Goal: Task Accomplishment & Management: Manage account settings

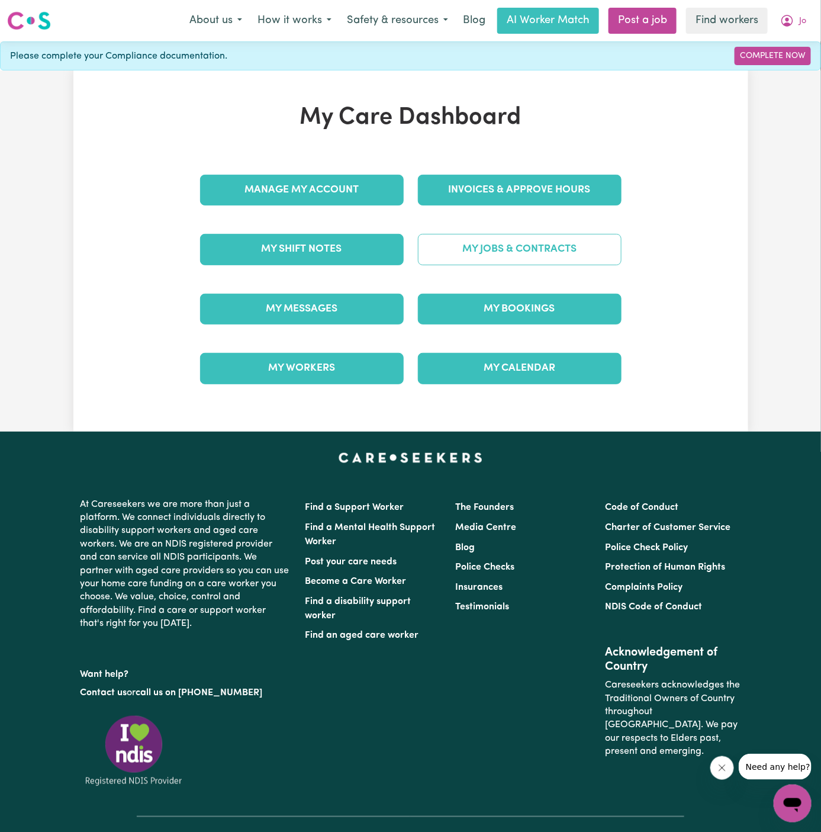
click at [529, 253] on link "My Jobs & Contracts" at bounding box center [520, 249] width 204 height 31
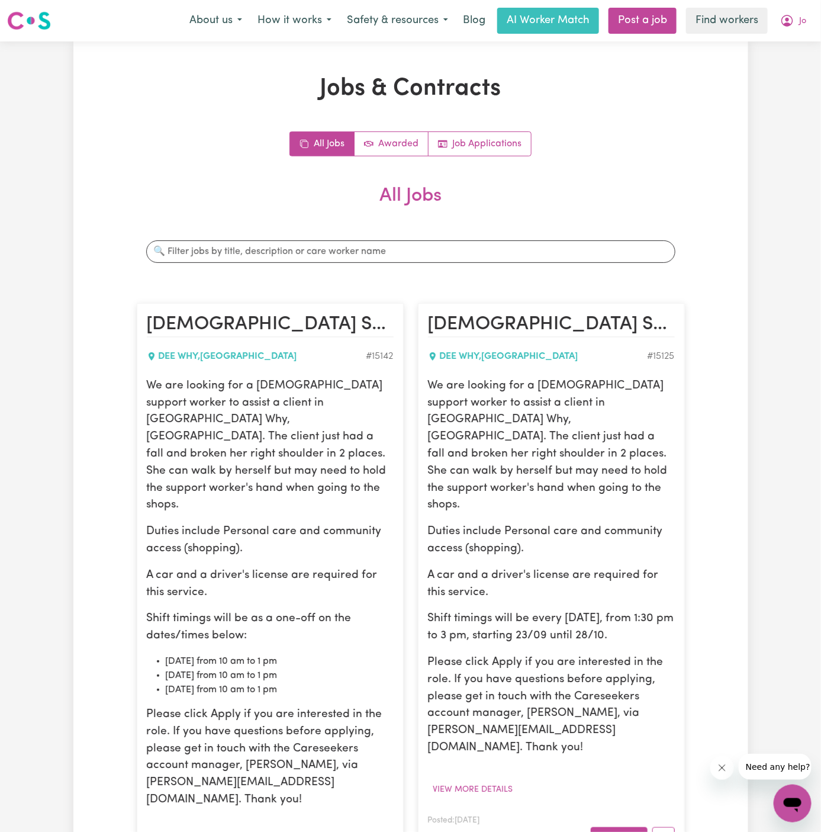
scroll to position [88, 0]
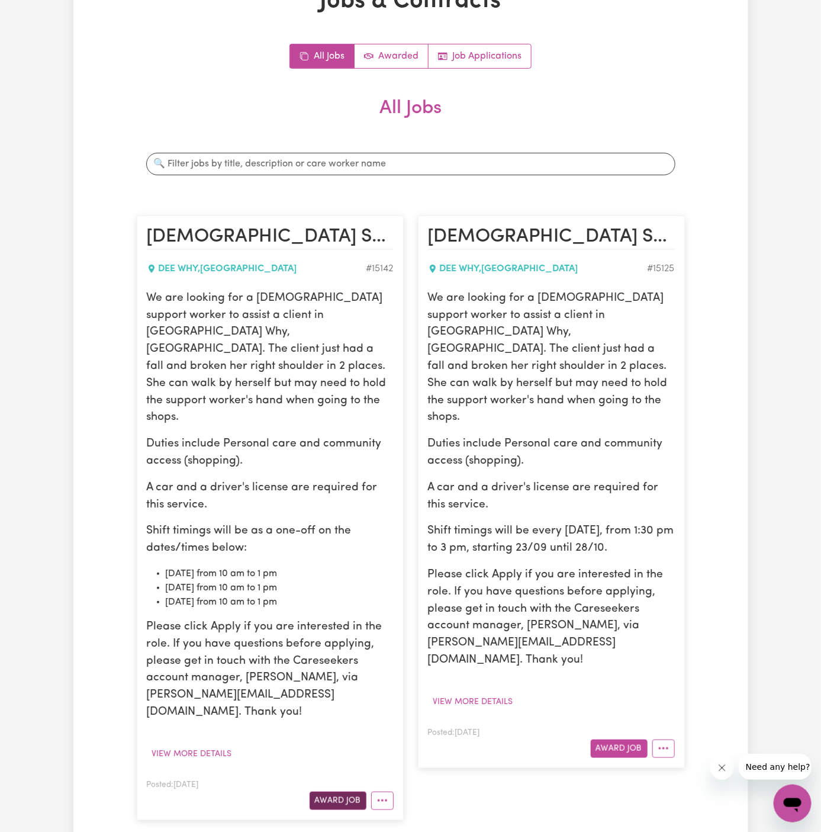
click at [340, 791] on button "Award Job" at bounding box center [338, 800] width 57 height 18
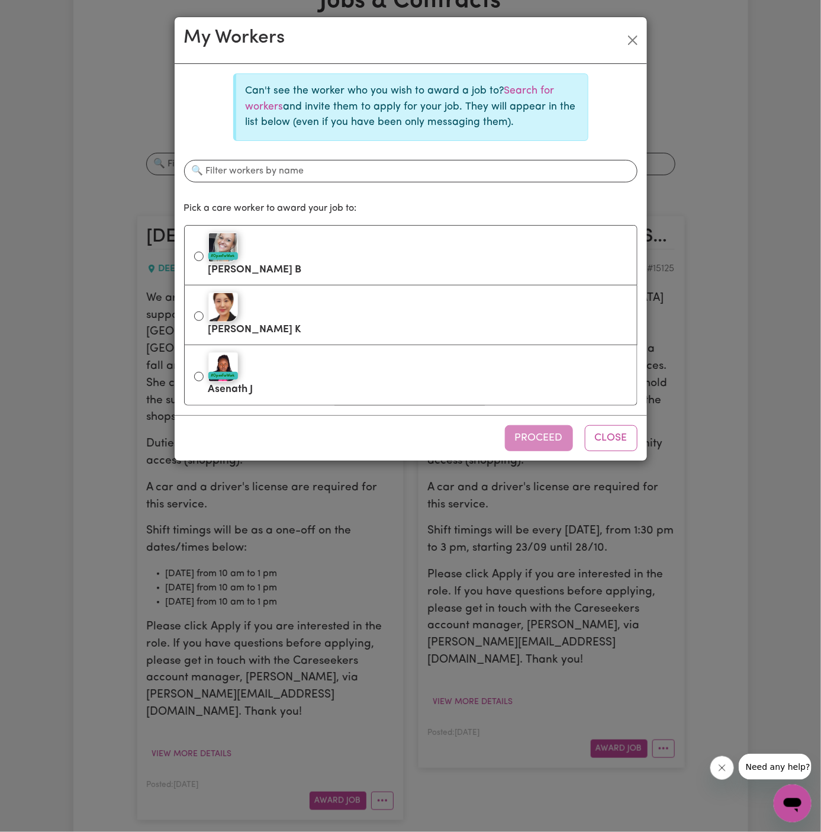
click at [534, 84] on p "Can't see the worker who you wish to award a job to? Search for workers and inv…" at bounding box center [412, 106] width 333 height 47
click at [527, 81] on div "Can't see the worker who you wish to award a job to? Search for workers and inv…" at bounding box center [410, 106] width 355 height 67
click at [527, 84] on p "Can't see the worker who you wish to award a job to? Search for workers and inv…" at bounding box center [412, 106] width 333 height 47
click at [527, 93] on link "Search for workers" at bounding box center [400, 98] width 309 height 25
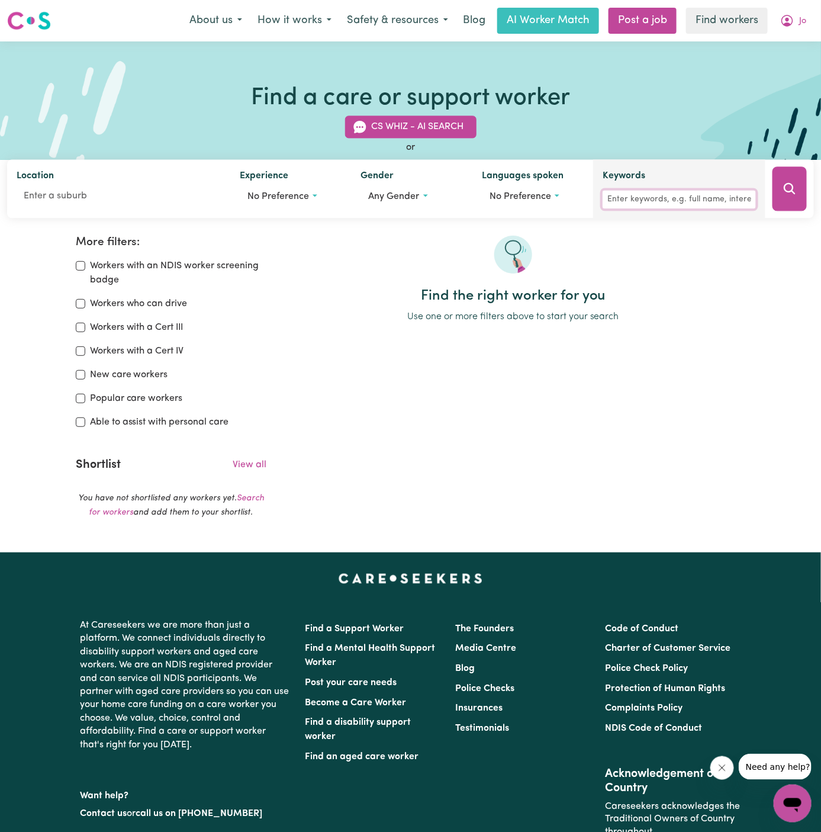
click at [672, 199] on input "Keywords" at bounding box center [679, 200] width 153 height 18
click at [672, 199] on input "[PERSON_NAME]" at bounding box center [679, 200] width 153 height 18
type input "[PERSON_NAME] [PERSON_NAME]"
click at [783, 189] on icon "Search" at bounding box center [789, 189] width 14 height 14
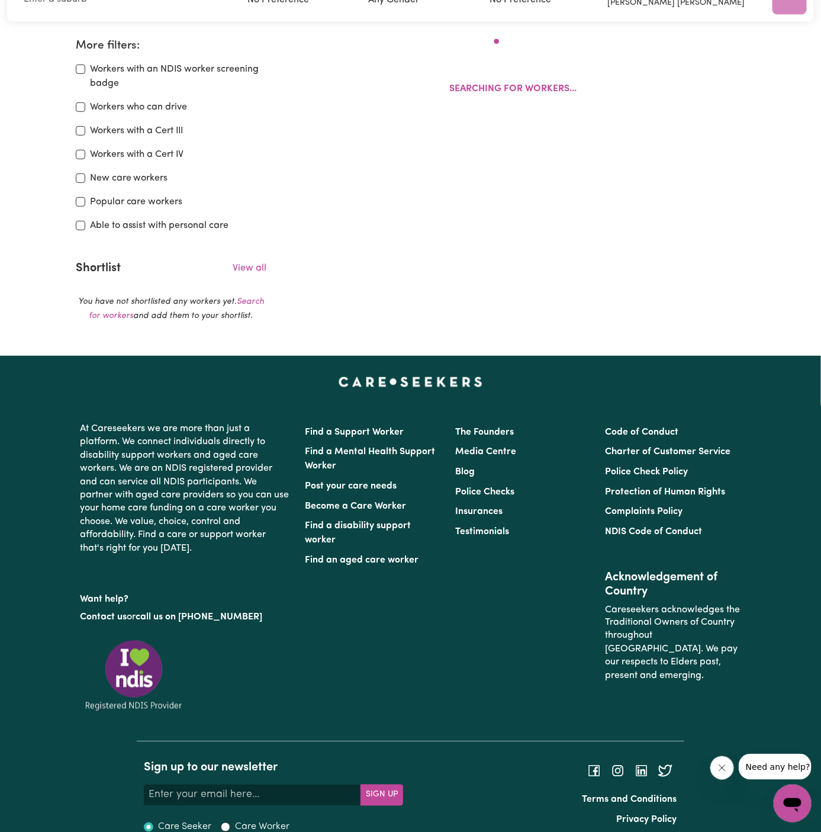
scroll to position [197, 0]
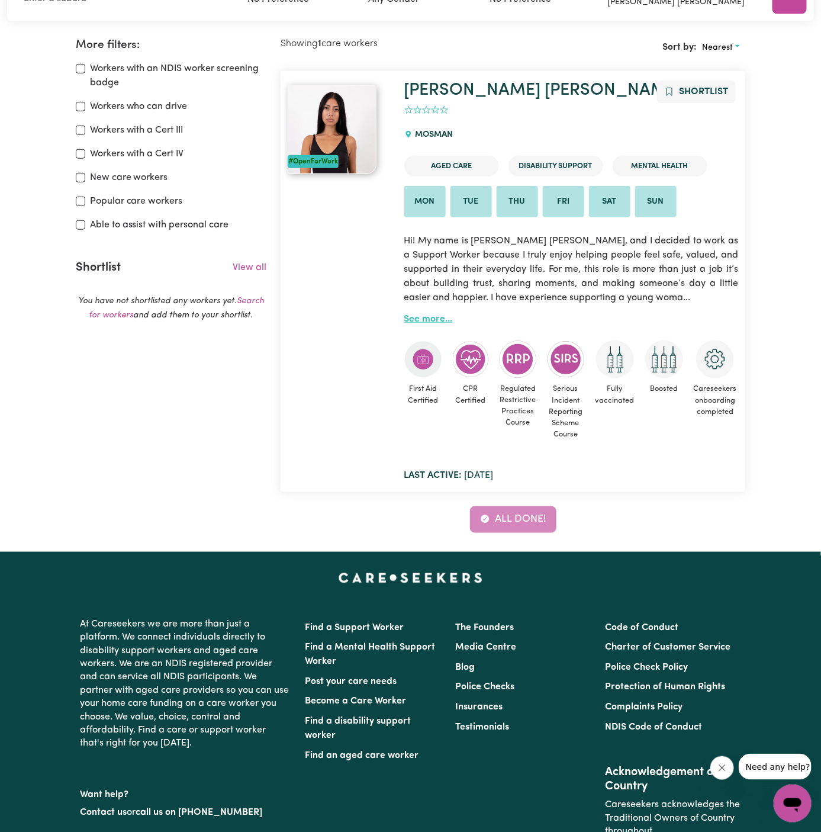
click at [437, 321] on link "See more..." at bounding box center [428, 318] width 49 height 9
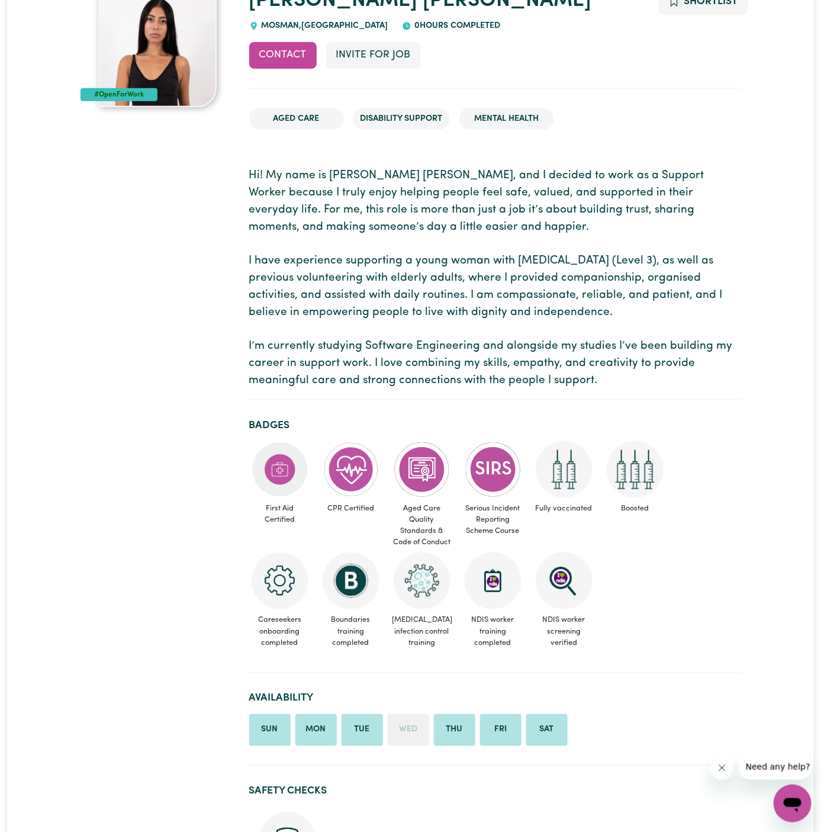
scroll to position [25, 0]
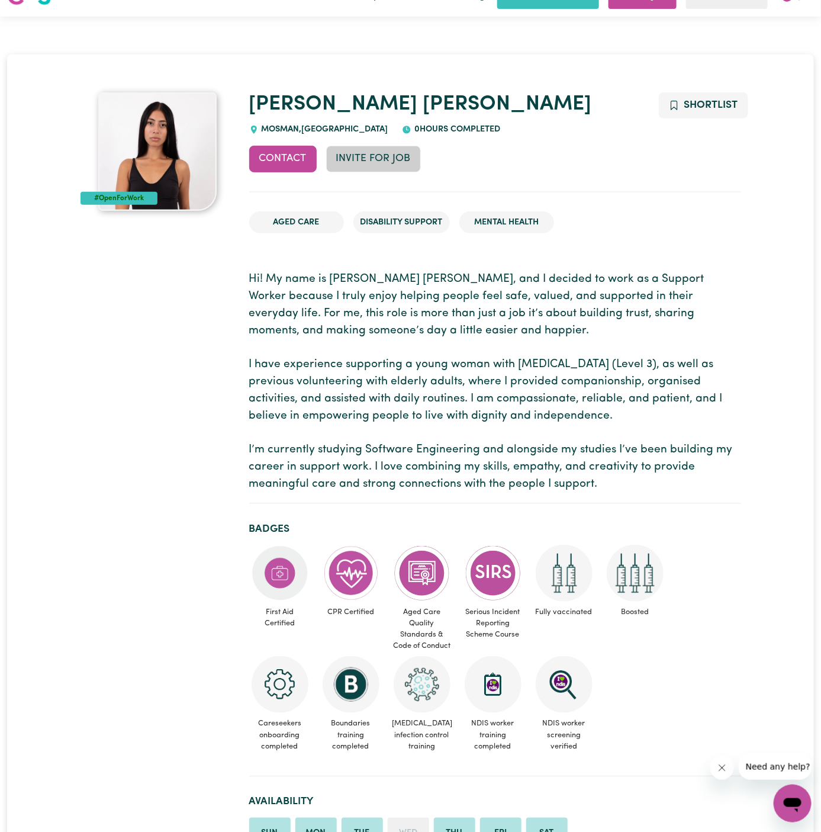
click at [358, 164] on button "Invite for Job" at bounding box center [373, 159] width 95 height 26
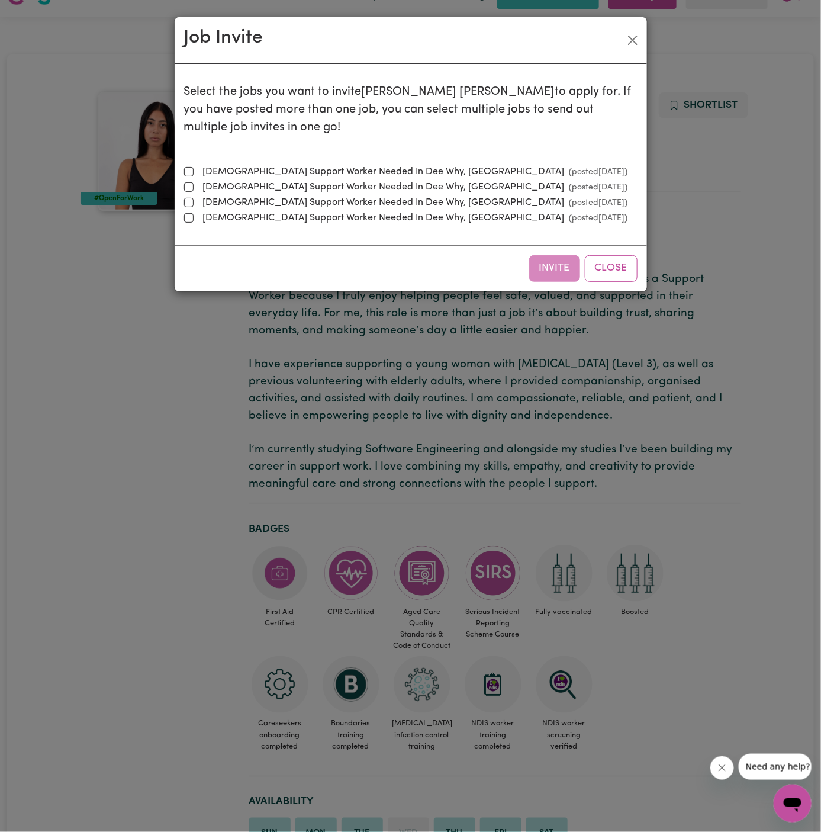
click at [404, 173] on label "Female Support Worker Needed In Dee Why, NSW (posted Sep 24 2025 )" at bounding box center [413, 172] width 430 height 14
click at [194, 173] on input "Female Support Worker Needed In Dee Why, NSW (posted Sep 24 2025 )" at bounding box center [188, 171] width 9 height 9
checkbox input "true"
click at [556, 263] on button "Invite" at bounding box center [554, 268] width 51 height 26
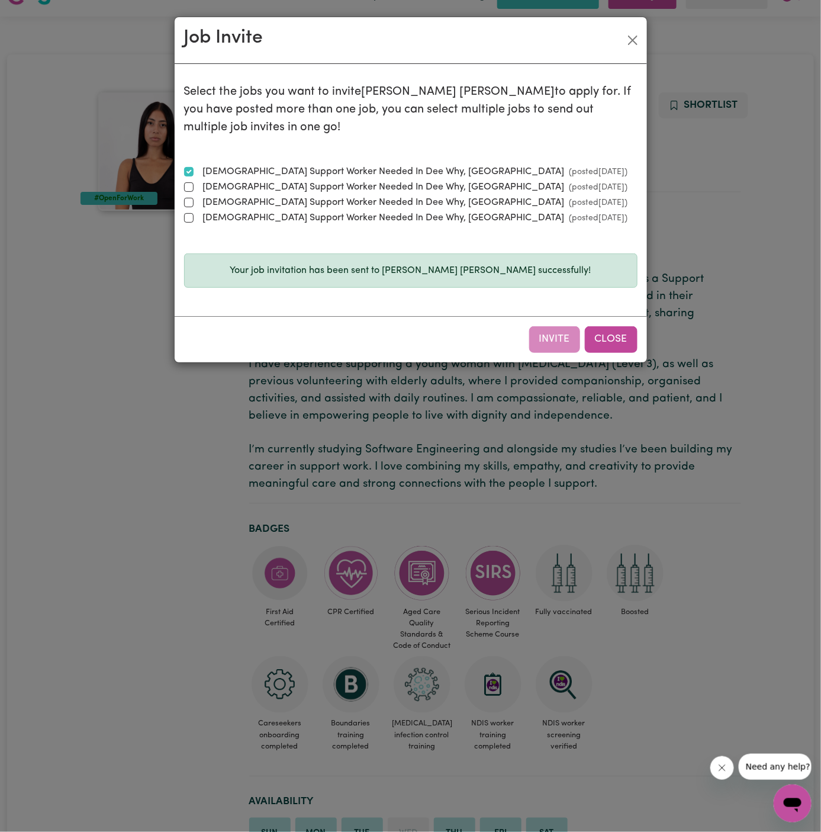
click at [618, 331] on button "Close" at bounding box center [611, 339] width 53 height 26
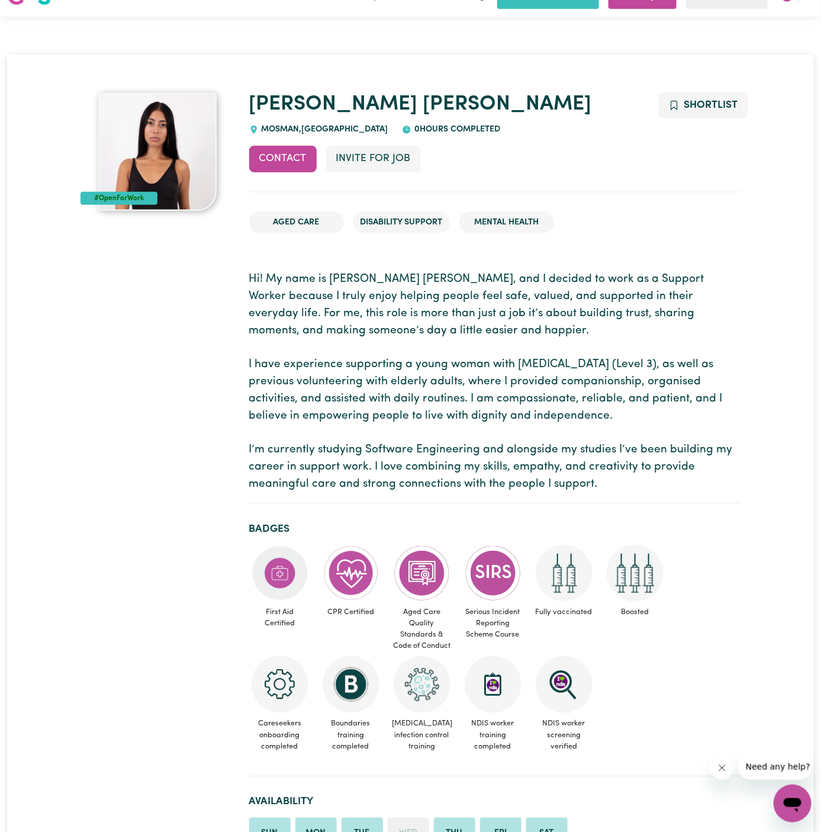
scroll to position [0, 0]
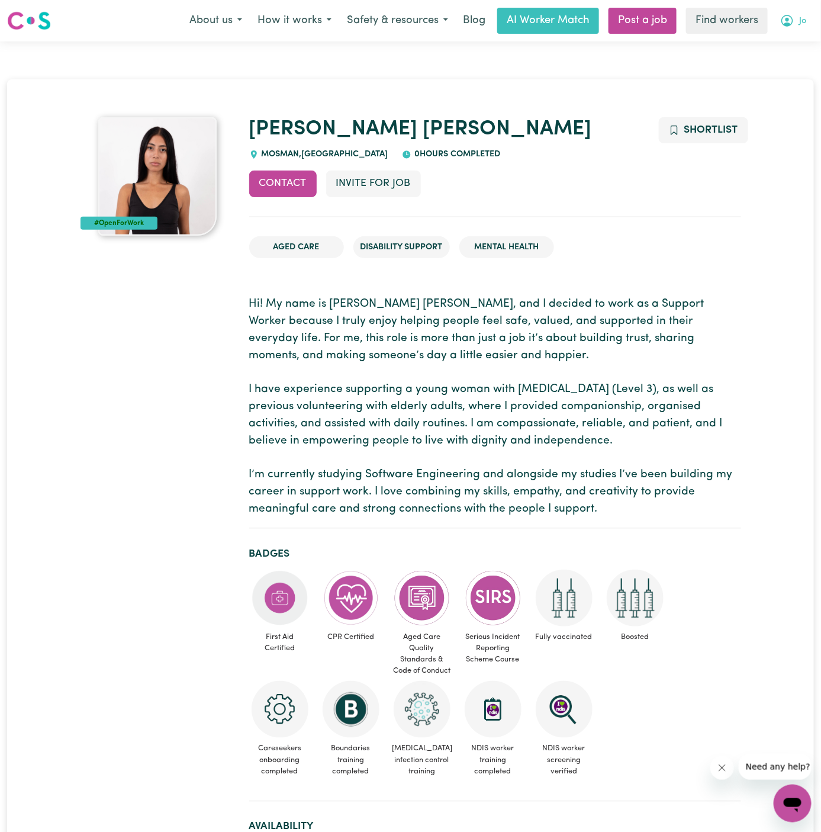
click at [794, 19] on button "Jo" at bounding box center [792, 20] width 41 height 25
click at [776, 43] on link "My Dashboard" at bounding box center [767, 46] width 94 height 22
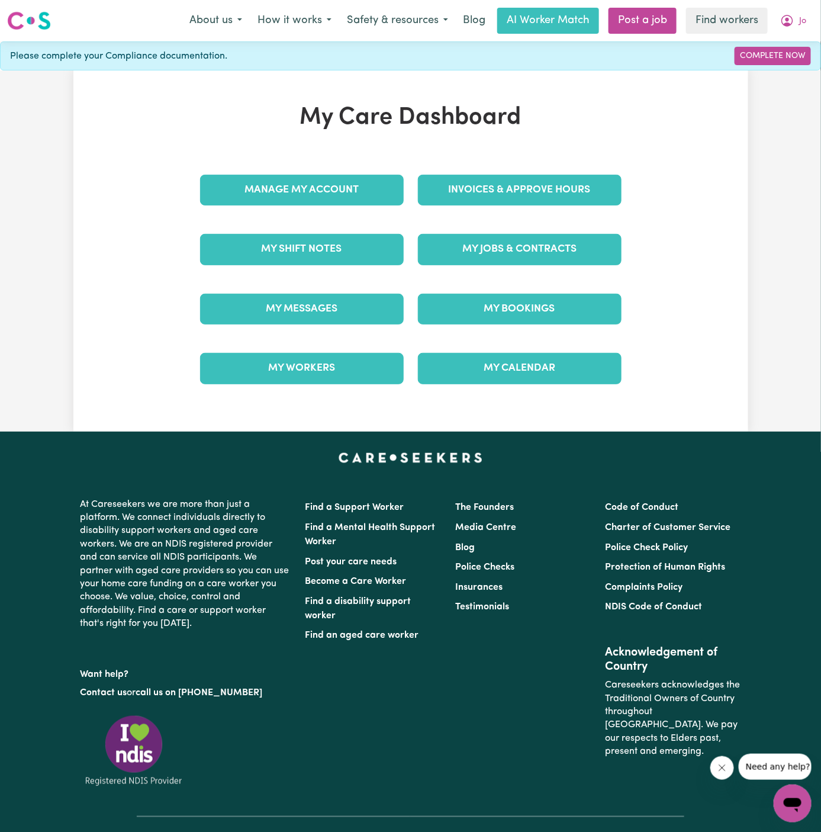
click at [562, 224] on div "My Jobs & Contracts" at bounding box center [520, 249] width 218 height 59
click at [556, 260] on link "My Jobs & Contracts" at bounding box center [520, 249] width 204 height 31
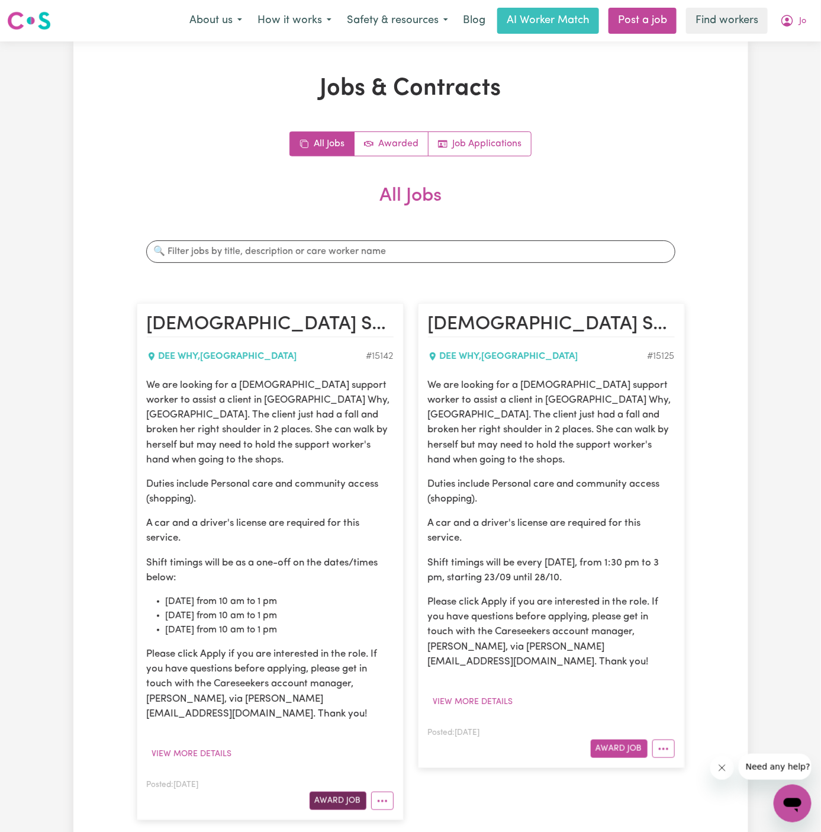
click at [343, 791] on button "Award Job" at bounding box center [338, 800] width 57 height 18
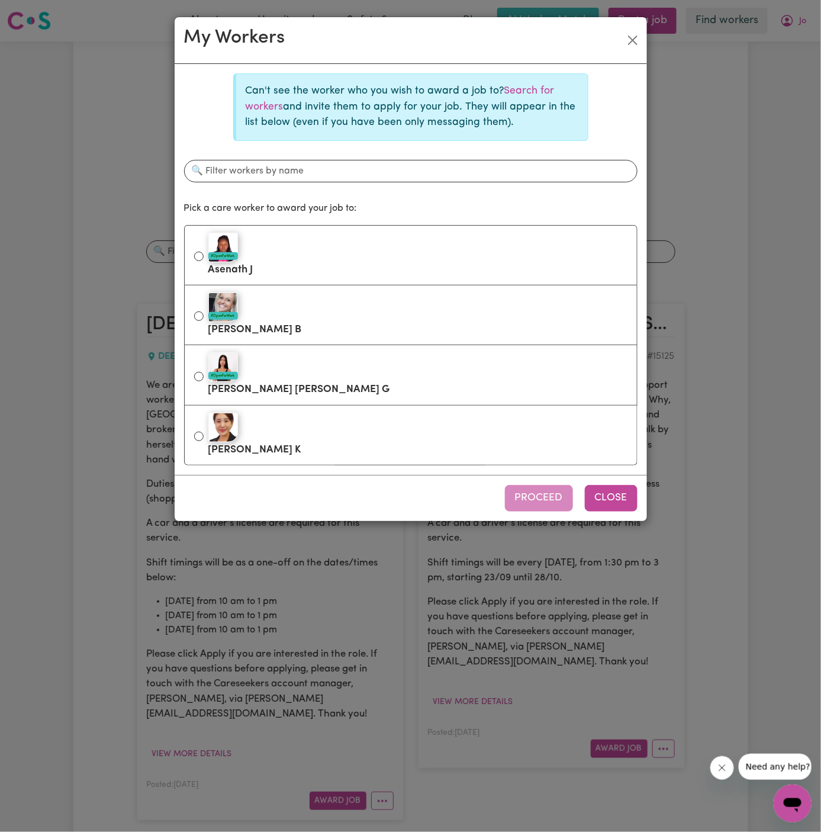
click at [620, 496] on button "Close" at bounding box center [611, 498] width 53 height 26
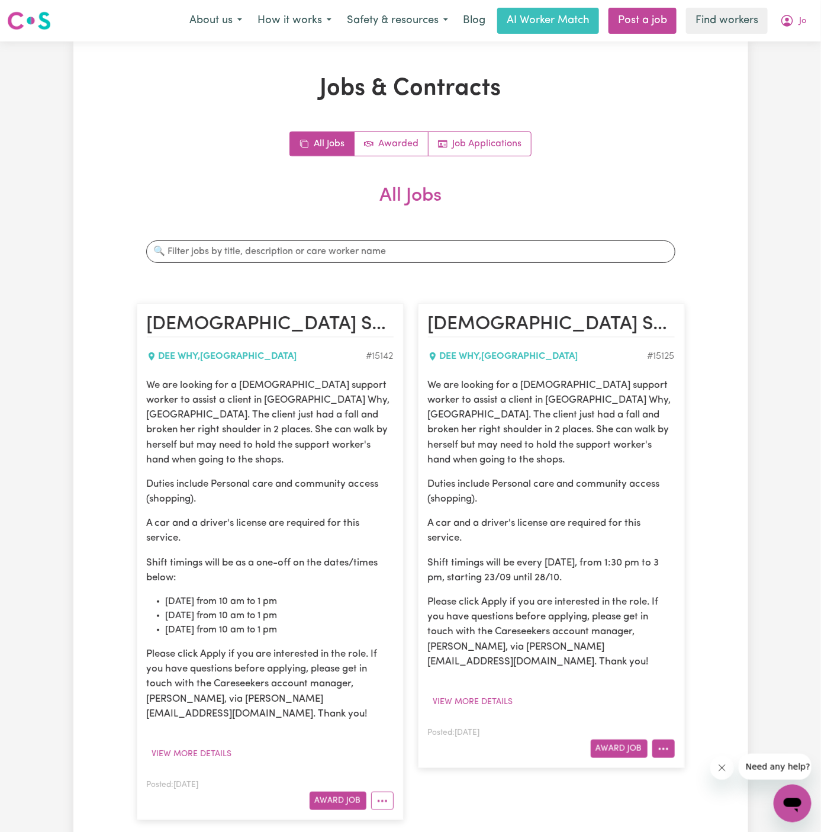
click at [663, 743] on icon "More options" at bounding box center [664, 749] width 12 height 12
click at [301, 623] on li "[DATE] from 10 am to 1 pm" at bounding box center [280, 630] width 228 height 14
click at [386, 795] on icon "More options" at bounding box center [382, 801] width 12 height 12
click at [426, 738] on link "Edit Job" at bounding box center [419, 750] width 94 height 24
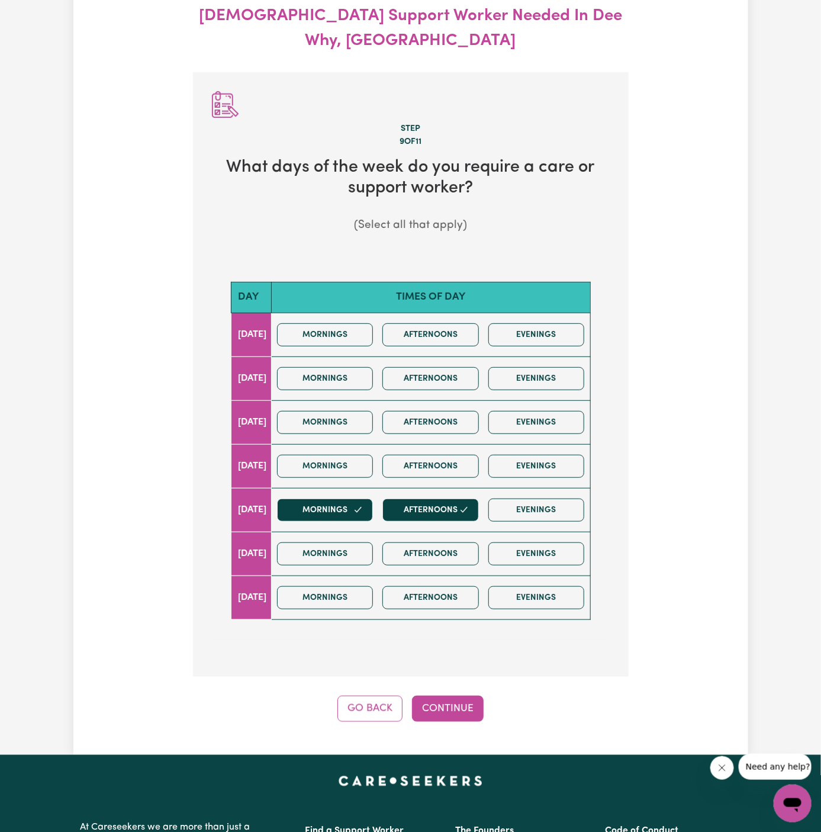
scroll to position [131, 0]
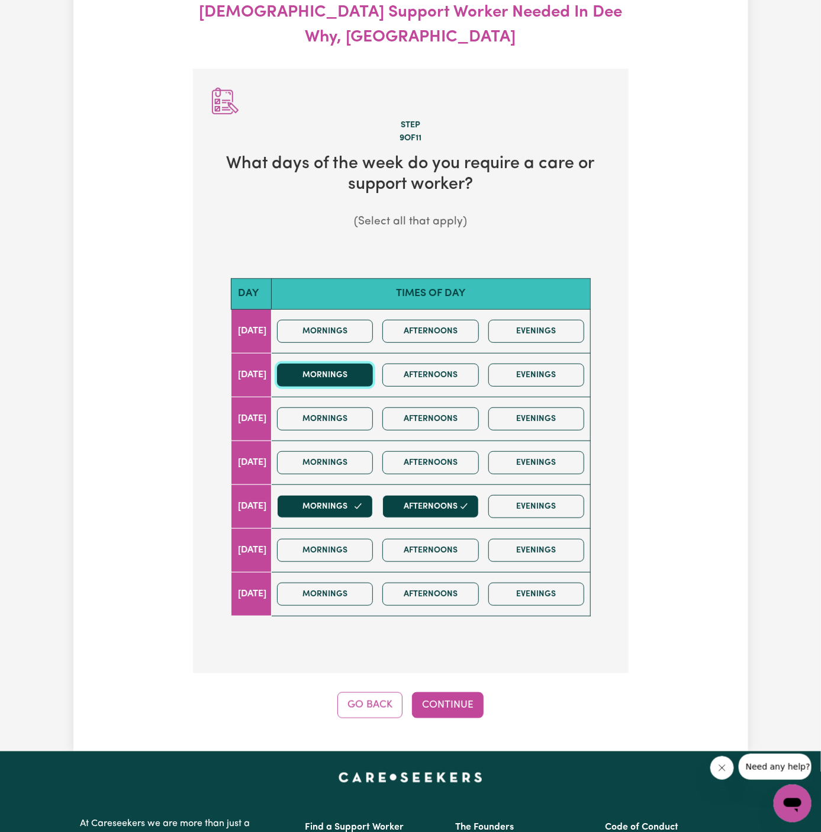
click at [352, 363] on button "Mornings" at bounding box center [325, 374] width 96 height 23
click at [443, 692] on button "Continue" at bounding box center [448, 705] width 72 height 26
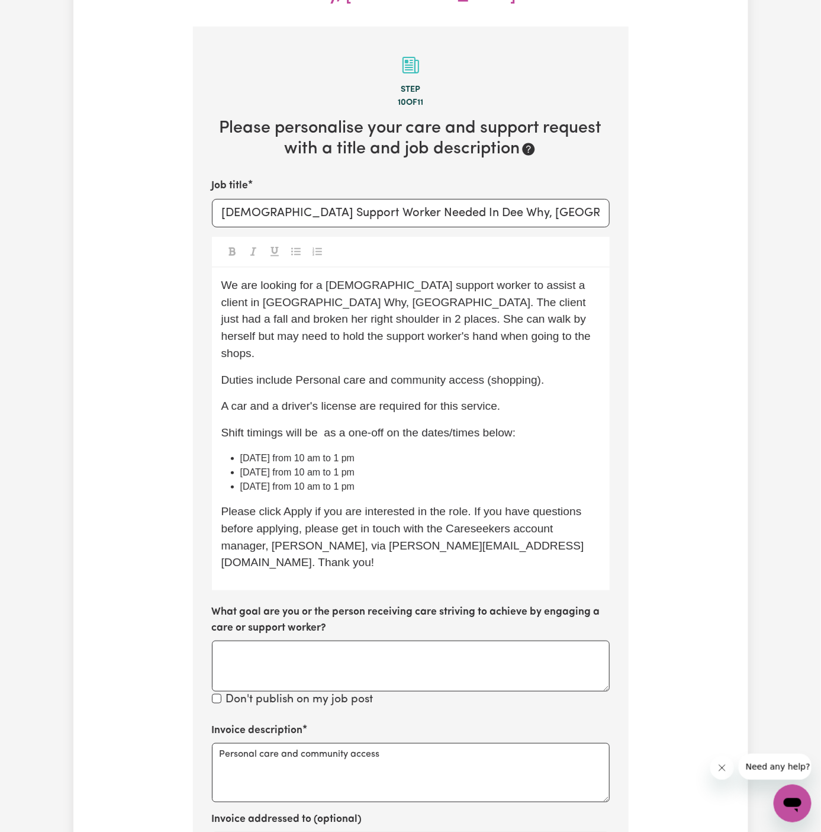
scroll to position [175, 0]
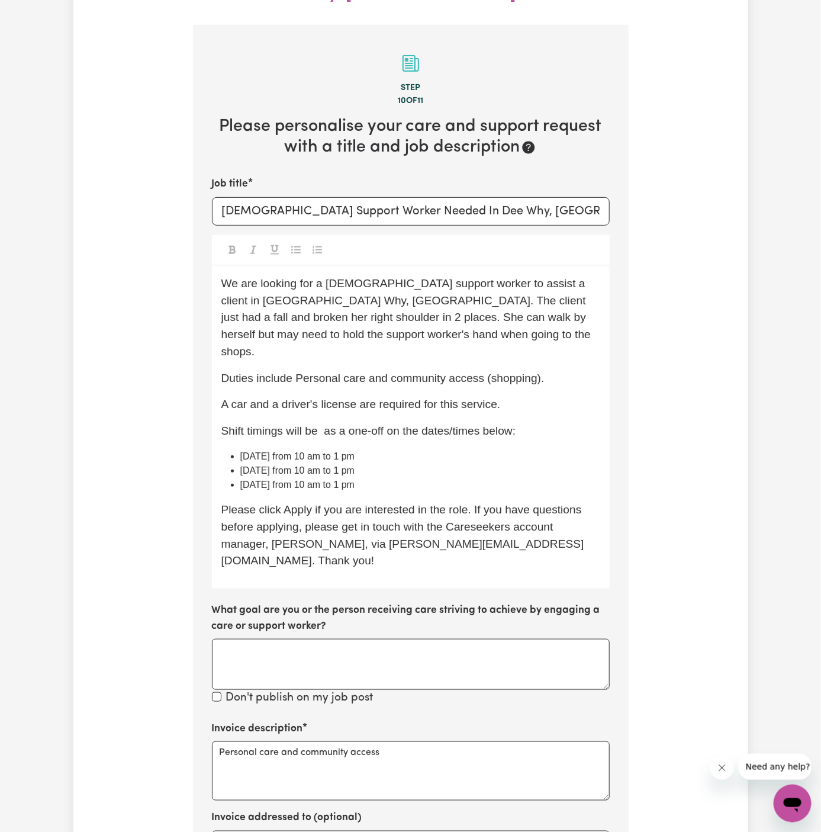
click at [466, 449] on li "[DATE] from 10 am to 1 pm" at bounding box center [420, 456] width 360 height 14
click at [513, 400] on div "We are looking for a female support worker to assist a client in Dee Why, NSW. …" at bounding box center [411, 427] width 398 height 323
click at [545, 423] on p "Shift timings will be as a one-off on the dates/times below:" at bounding box center [410, 431] width 379 height 17
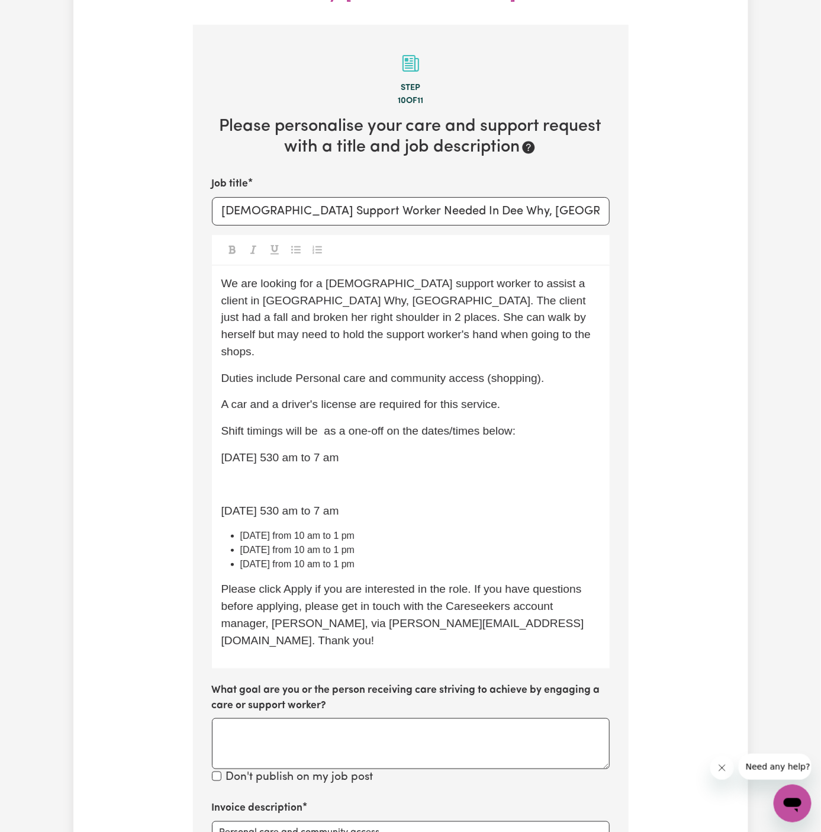
drag, startPoint x: 393, startPoint y: 475, endPoint x: 202, endPoint y: 415, distance: 199.7
click at [202, 414] on section "Step 10 of 11 Please personalise your care and support request with a title and…" at bounding box center [411, 591] width 436 height 1132
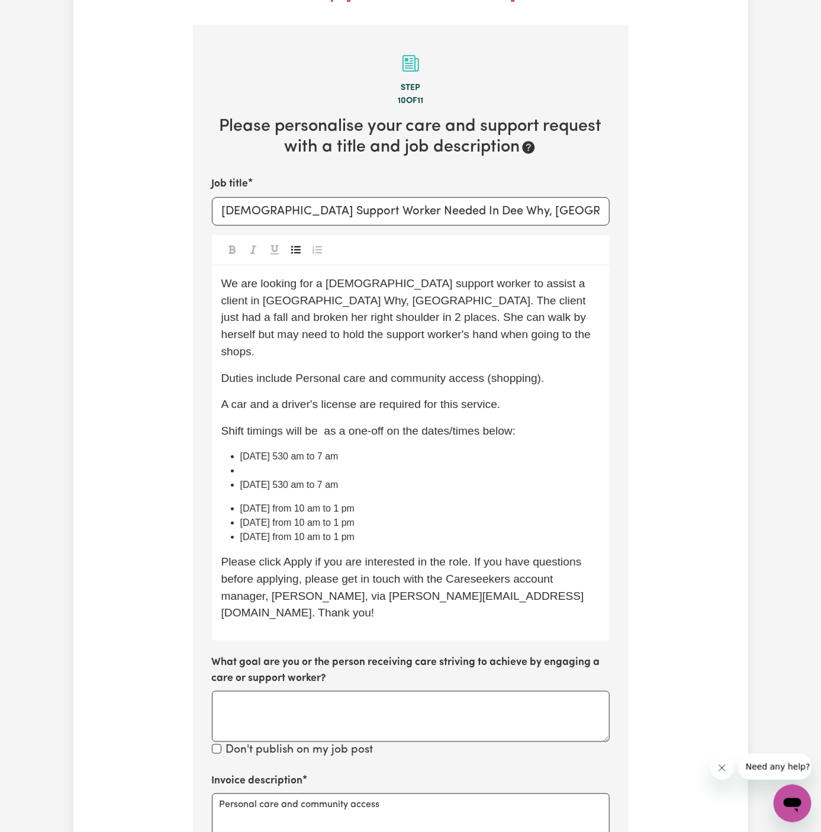
click at [297, 246] on icon "Toggle undefined" at bounding box center [295, 250] width 9 height 8
click at [372, 449] on li "07/10 Tuesday 530 am to 7 am" at bounding box center [420, 456] width 360 height 14
click at [284, 463] on li "﻿" at bounding box center [420, 470] width 360 height 14
click at [276, 458] on div "We are looking for a female support worker to assist a client in Dee Why, NSW. …" at bounding box center [411, 453] width 398 height 375
click at [396, 492] on li "[DATE] from 10 am to 1 pm" at bounding box center [420, 499] width 360 height 14
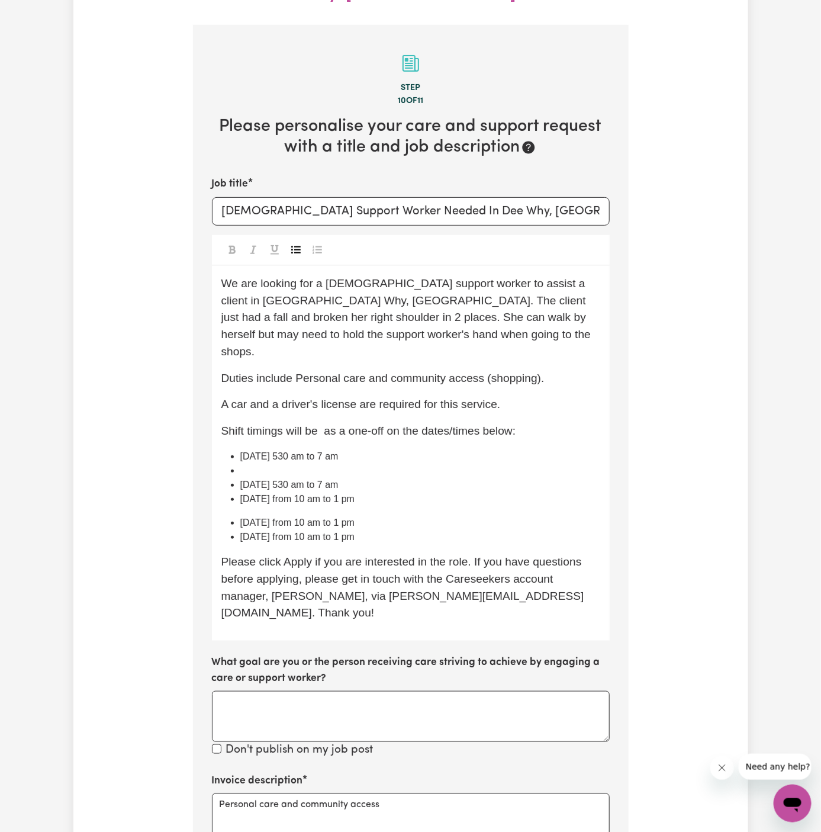
click at [295, 463] on li "﻿" at bounding box center [420, 470] width 360 height 14
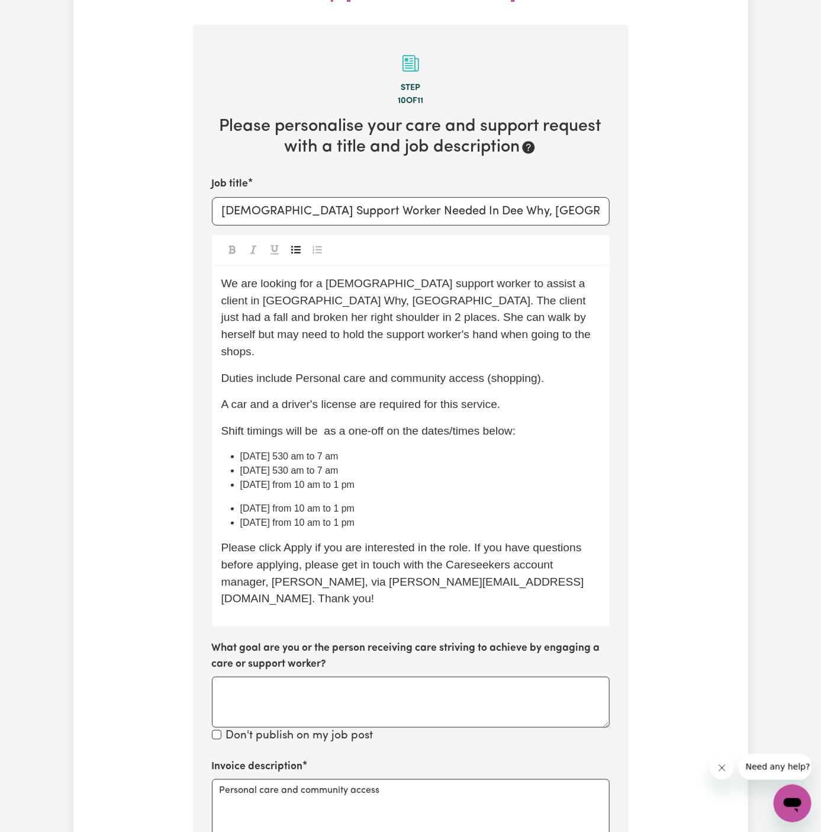
click at [404, 478] on li "[DATE] from 10 am to 1 pm" at bounding box center [420, 485] width 360 height 14
click at [240, 503] on span "[DATE] from 10 am to 1 pm" at bounding box center [297, 508] width 115 height 10
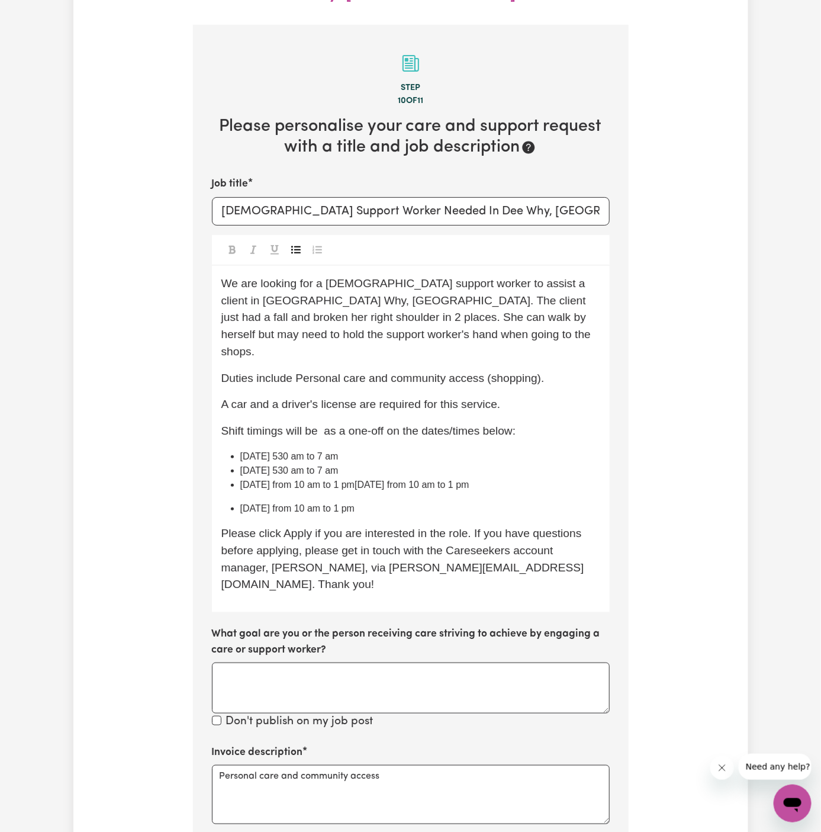
click at [240, 503] on span "[DATE] from 10 am to 1 pm" at bounding box center [297, 508] width 115 height 10
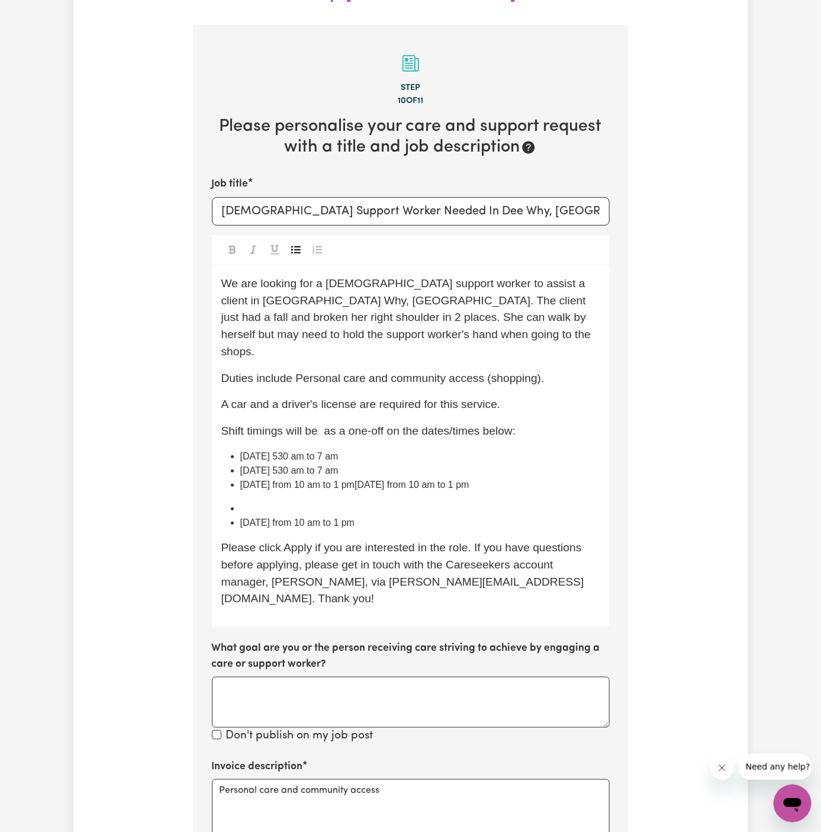
click at [378, 479] on span "03/10 Friday from 10 am to 1 pm10/10 Friday from 10 am to 1 pm" at bounding box center [354, 484] width 229 height 10
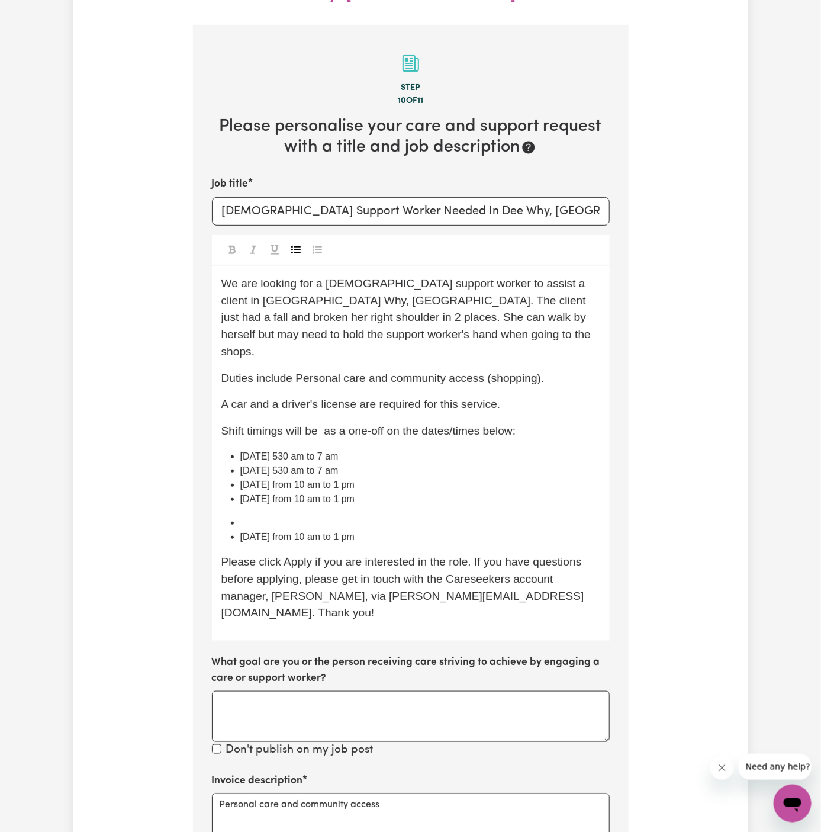
click at [240, 531] on span "[DATE] from 10 am to 1 pm" at bounding box center [297, 536] width 115 height 10
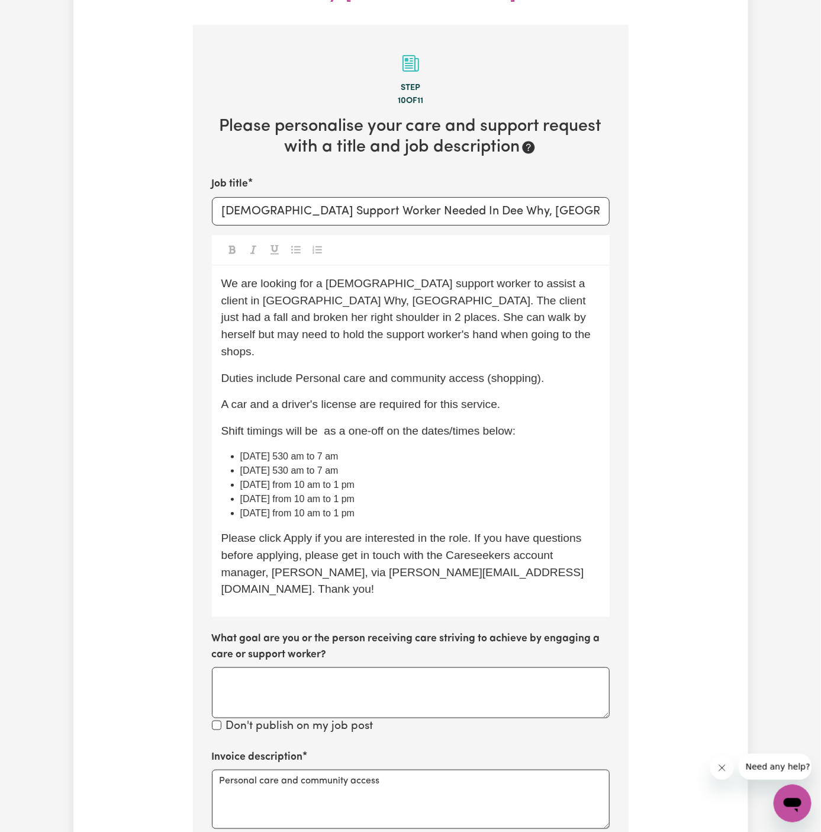
click at [364, 479] on div "We are looking for a female support worker to assist a client in Dee Why, NSW. …" at bounding box center [411, 442] width 398 height 352
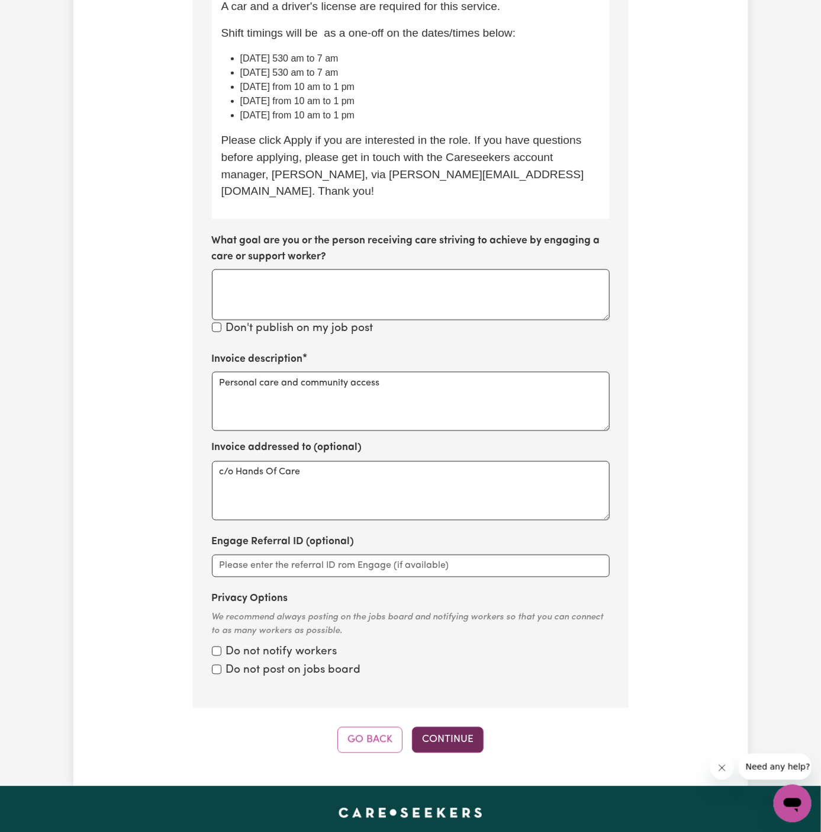
click at [444, 727] on button "Continue" at bounding box center [448, 740] width 72 height 26
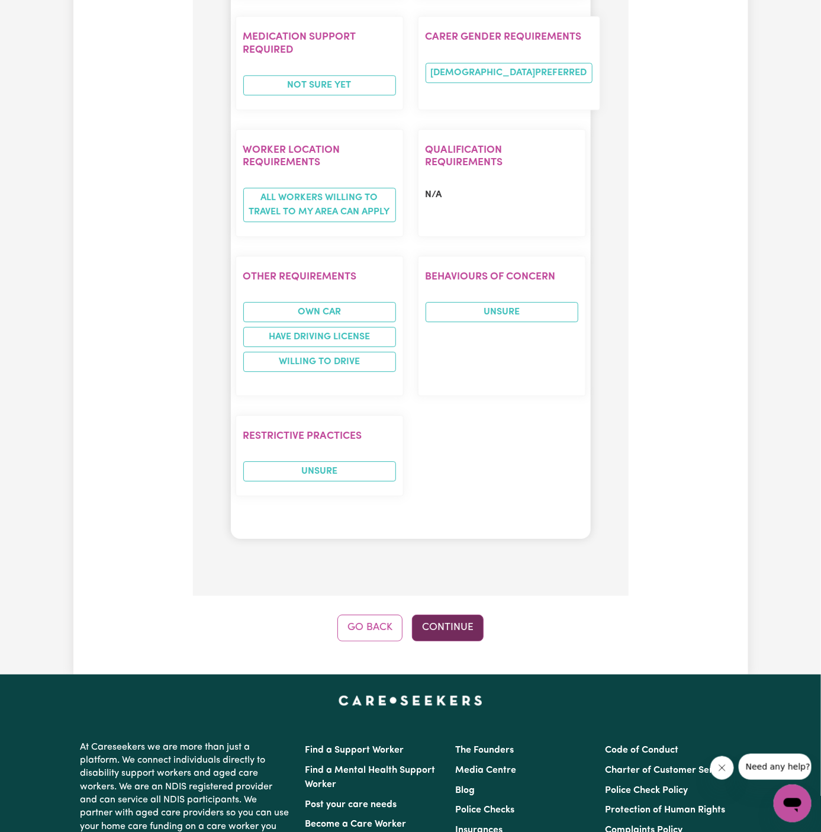
click at [459, 614] on button "Continue" at bounding box center [448, 627] width 72 height 26
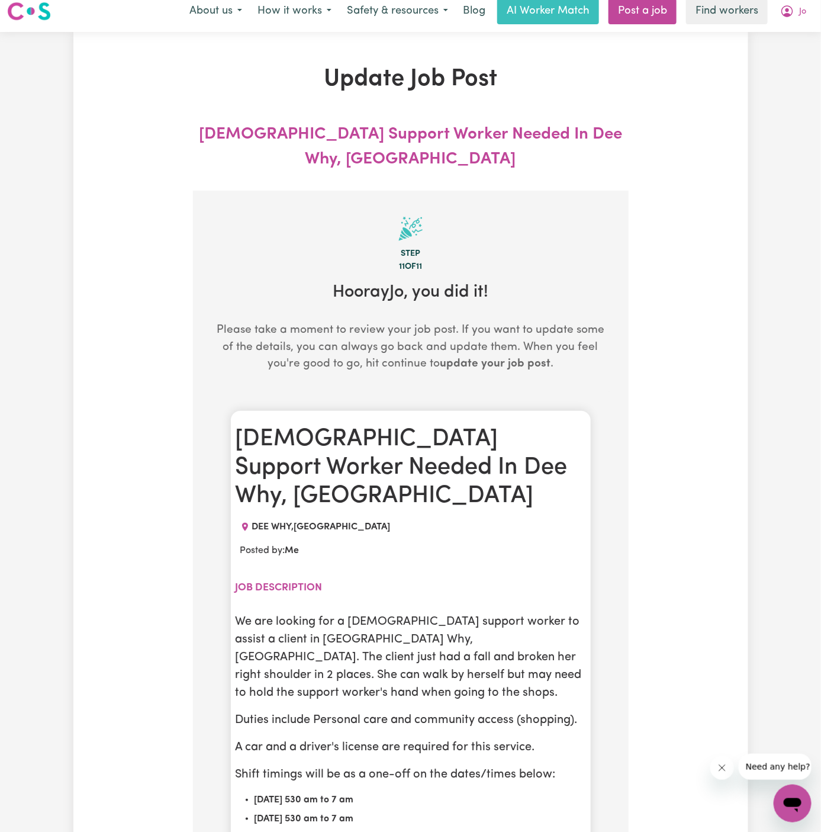
scroll to position [0, 0]
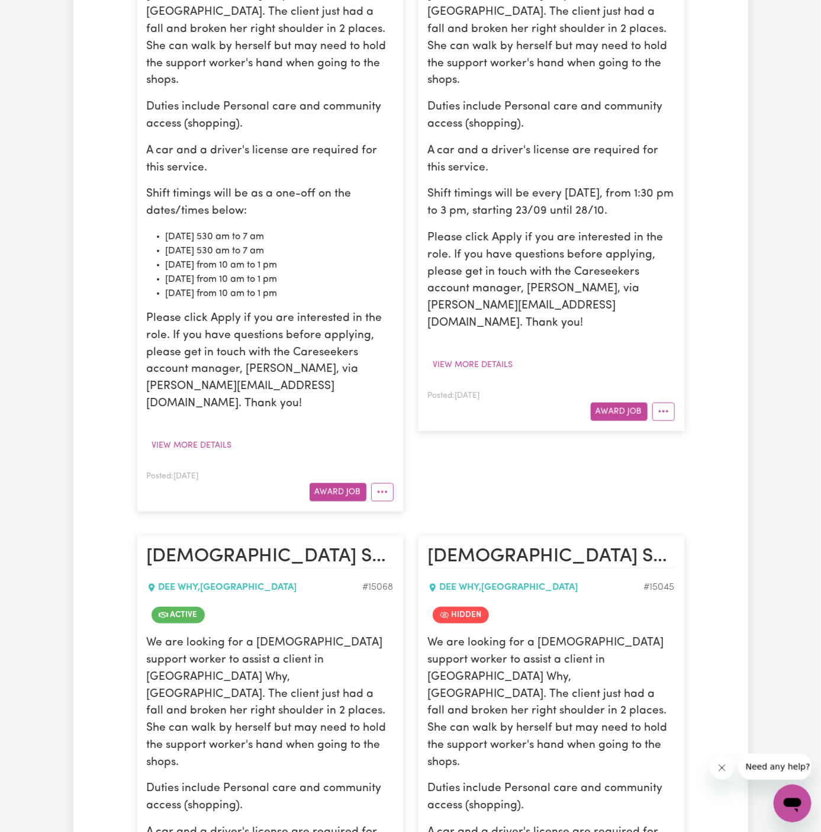
scroll to position [428, 0]
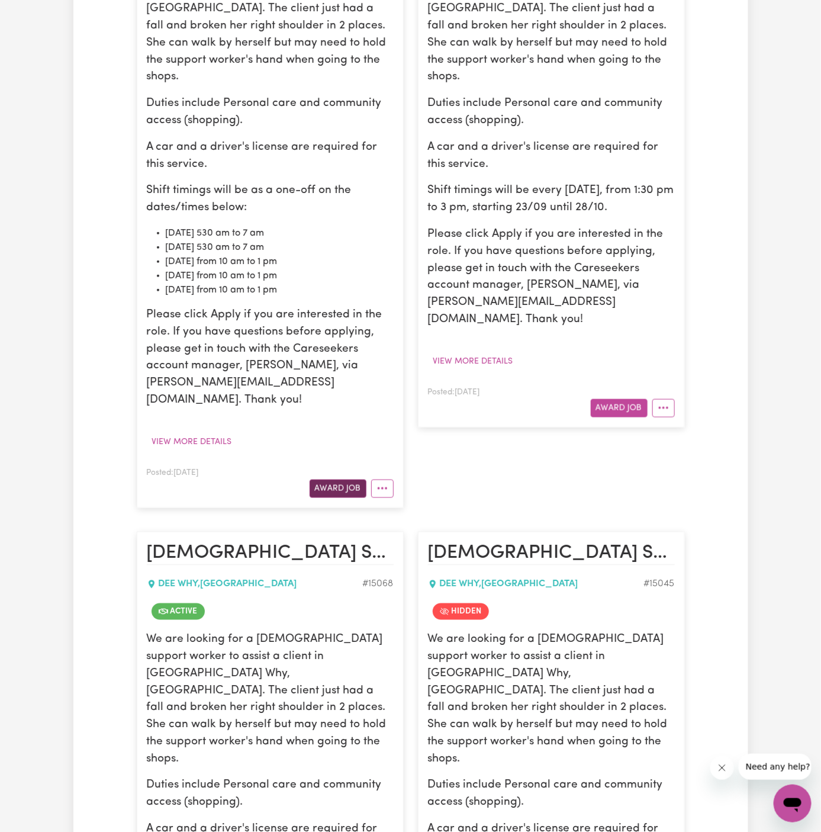
click at [343, 479] on button "Award Job" at bounding box center [338, 488] width 57 height 18
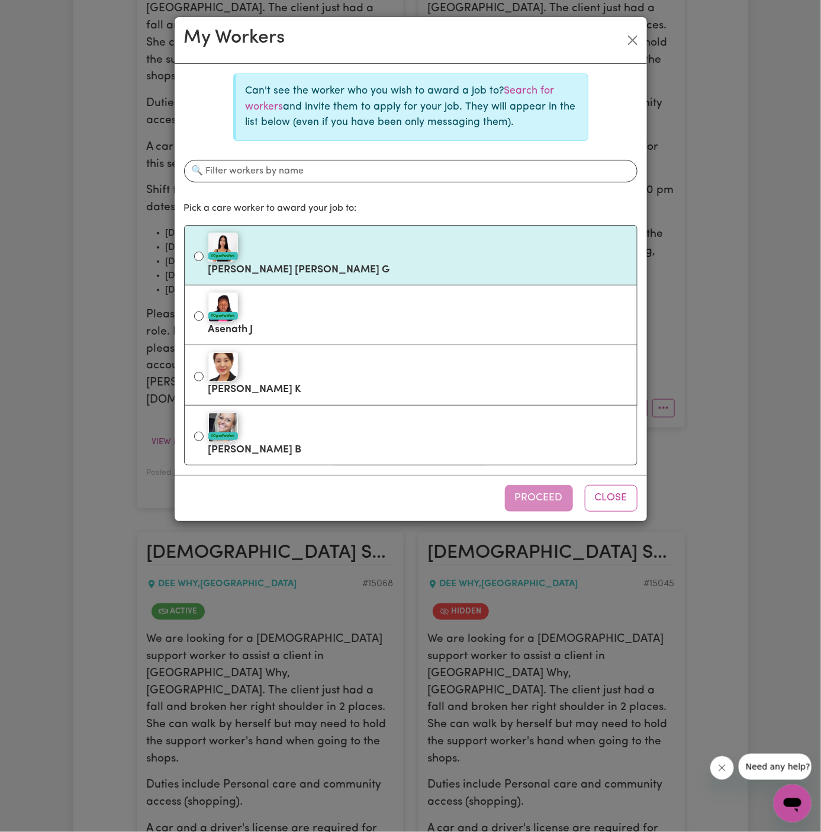
click at [402, 247] on div "#OpenForWork" at bounding box center [417, 248] width 419 height 30
click at [204, 252] on input "#OpenForWork Maria Alejandra G" at bounding box center [198, 256] width 9 height 9
radio input "true"
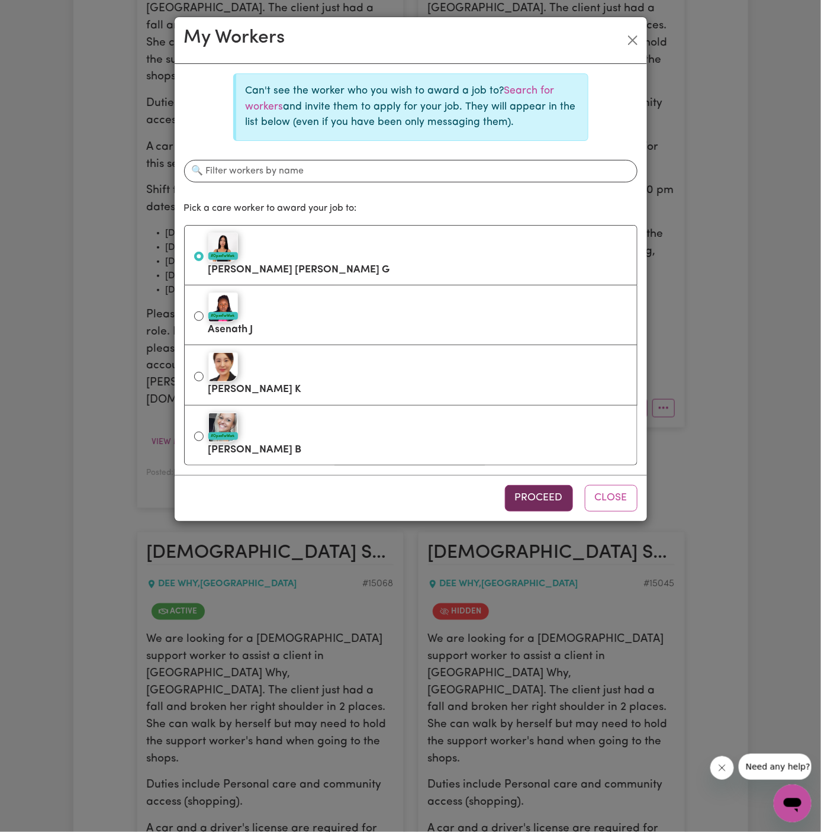
click at [546, 495] on button "Proceed" at bounding box center [539, 498] width 68 height 26
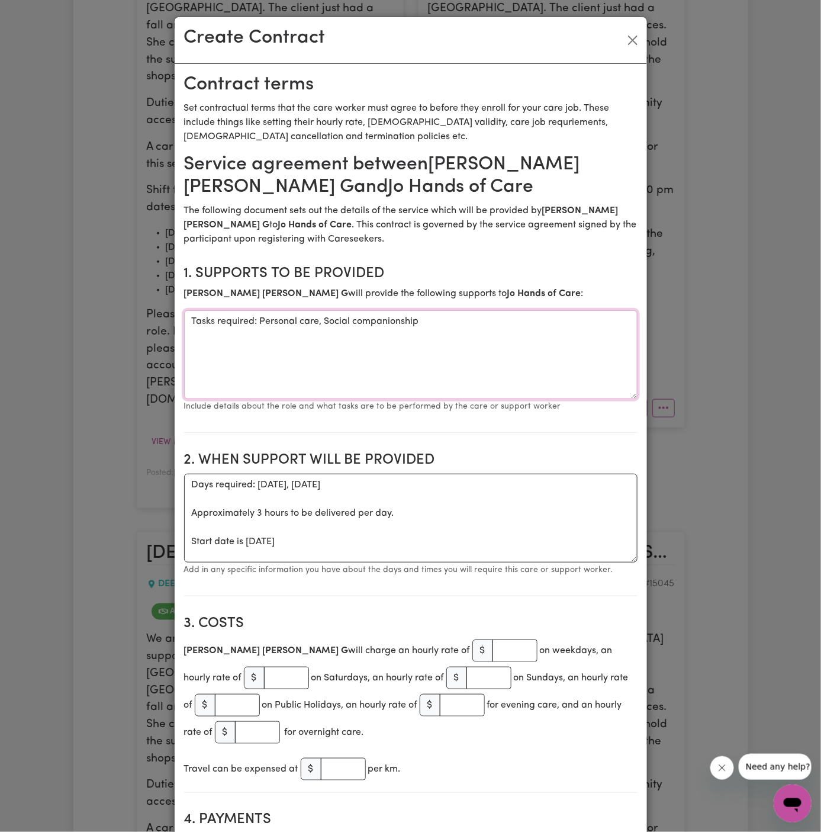
click at [286, 386] on textarea "Tasks required: Personal care, Social companionship" at bounding box center [410, 354] width 453 height 89
drag, startPoint x: 259, startPoint y: 324, endPoint x: 128, endPoint y: 324, distance: 131.4
click at [128, 324] on div "Create Contract Contract terms Set contractual terms that the care worker must …" at bounding box center [410, 416] width 821 height 832
click at [508, 328] on textarea "Personal care, Social companionship" at bounding box center [410, 354] width 453 height 89
type textarea "Personal care, Social companionship and community access"
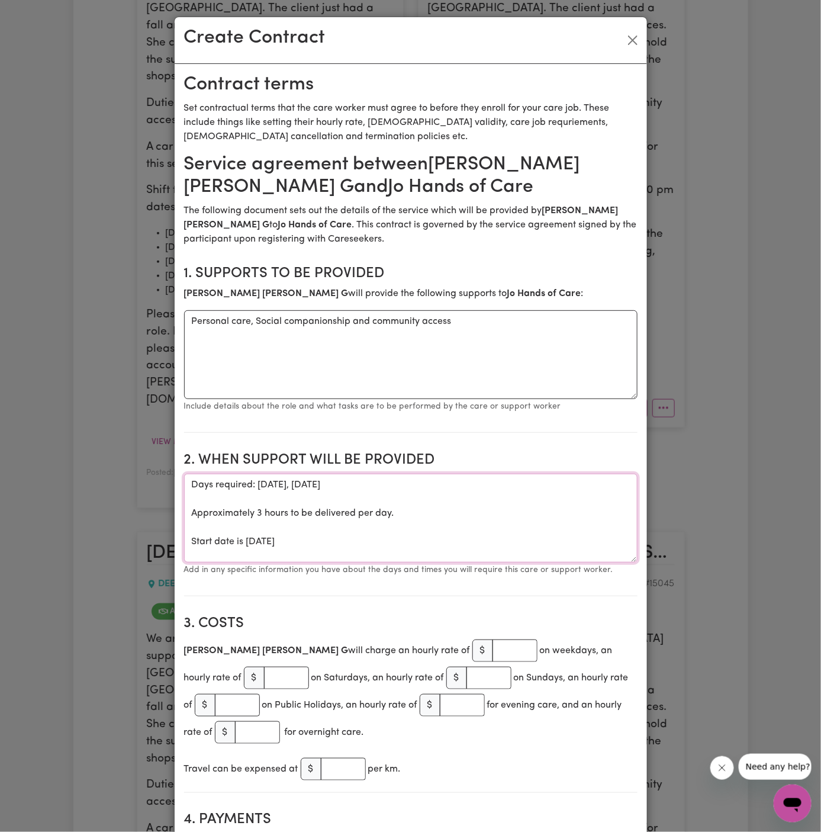
click at [318, 498] on textarea "Days required: friday, tuesday Approximately 3 hours to be delivered per day. S…" at bounding box center [410, 517] width 453 height 89
drag, startPoint x: 190, startPoint y: 545, endPoint x: 183, endPoint y: 478, distance: 67.2
click at [184, 478] on textarea "Days required: friday, tuesday Approximately 3 hours to be delivered per day. S…" at bounding box center [410, 517] width 453 height 89
click at [265, 487] on textarea "Start date is Friday 3 October 2025" at bounding box center [410, 517] width 453 height 89
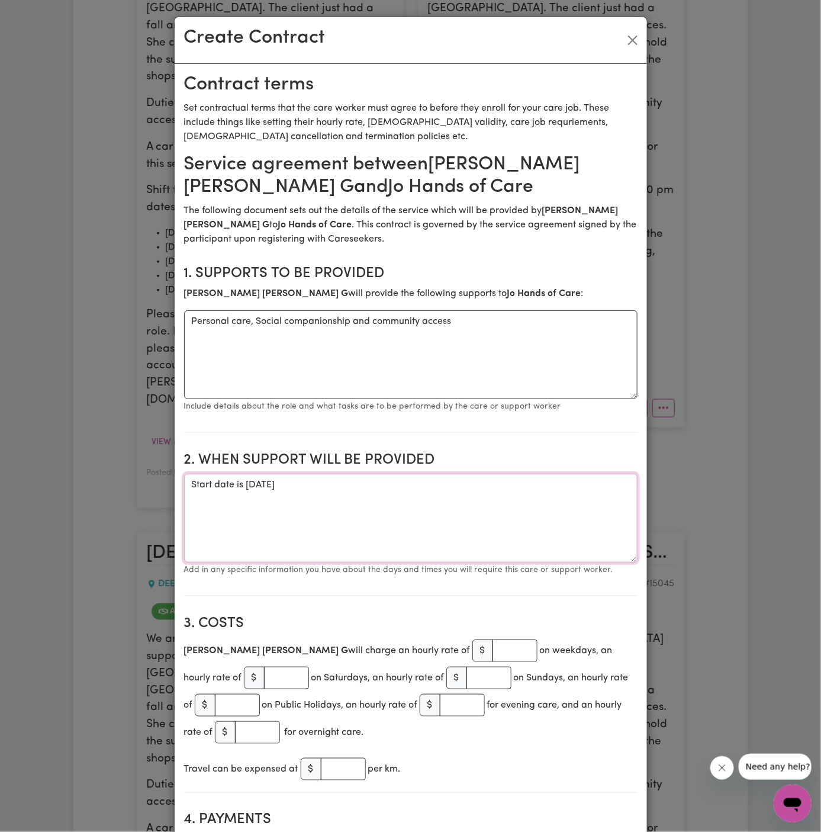
click at [287, 485] on textarea "Start date is Tuesday 3 October 2025" at bounding box center [410, 517] width 453 height 89
click at [360, 488] on textarea "Start date is Tuesday 7 October 2025" at bounding box center [410, 517] width 453 height 89
paste textarea "ONE-OFF Tuesday (cover while Jin is away) 07/10 Tuesday 530 am to 7 am 14/10 Tu…"
click at [334, 536] on textarea "Start date is Tuesday 7 October 2025 ONE-OFF Tuesday (cover while Jin is away) …" at bounding box center [410, 517] width 453 height 89
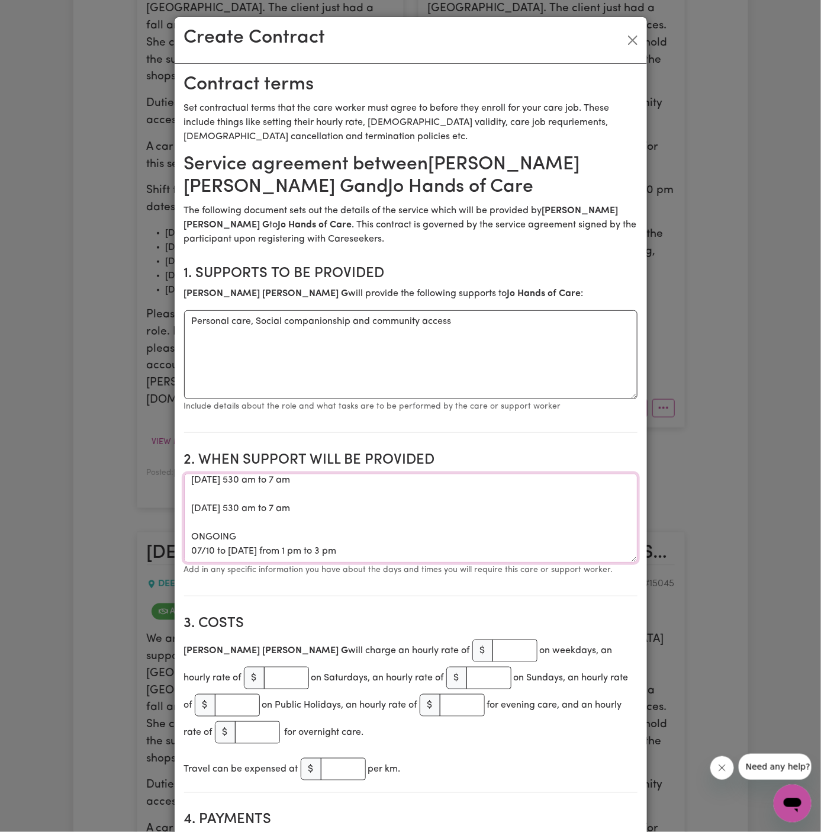
scroll to position [47, 0]
click at [270, 492] on textarea "Start date is Tuesday 7 October 2025 ONE-OFF Tuesday (cover while Jin is away) …" at bounding box center [410, 517] width 453 height 89
click at [263, 500] on textarea "Start date is Tuesday 7 October 2025 ONE-OFF Tuesday (cover while Jin is away) …" at bounding box center [410, 517] width 453 height 89
click at [210, 557] on textarea "Start date is Tuesday 7 October 2025 ONE-OFF Tuesday (cover while Jin is away) …" at bounding box center [410, 517] width 453 height 89
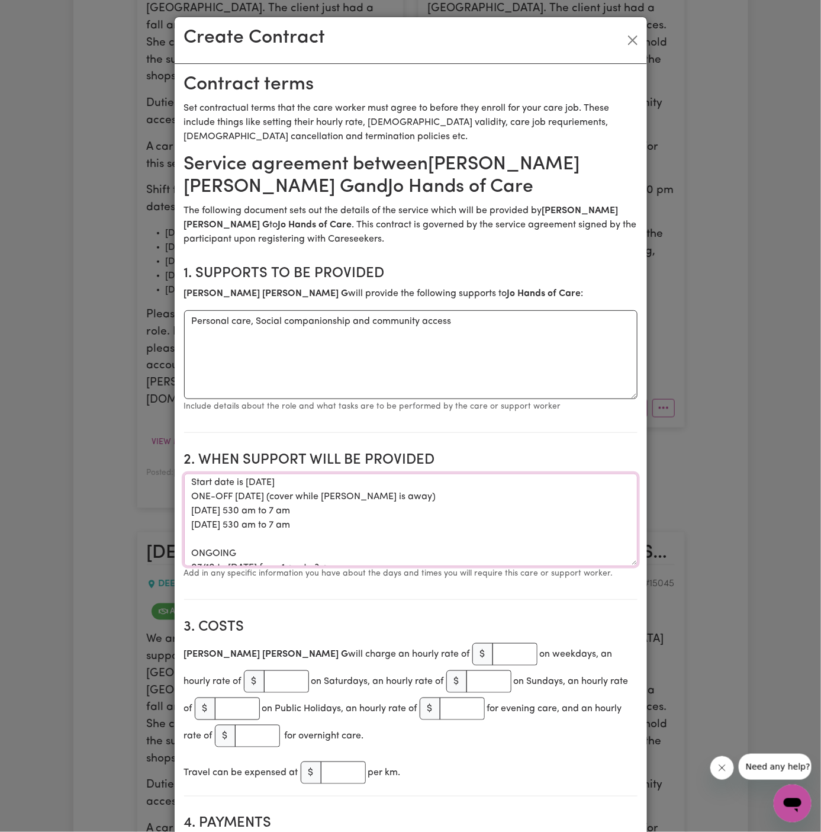
scroll to position [0, 0]
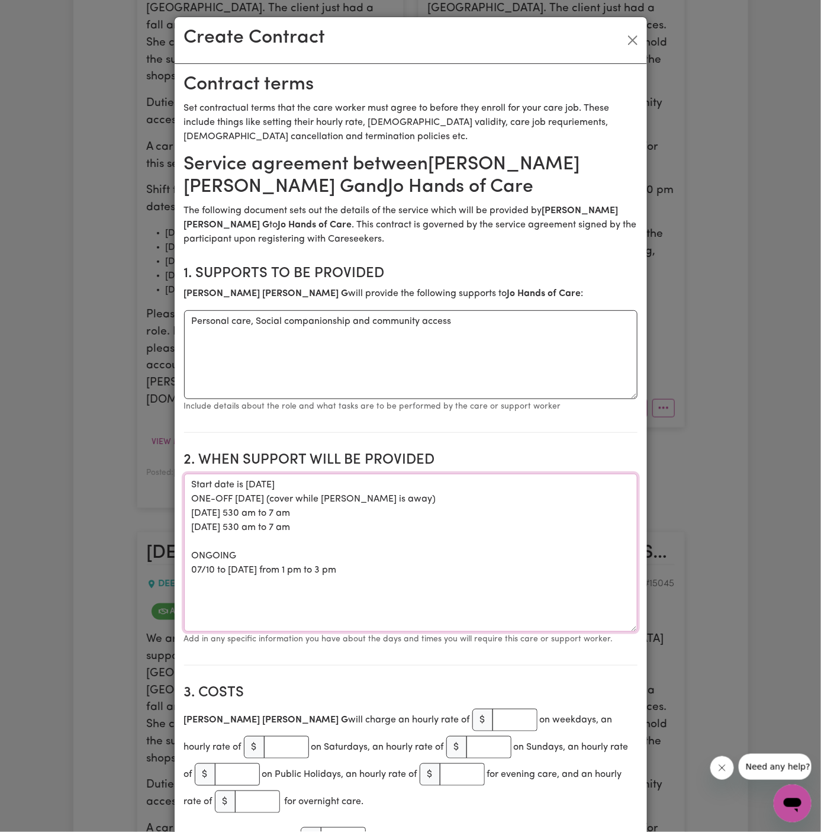
drag, startPoint x: 630, startPoint y: 560, endPoint x: 632, endPoint y: 625, distance: 65.1
click at [634, 629] on textarea "Start date is Tuesday 7 October 2025 ONE-OFF Tuesday (cover while Jin is away) …" at bounding box center [410, 552] width 453 height 158
click at [587, 529] on textarea "Start date is Tuesday 7 October 2025 ONE-OFF Tuesday (cover while Jin is away) …" at bounding box center [410, 551] width 453 height 157
click at [263, 480] on textarea "Start date is Tuesday 7 October 2025 ONE-OFF Tuesday (cover while Jin is away) …" at bounding box center [410, 551] width 453 height 157
click at [401, 502] on textarea "Start date is Tuesday, 7 October 2025 ONE-OFF Tuesday (cover while Jin is away)…" at bounding box center [410, 551] width 453 height 157
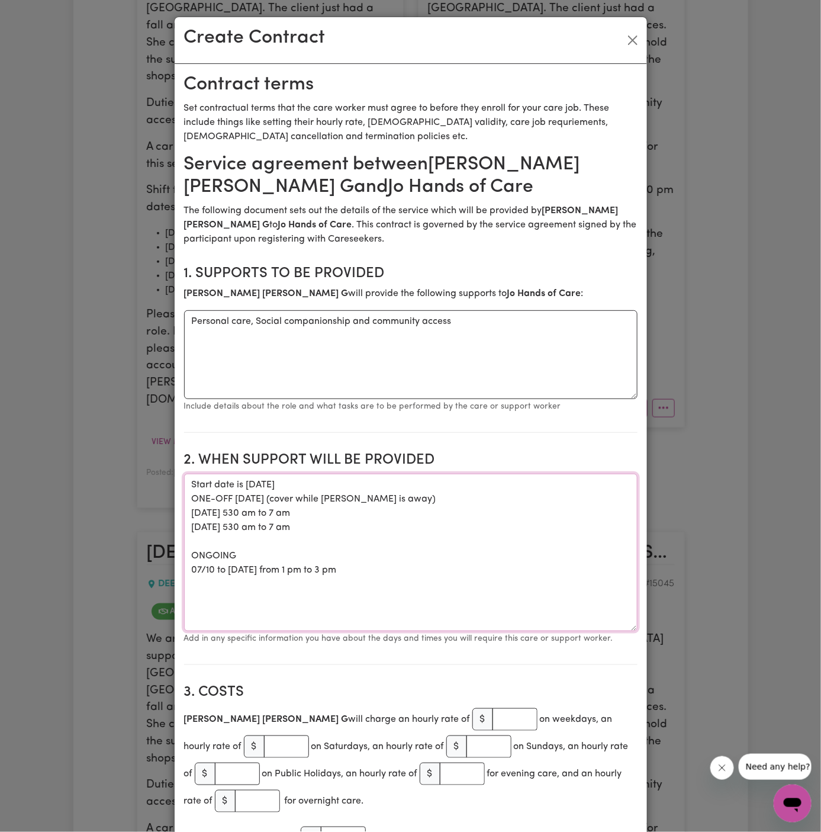
click at [479, 516] on textarea "Start date is Tuesday, 7 October 2025 ONE-OFF Tuesday (cover while Jin is away)…" at bounding box center [410, 551] width 453 height 157
click at [378, 485] on textarea "Start date is Tuesday, 7 October 2025 ONE-OFF Tuesday (cover while Jin is away)…" at bounding box center [410, 551] width 453 height 157
click at [378, 513] on textarea "Start date is Tuesday, 7 October 2025 ONE-OFF Tuesday (cover while Jin is away)…" at bounding box center [410, 551] width 453 height 157
click at [408, 556] on textarea "Start date is Tuesday, 7 October 2025 ONE-OFF Tuesday (cover while Jin is away)…" at bounding box center [410, 551] width 453 height 157
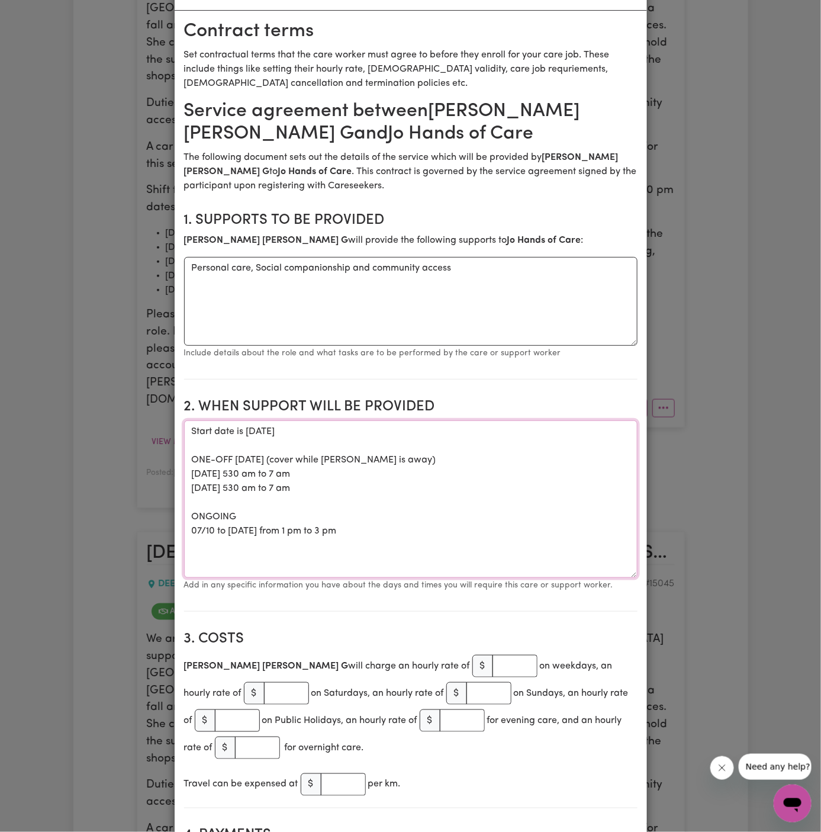
type textarea "Start date is Tuesday, 7 October 2025 ONE-OFF Tuesday (cover while Jin is away)…"
click at [492, 663] on input "number" at bounding box center [514, 666] width 45 height 22
type input "45"
click at [334, 773] on input "number" at bounding box center [343, 784] width 45 height 22
type input ".90"
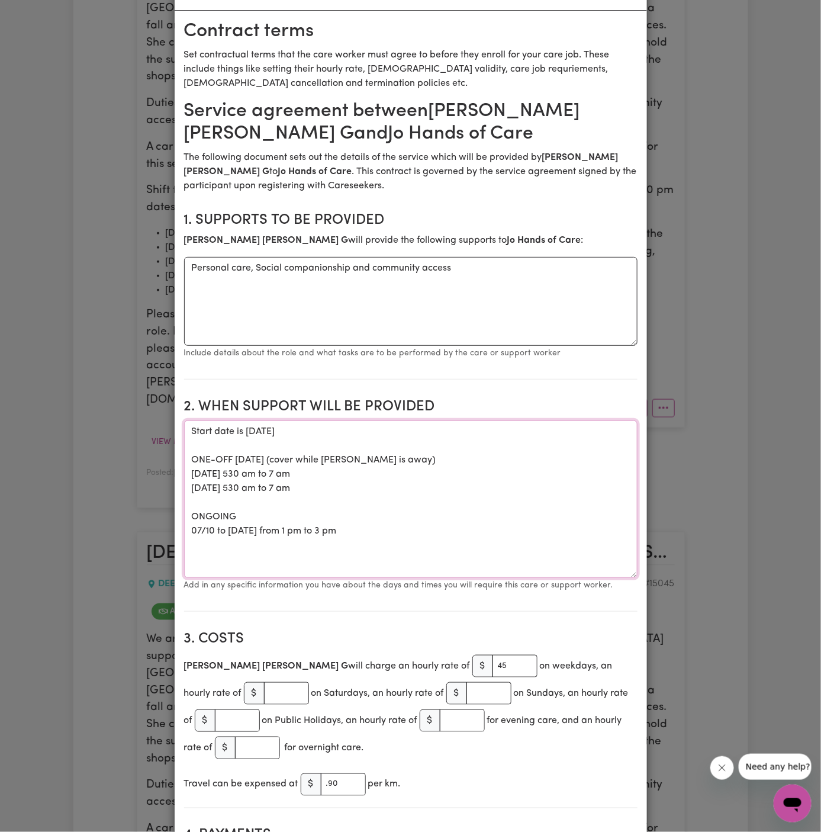
click at [526, 440] on textarea "Start date is Tuesday, 7 October 2025 ONE-OFF Tuesday (cover while Jin is away)…" at bounding box center [410, 498] width 453 height 157
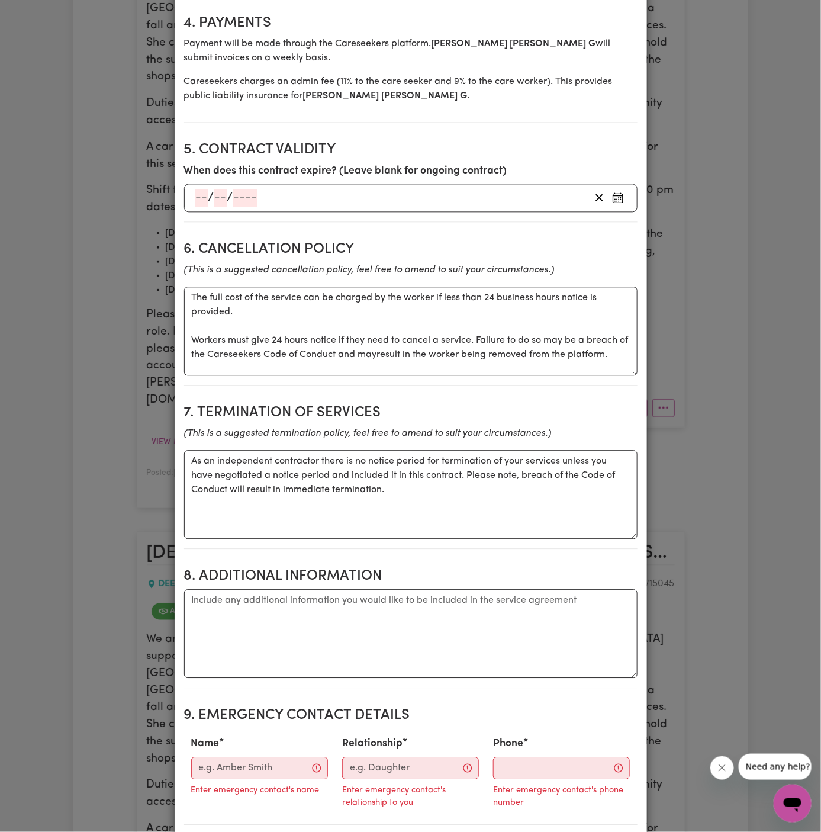
scroll to position [1016, 0]
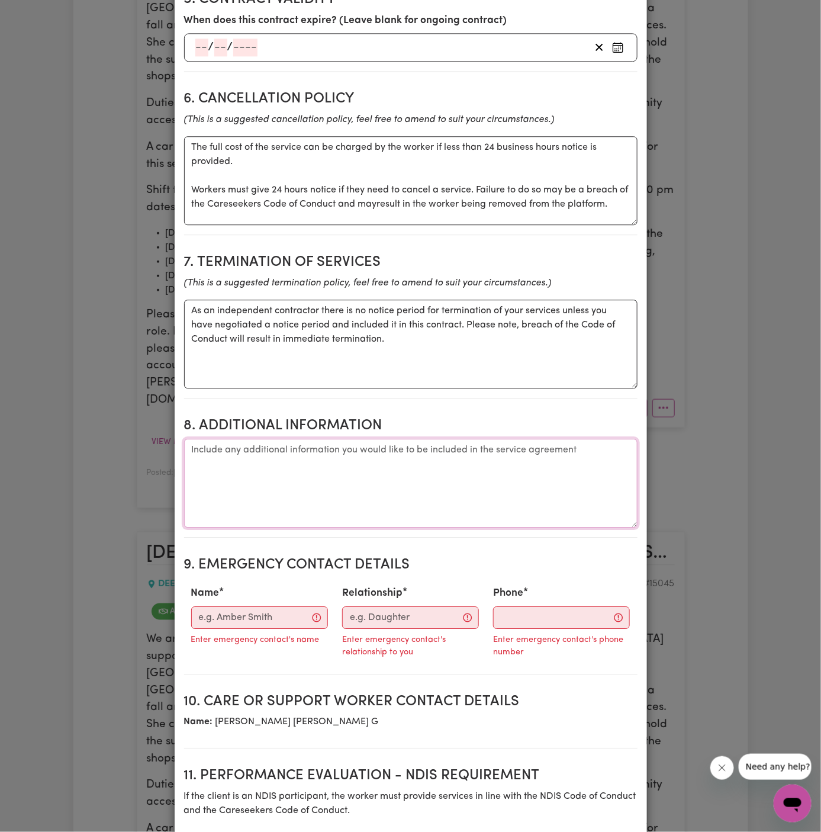
click at [424, 456] on textarea "Additional information" at bounding box center [410, 483] width 453 height 89
paste textarea "Address: 942 Pittwater Road, Dee Why, NSW"
type textarea "Client's Address: 942 Pittwater Road, Dee Why, NSW"
click at [259, 610] on input "Name" at bounding box center [259, 617] width 137 height 22
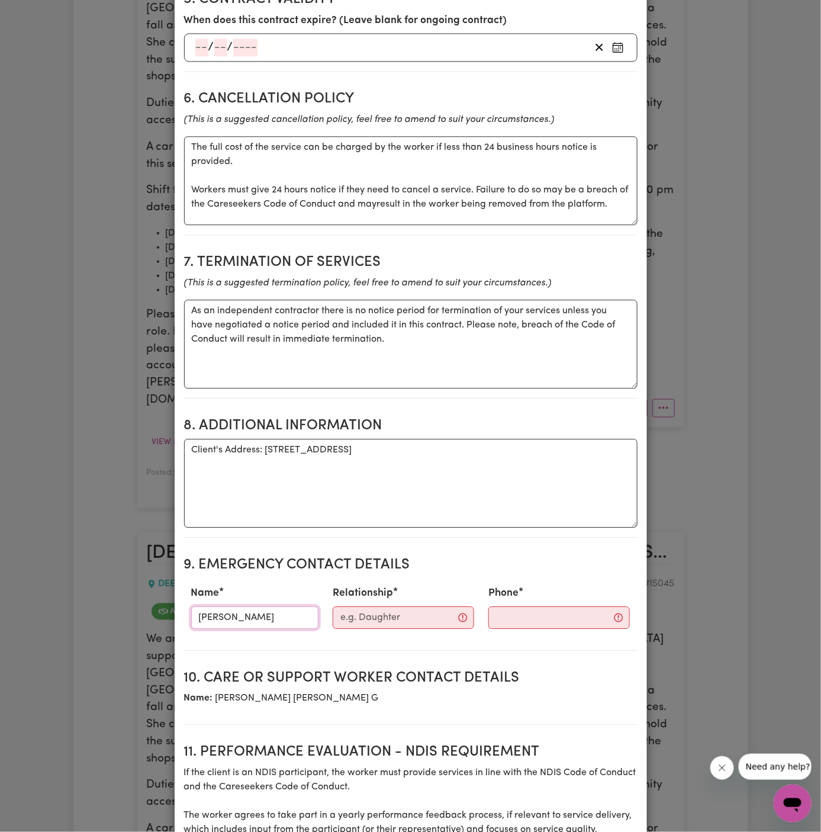
type input "Raghav"
click at [359, 621] on input "Relationship" at bounding box center [403, 617] width 141 height 22
type input "Hands Of Care"
click at [485, 613] on input "Phone" at bounding box center [549, 617] width 143 height 22
paste input "02 7232 2841 - 0424 558 544"
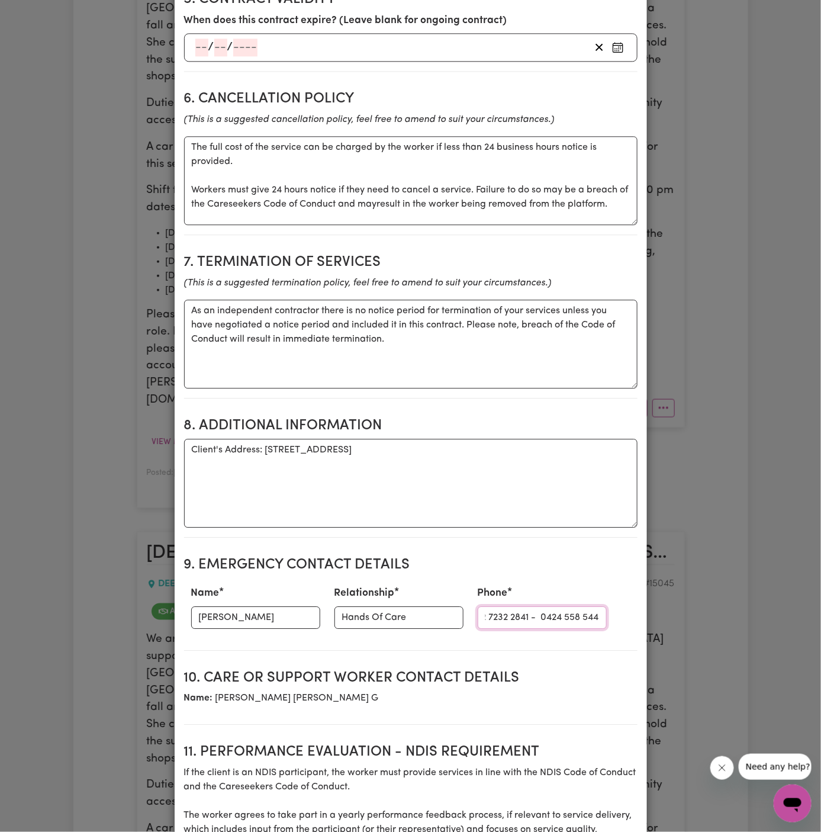
scroll to position [0, 0]
drag, startPoint x: 497, startPoint y: 614, endPoint x: 388, endPoint y: 614, distance: 109.5
click at [388, 614] on div "Name Raghav Relationship Hands Of Care Phone 02 7232 2841 - 0424 558 544" at bounding box center [410, 607] width 453 height 52
type input "0424 558 544"
drag, startPoint x: 388, startPoint y: 614, endPoint x: 417, endPoint y: 614, distance: 29.6
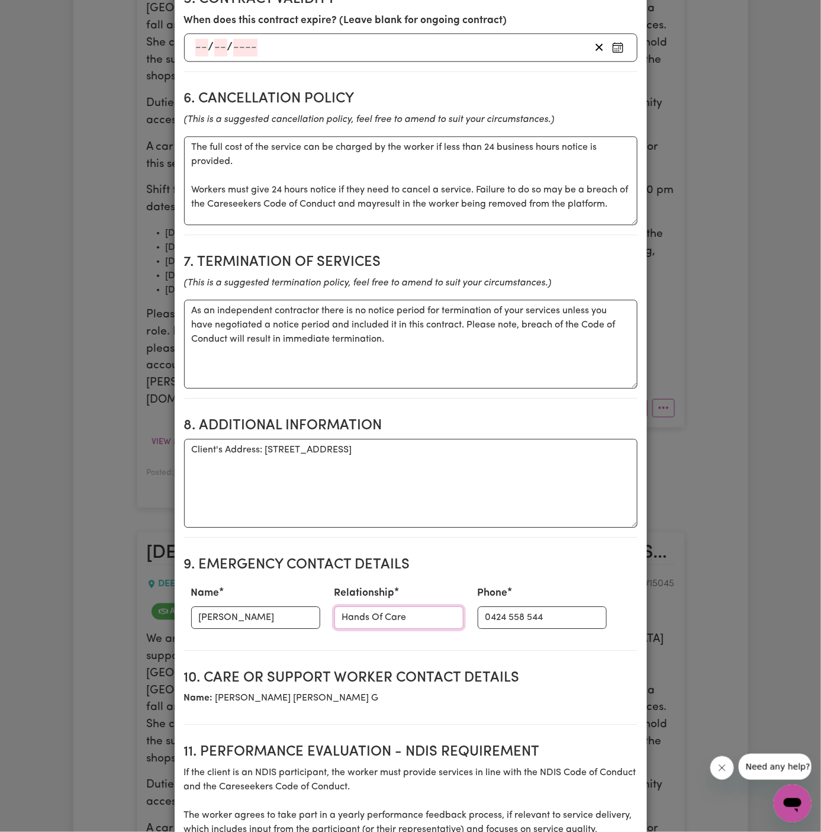
click at [389, 614] on input "Hands Of Care" at bounding box center [398, 617] width 129 height 22
click at [517, 356] on textarea "As an independent contractor there is no notice period for termination of your …" at bounding box center [410, 343] width 453 height 89
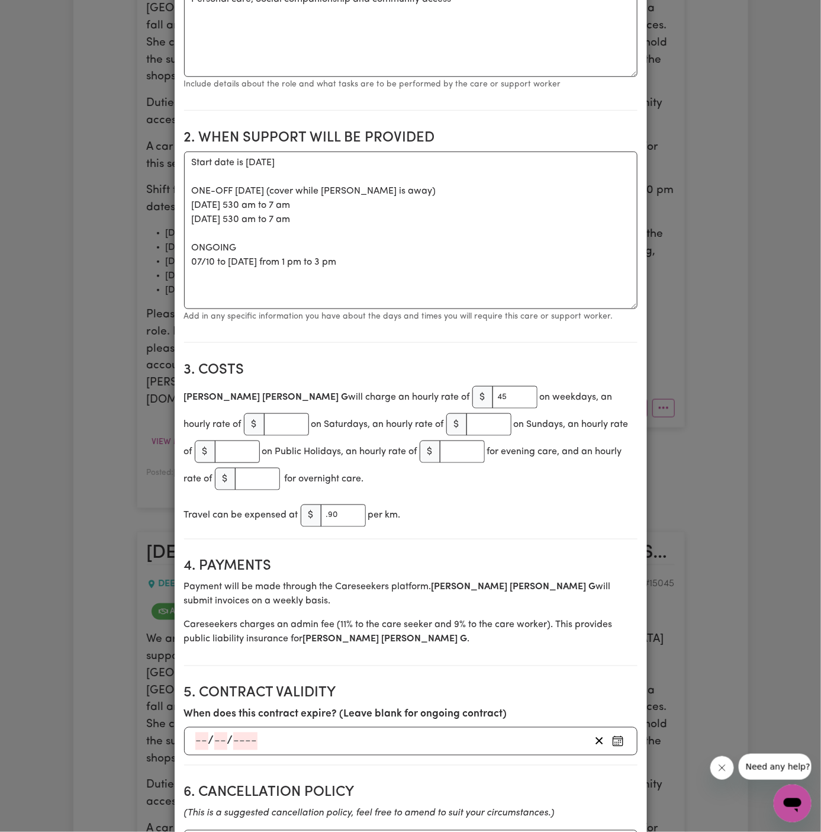
scroll to position [243, 0]
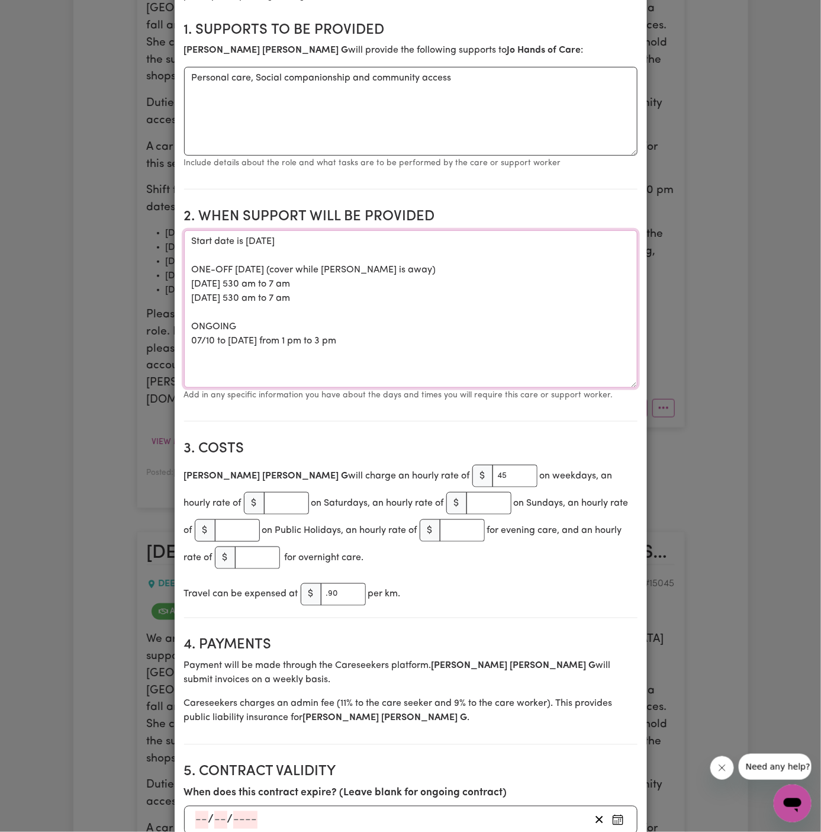
click at [501, 375] on textarea "Start date is Tuesday, 7 October 2025 ONE-OFF Tuesday (cover while Jin is away)…" at bounding box center [410, 308] width 453 height 157
click at [501, 376] on textarea "Start date is Tuesday, 7 October 2025 ONE-OFF Tuesday (cover while Jin is away)…" at bounding box center [410, 308] width 453 height 157
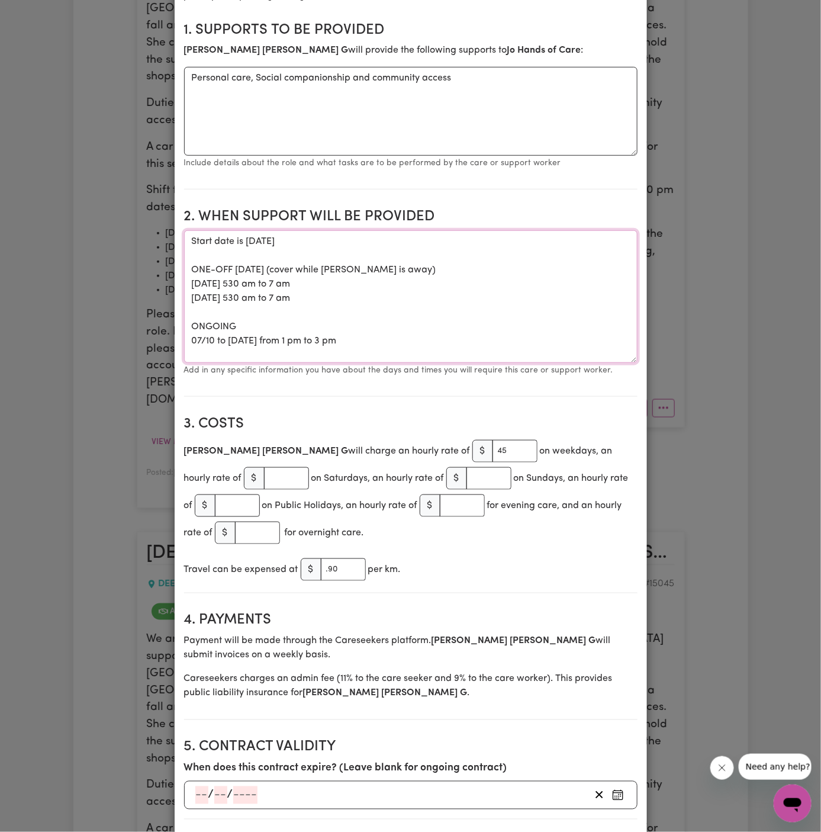
drag, startPoint x: 630, startPoint y: 384, endPoint x: 627, endPoint y: 359, distance: 25.0
click at [627, 359] on textarea "Start date is Tuesday, 7 October 2025 ONE-OFF Tuesday (cover while Jin is away)…" at bounding box center [410, 296] width 453 height 133
click at [555, 249] on textarea "Start date is Tuesday, 7 October 2025 ONE-OFF Tuesday (cover while Jin is away)…" at bounding box center [410, 296] width 453 height 133
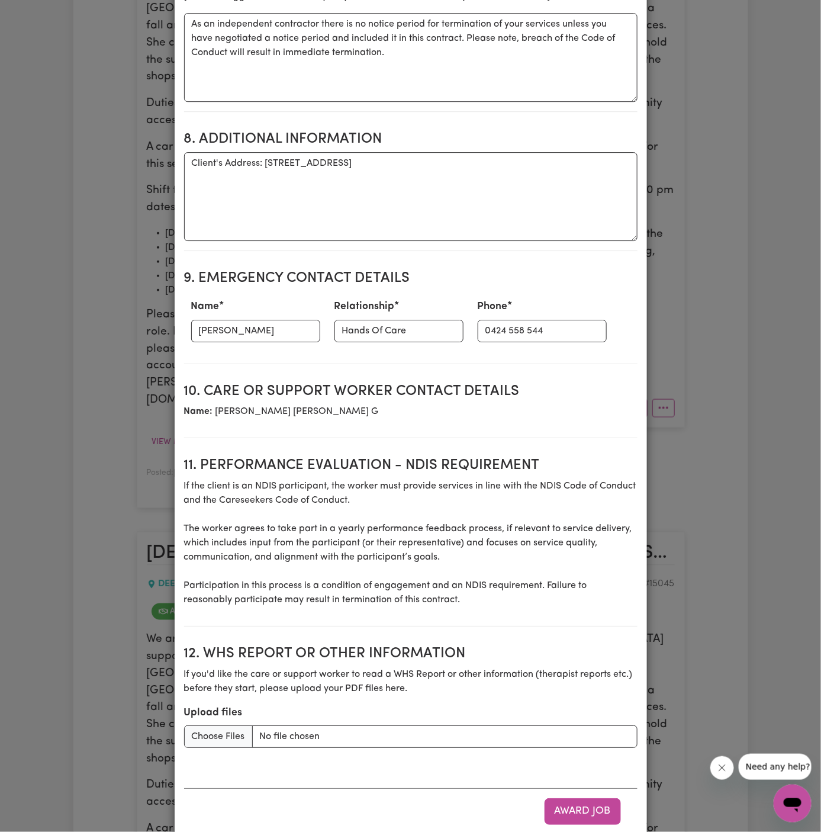
scroll to position [1300, 0]
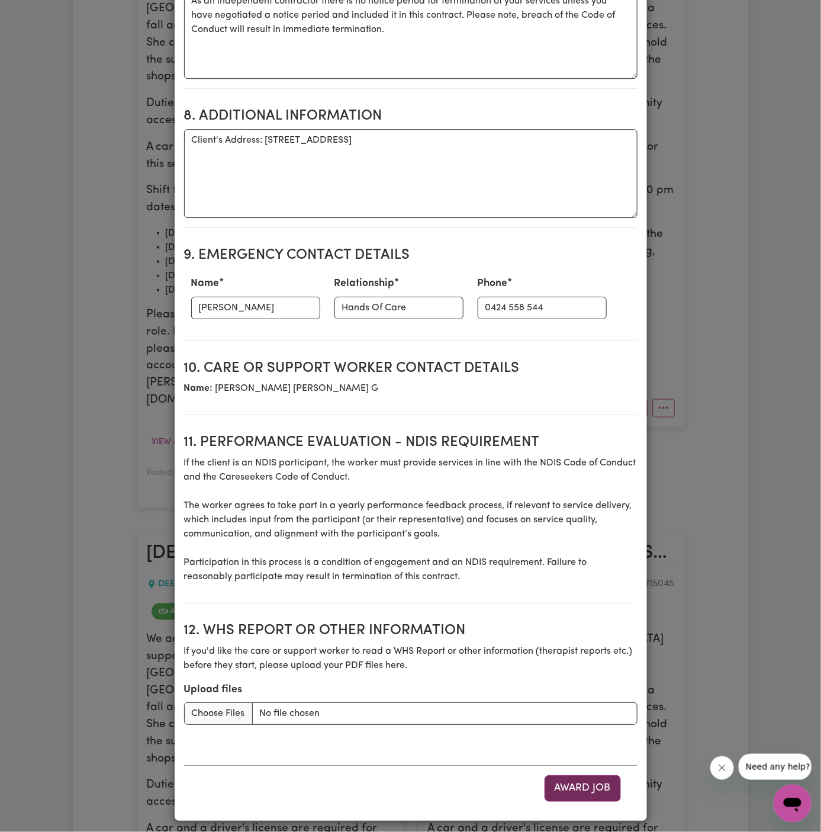
click at [582, 784] on button "Award Job" at bounding box center [583, 788] width 76 height 26
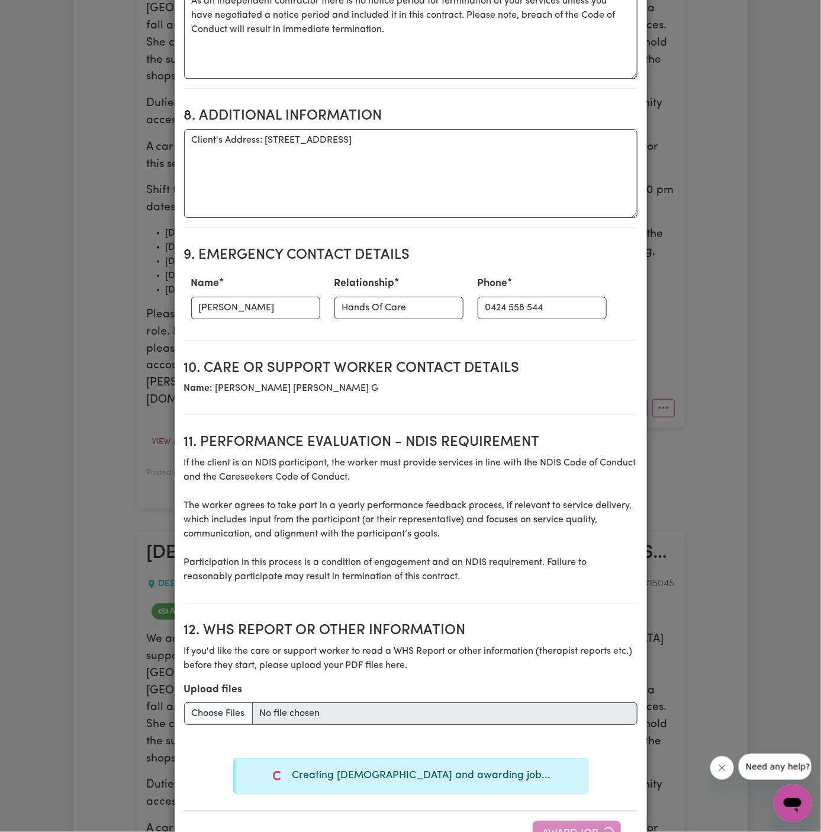
type textarea "Tasks required: Personal care, Social companionship"
type textarea "Days required: friday, tuesday Approximately 3 hours to be delivered per day. S…"
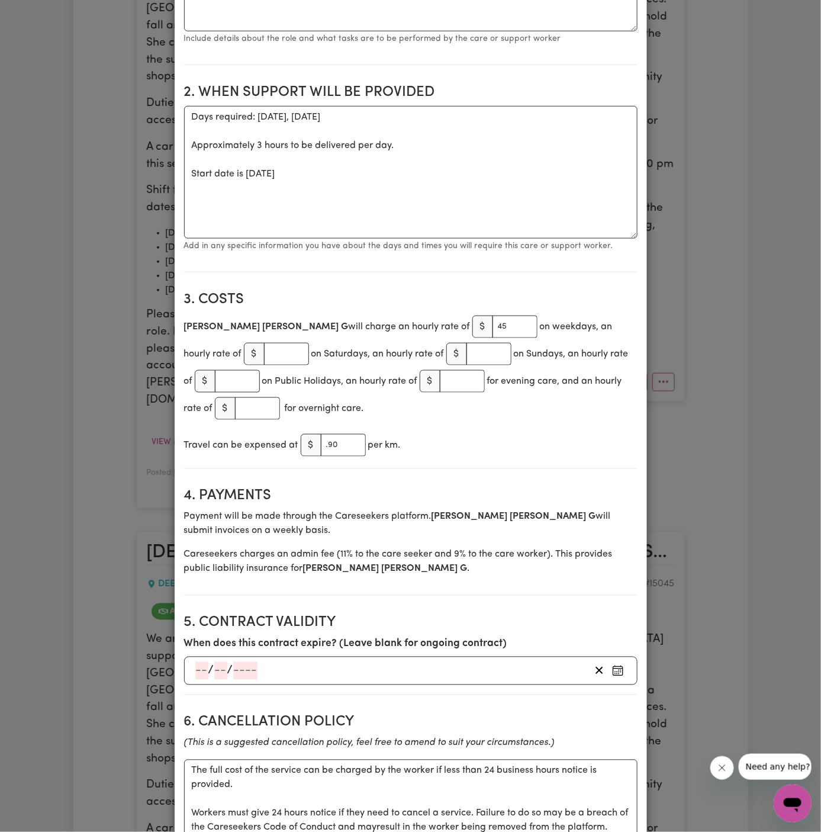
scroll to position [0, 0]
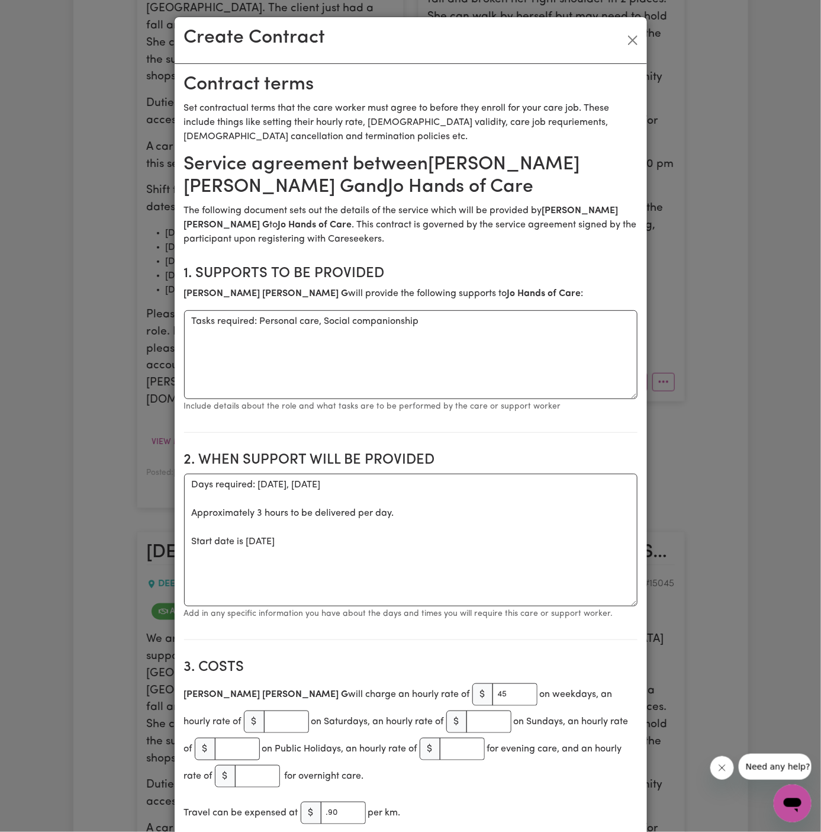
click at [623, 28] on div "Create Contract" at bounding box center [411, 40] width 472 height 47
click at [627, 39] on button "Close" at bounding box center [632, 40] width 19 height 19
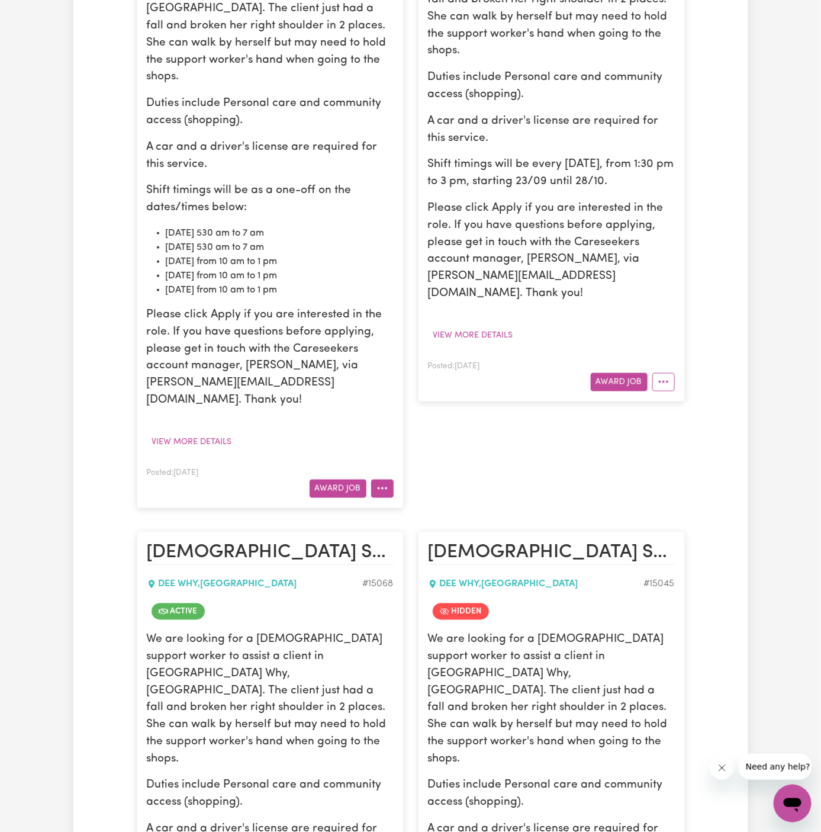
click at [386, 482] on icon "More options" at bounding box center [382, 488] width 12 height 12
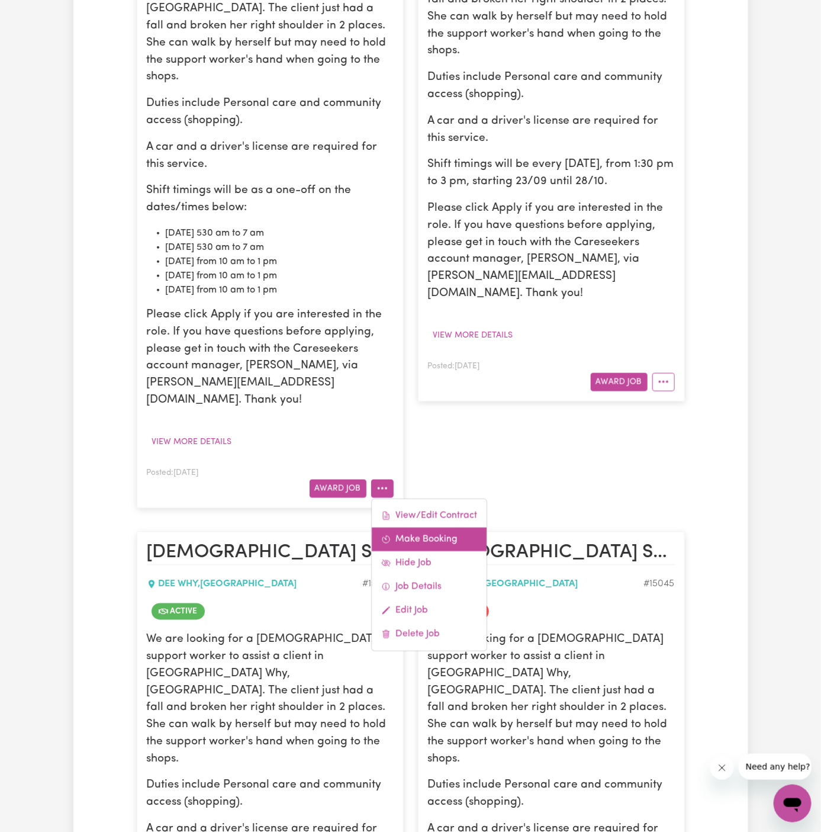
click at [445, 527] on link "Make Booking" at bounding box center [429, 539] width 115 height 24
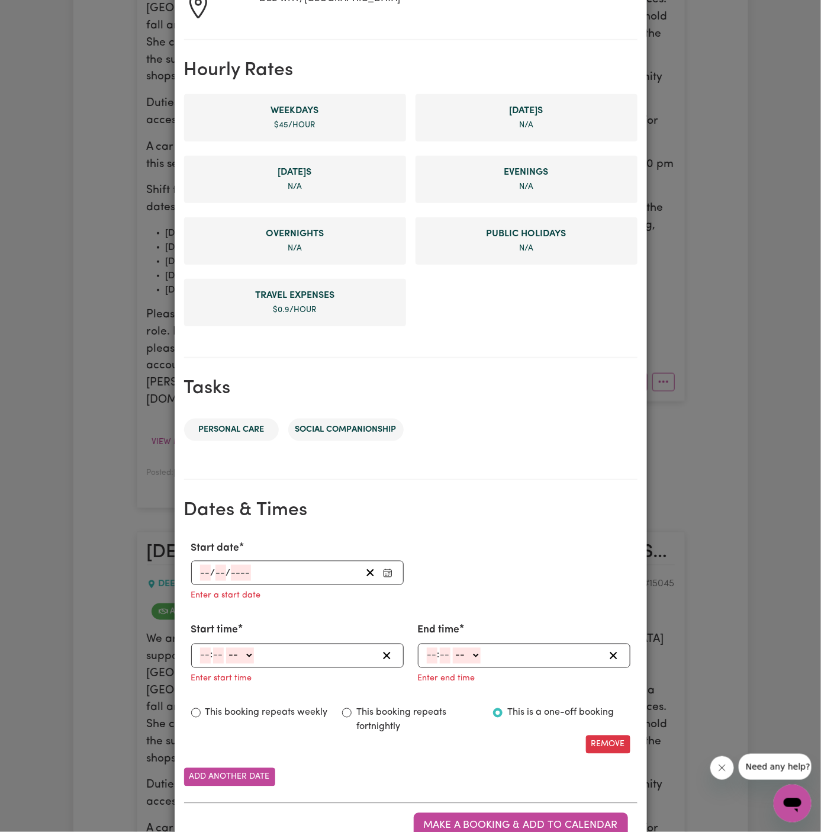
scroll to position [272, 0]
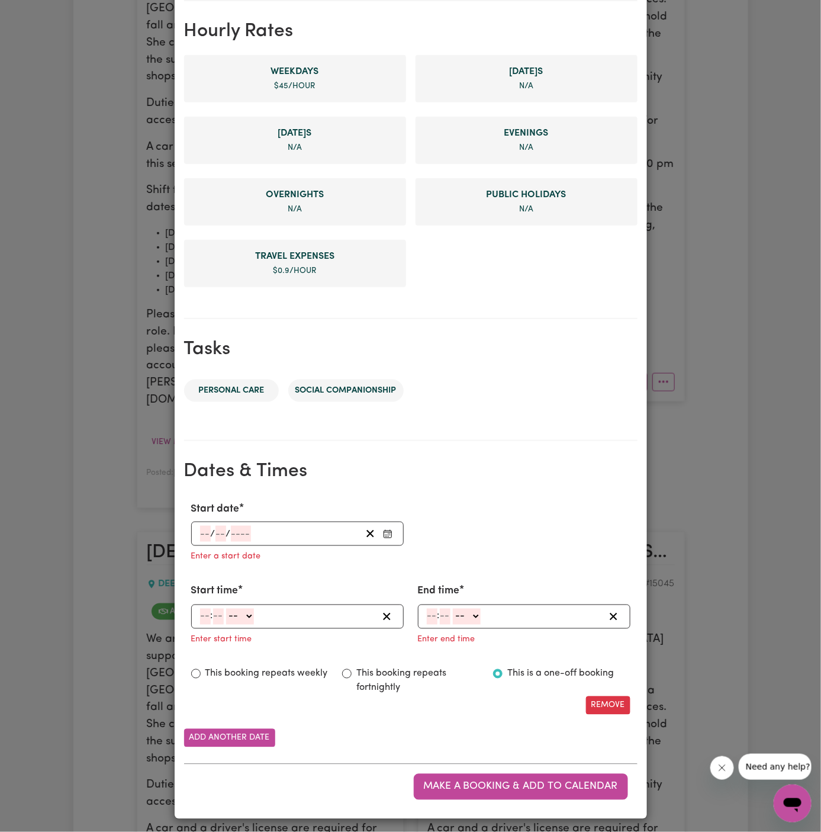
click at [205, 535] on input "number" at bounding box center [205, 534] width 11 height 16
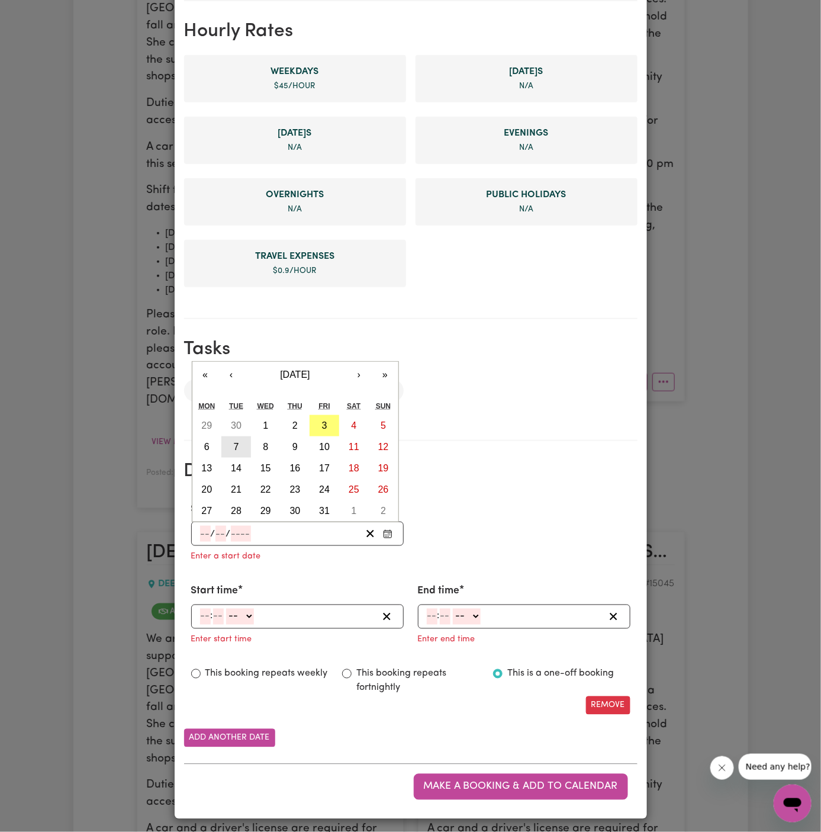
click at [237, 443] on abbr "7" at bounding box center [236, 447] width 5 height 10
type input "2025-10-07"
type input "7"
type input "10"
type input "2025"
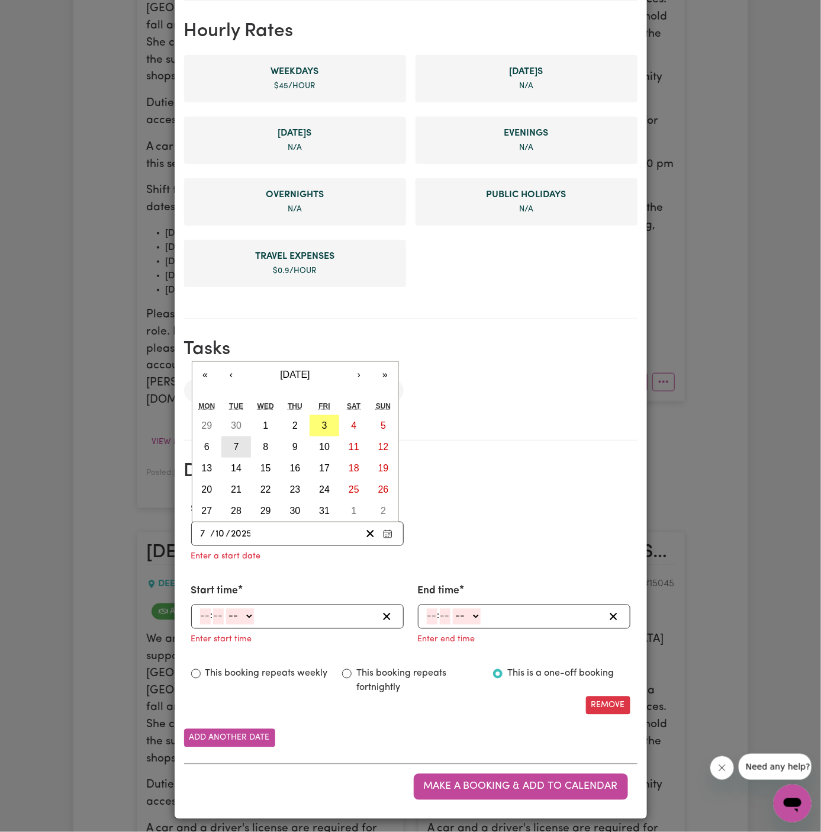
scroll to position [249, 0]
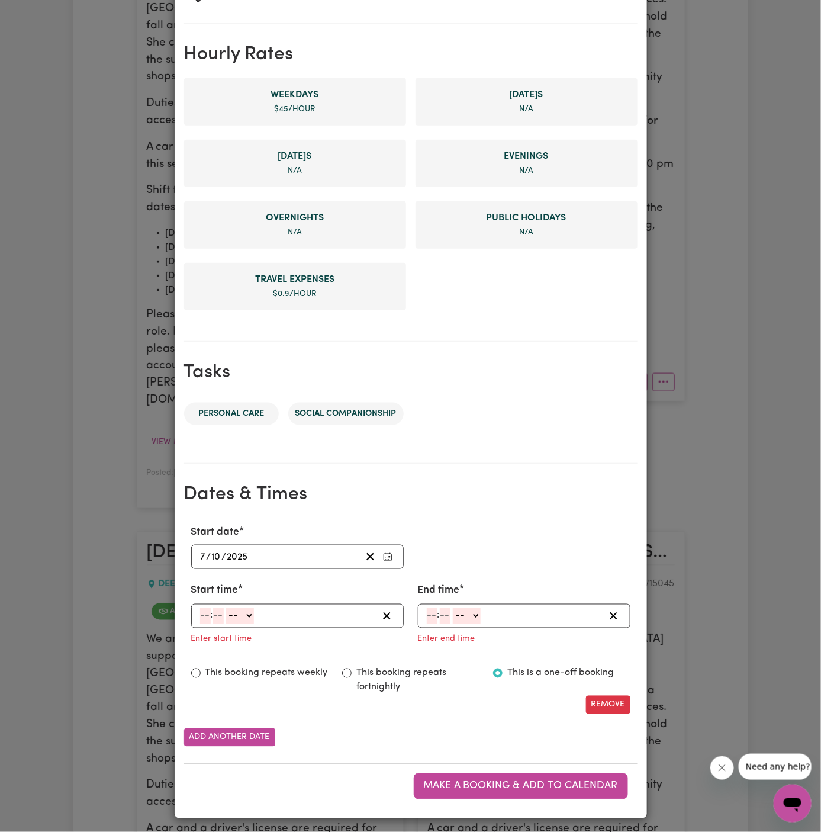
click at [198, 547] on div "2025-10-07 7 / 10 / 2025 « ‹ October 2025 › » Mon Tue Wed Thu Fri Sat Sun 29 30…" at bounding box center [297, 557] width 212 height 24
click at [199, 552] on div "2025-10-07 7 / 10 / 2025" at bounding box center [280, 557] width 162 height 16
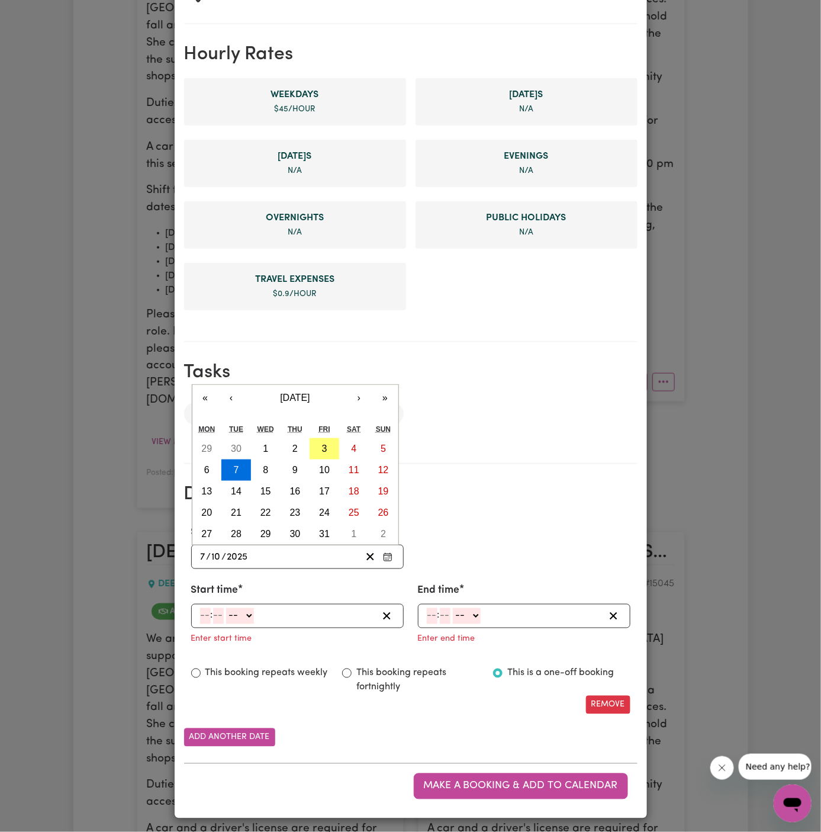
click at [208, 611] on input "number" at bounding box center [205, 616] width 11 height 16
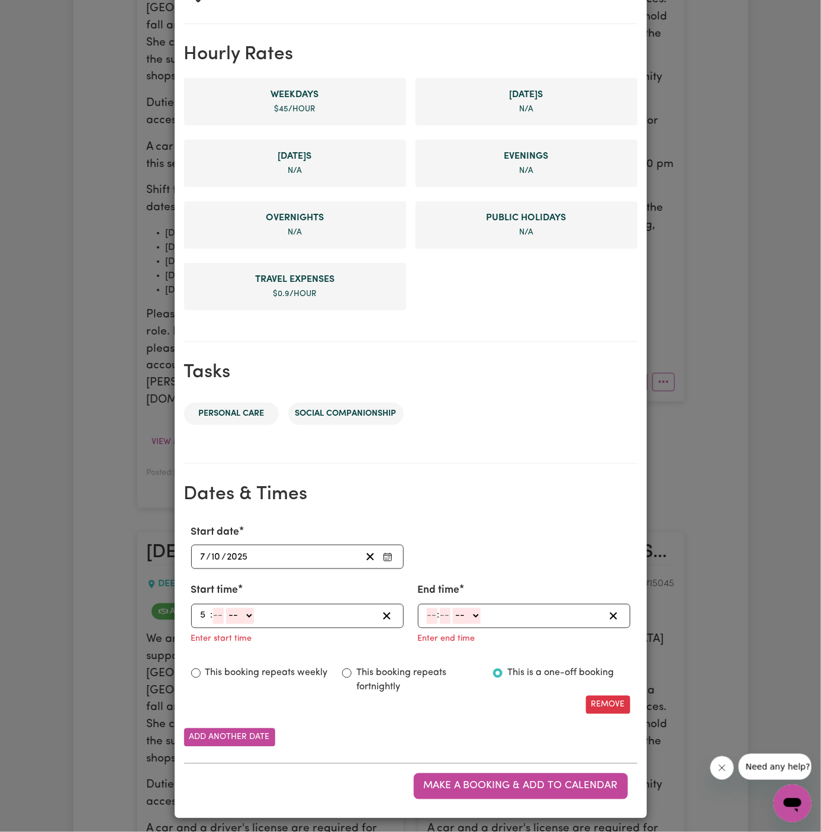
type input "5"
type input "30"
click at [246, 608] on select "-- AM PM" at bounding box center [238, 616] width 28 height 16
select select "am"
click at [224, 608] on select "-- AM PM" at bounding box center [238, 616] width 28 height 16
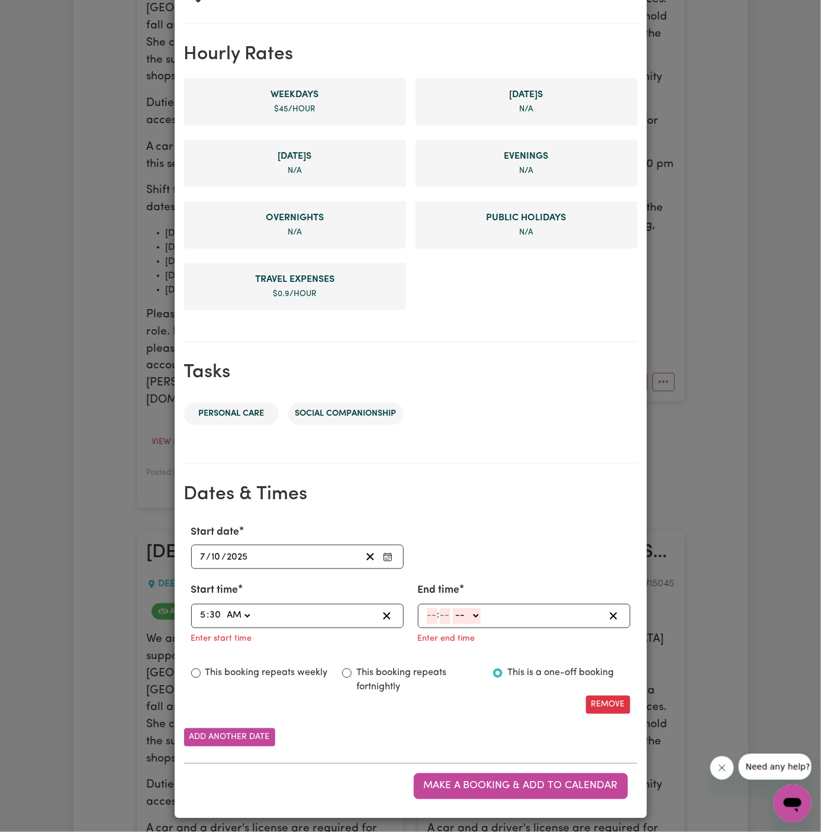
type input "05:30"
click at [432, 617] on input "number" at bounding box center [432, 616] width 11 height 16
click at [476, 640] on div "Enter end time" at bounding box center [524, 637] width 212 height 19
click at [427, 612] on input "number" at bounding box center [432, 616] width 11 height 16
type input "7"
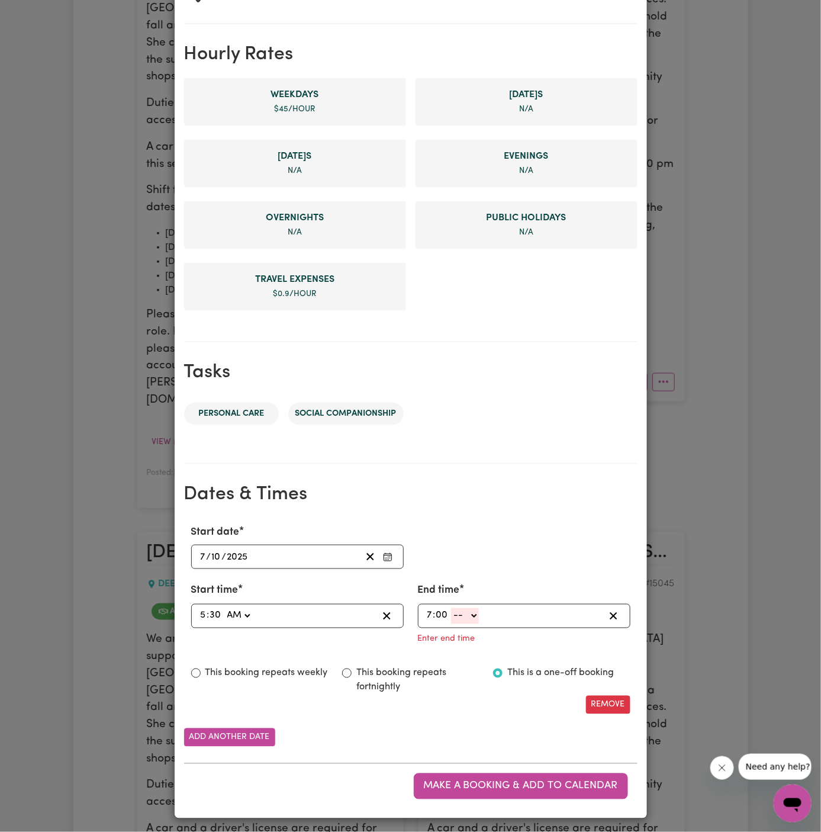
type input "00"
click at [471, 608] on select "-- AM PM" at bounding box center [465, 616] width 28 height 16
select select "am"
click at [451, 624] on select "-- AM PM" at bounding box center [465, 616] width 28 height 16
type input "07:00"
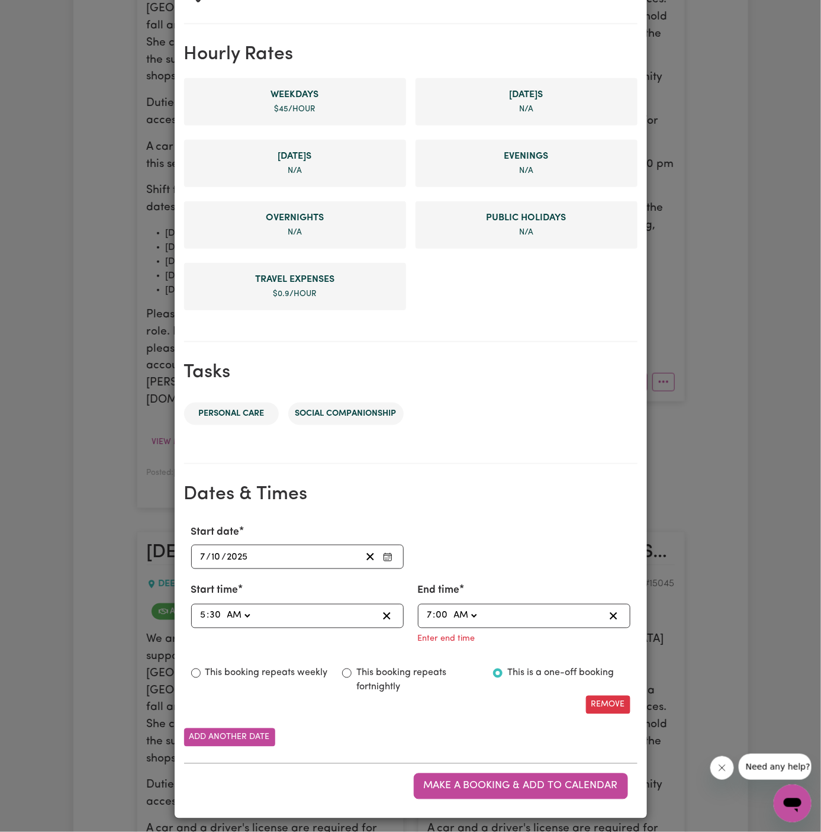
type input "0"
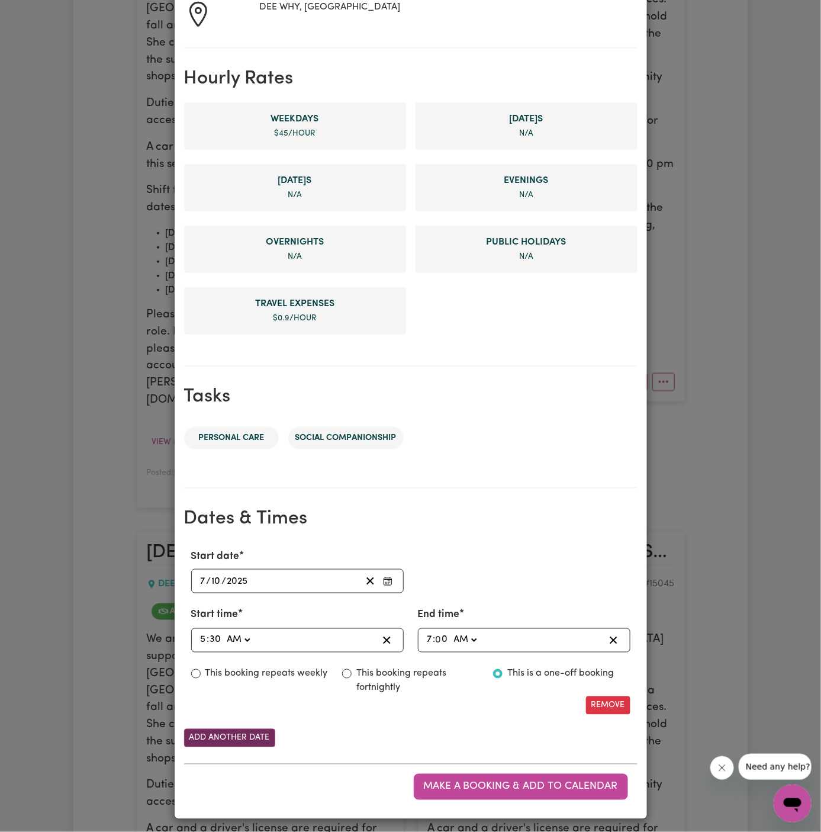
click at [234, 732] on button "Add another date" at bounding box center [229, 738] width 91 height 18
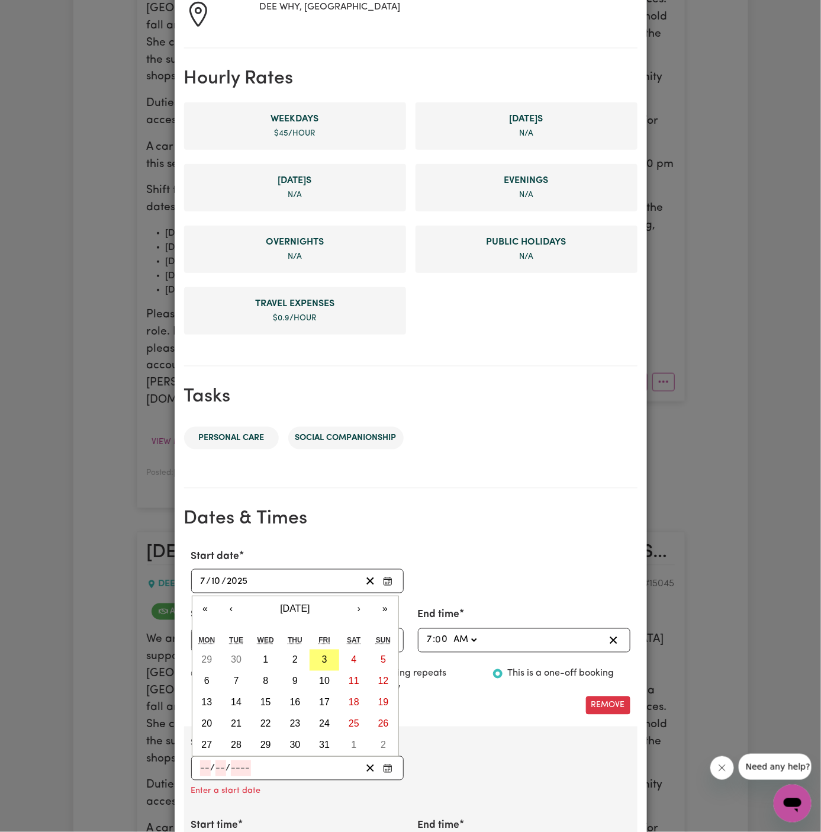
click at [202, 765] on input "number" at bounding box center [205, 768] width 11 height 16
click at [240, 697] on abbr "14" at bounding box center [236, 702] width 11 height 10
type input "2025-10-14"
type input "14"
type input "10"
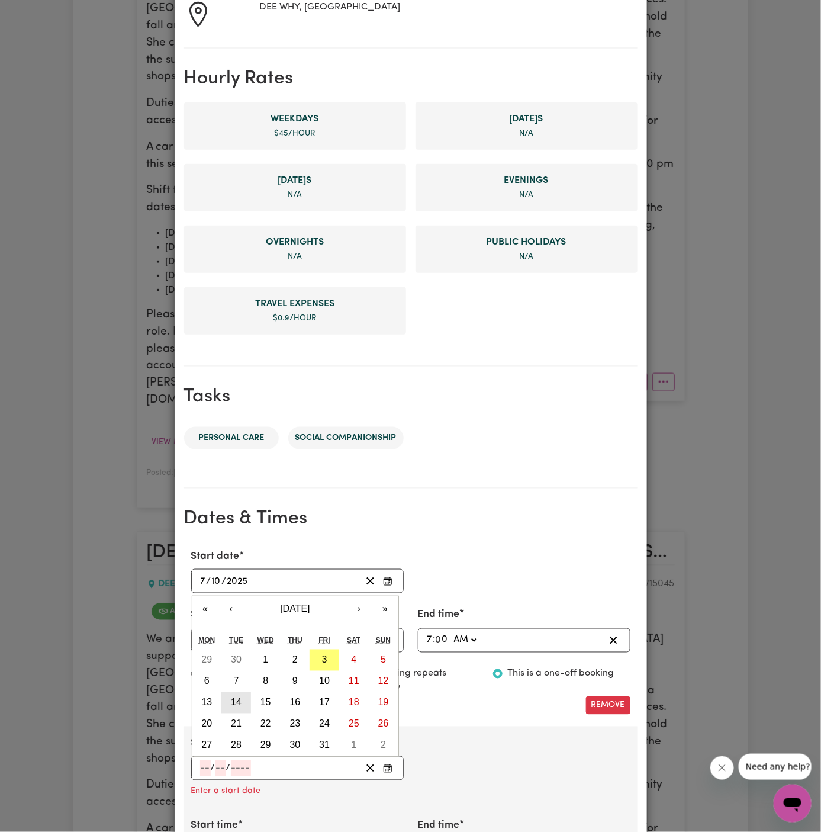
type input "2025"
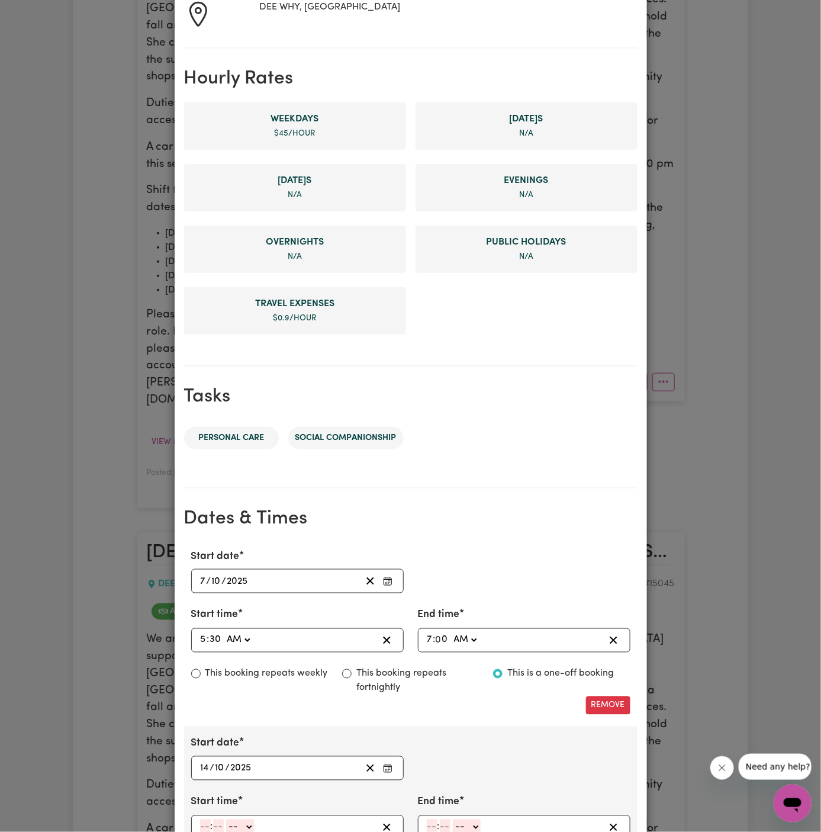
scroll to position [434, 0]
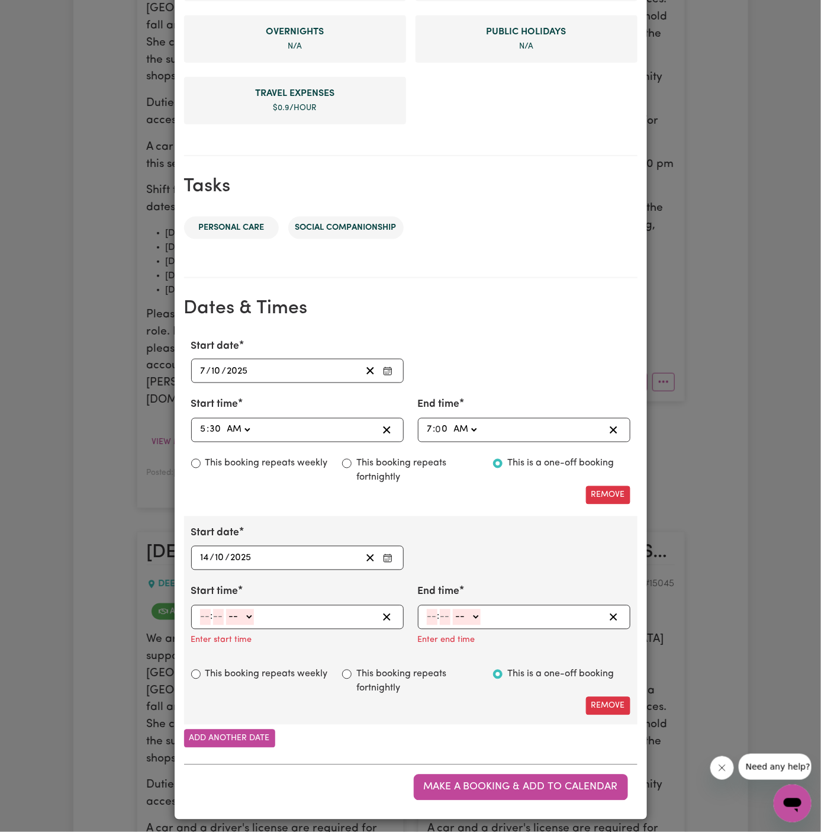
click at [202, 613] on input "number" at bounding box center [205, 617] width 11 height 16
type input "5"
type input "30"
click at [250, 609] on select "-- AM PM" at bounding box center [238, 617] width 28 height 16
select select "am"
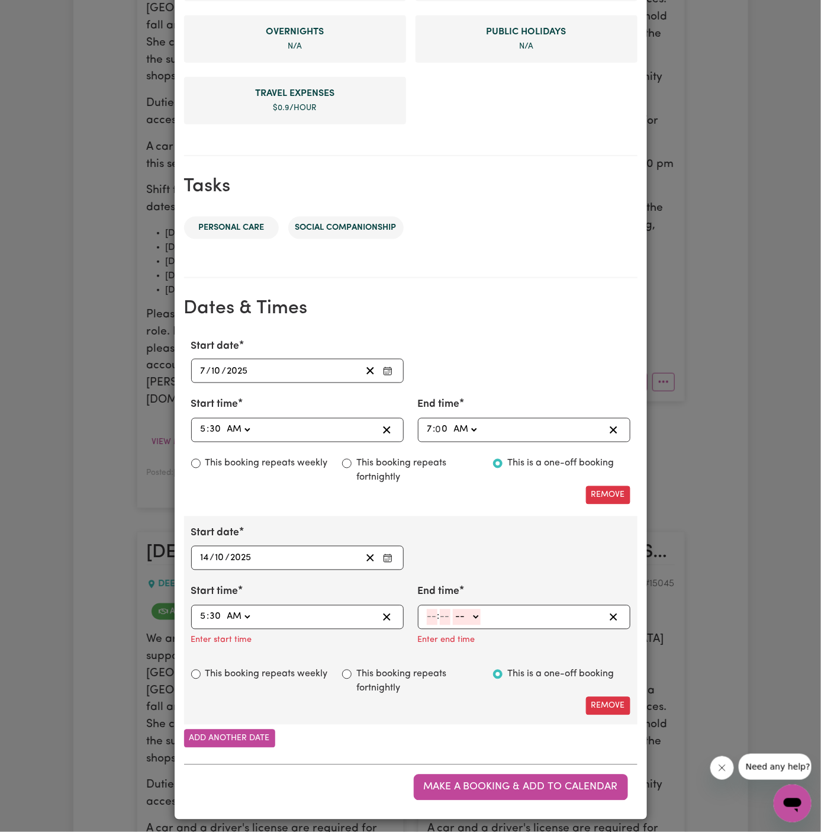
click at [224, 609] on select "-- AM PM" at bounding box center [238, 617] width 28 height 16
type input "05:30"
click at [432, 612] on input "number" at bounding box center [432, 617] width 11 height 16
type input "7"
type input "00"
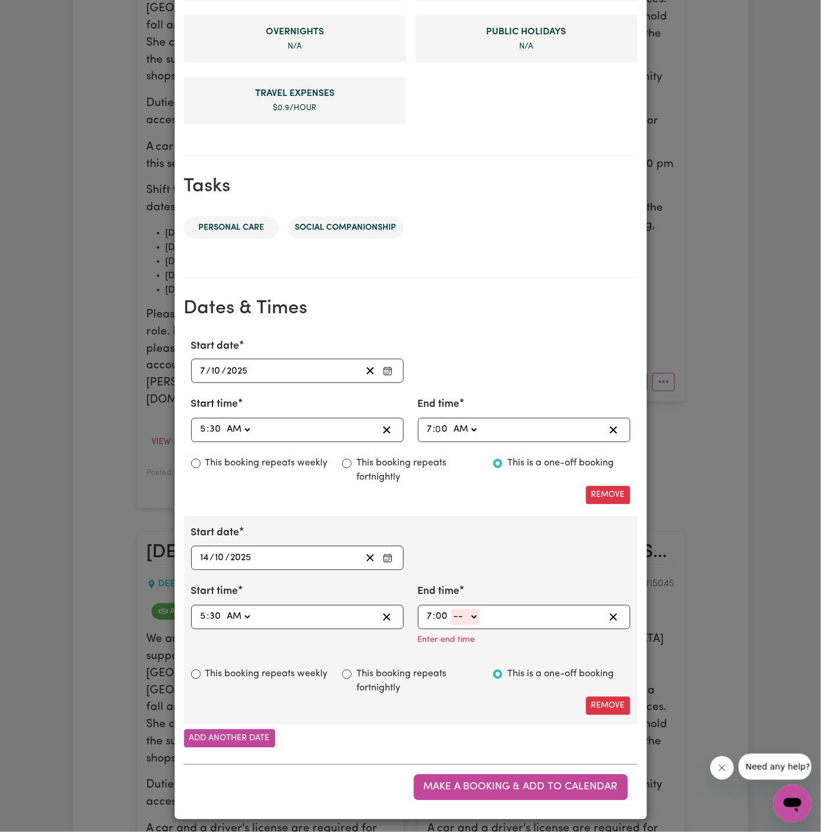
click at [473, 610] on select "-- AM PM" at bounding box center [465, 617] width 28 height 16
select select "am"
click at [451, 625] on select "-- AM PM" at bounding box center [465, 617] width 28 height 16
type input "07:00"
type input "0"
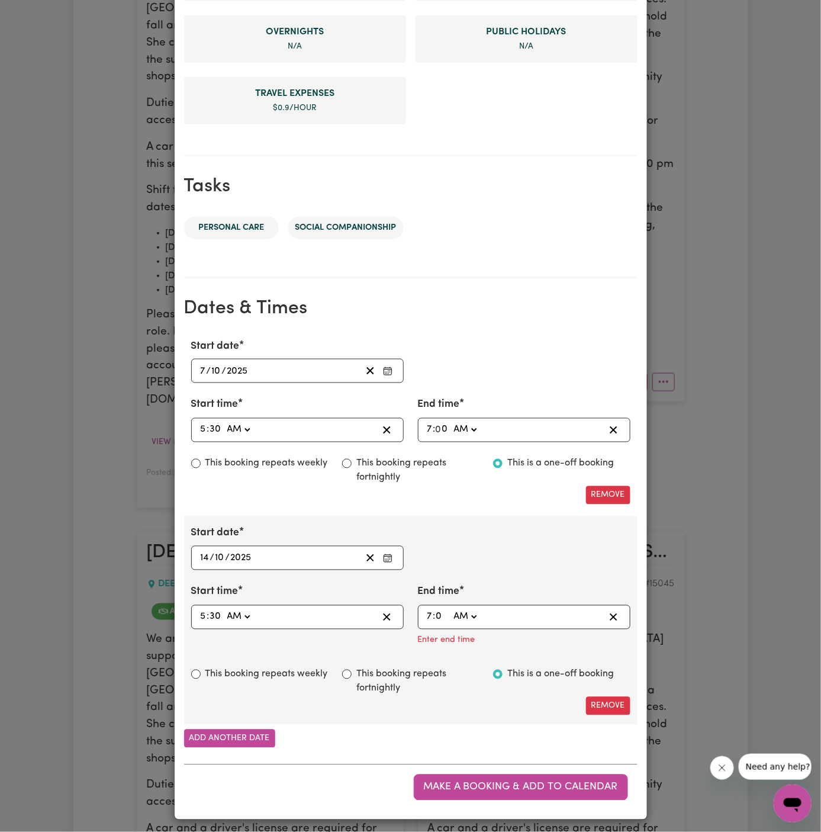
click at [526, 625] on div "07:00 7 : 0 -- AM PM" at bounding box center [515, 617] width 179 height 16
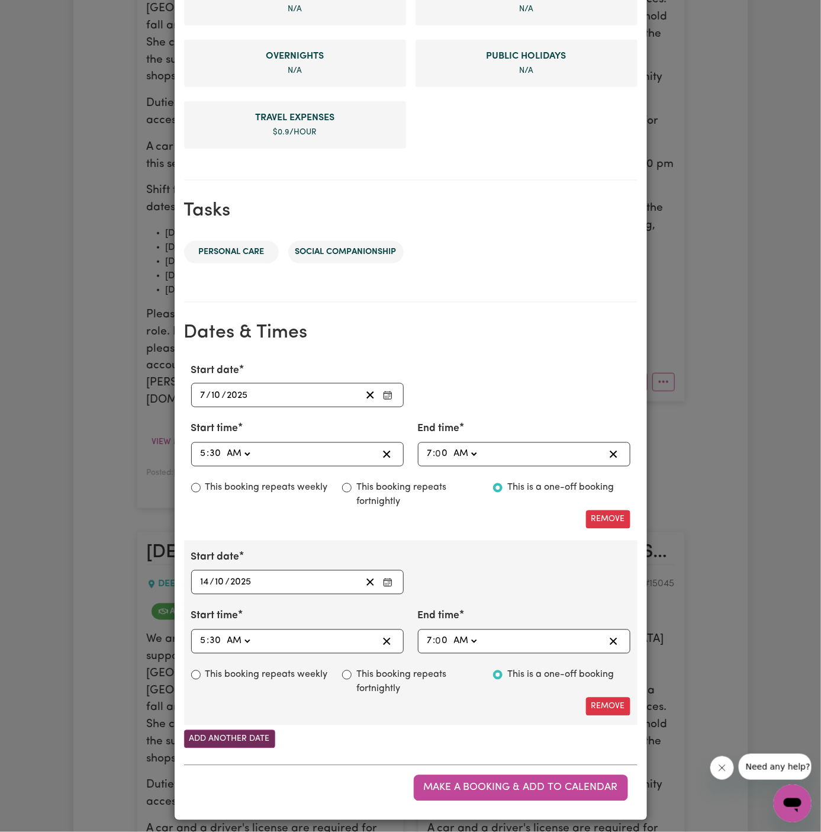
click at [249, 738] on button "Add another date" at bounding box center [229, 739] width 91 height 18
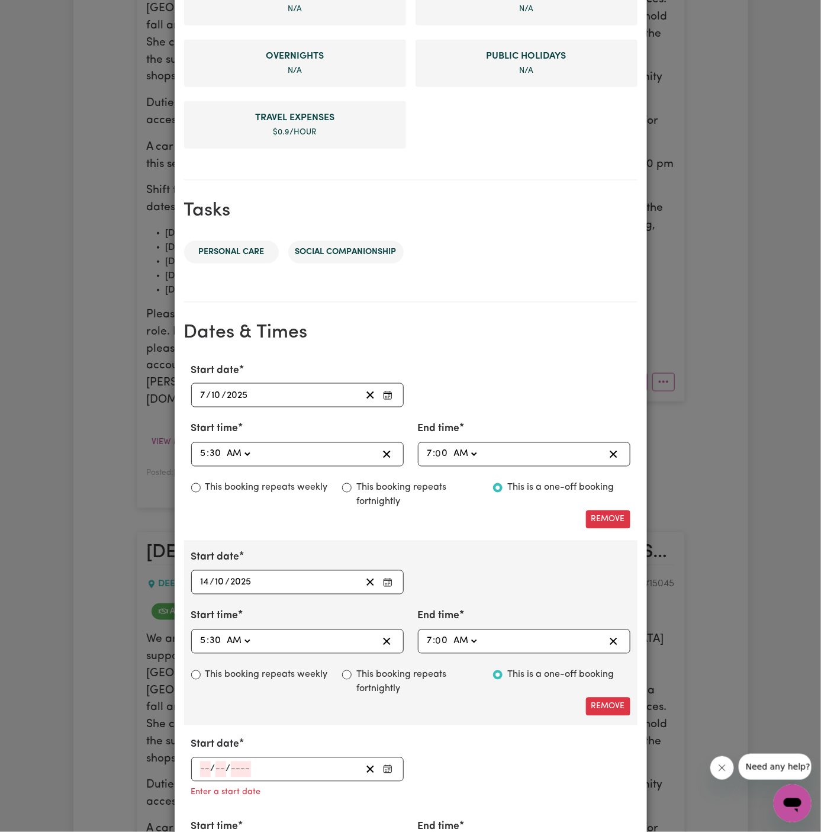
scroll to position [458, 0]
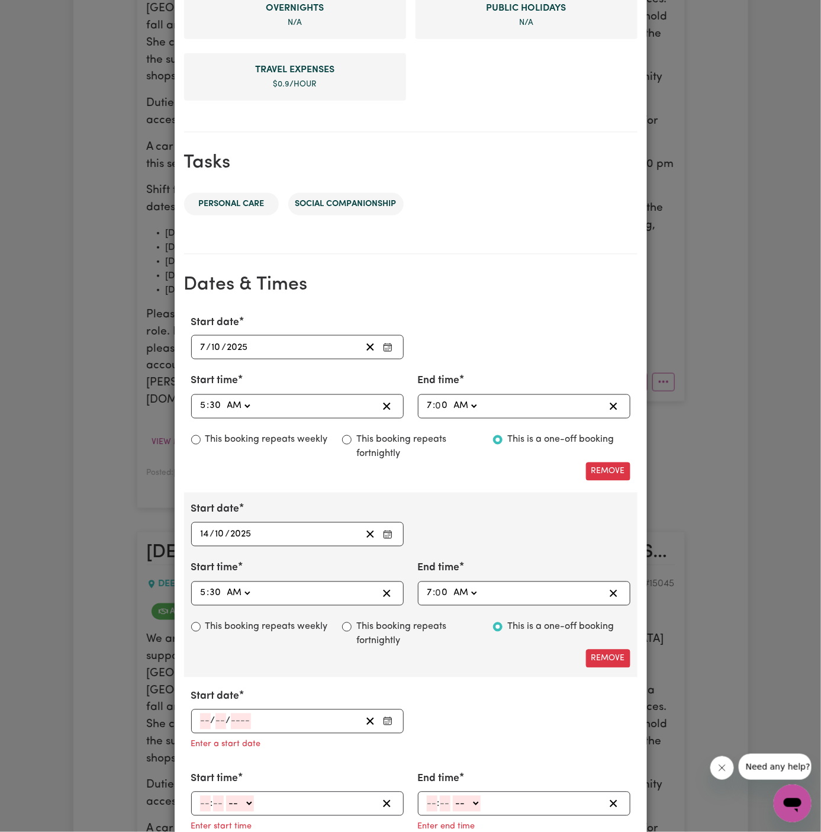
click at [207, 713] on input "number" at bounding box center [205, 721] width 11 height 16
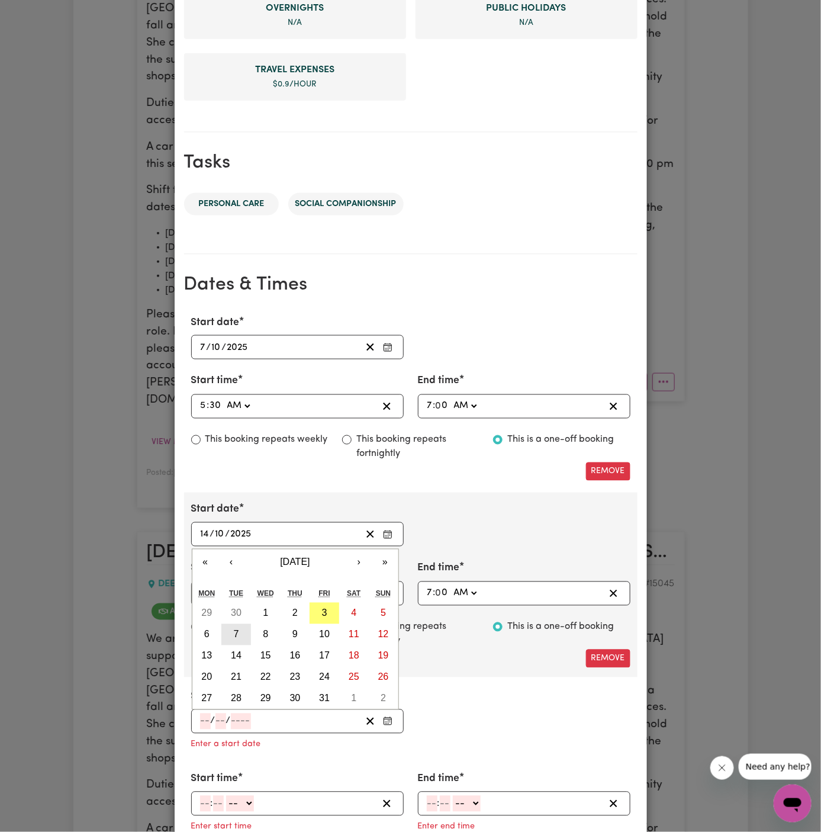
click at [234, 632] on abbr "7" at bounding box center [236, 634] width 5 height 10
type input "2025-10-07"
type input "7"
type input "10"
type input "2025"
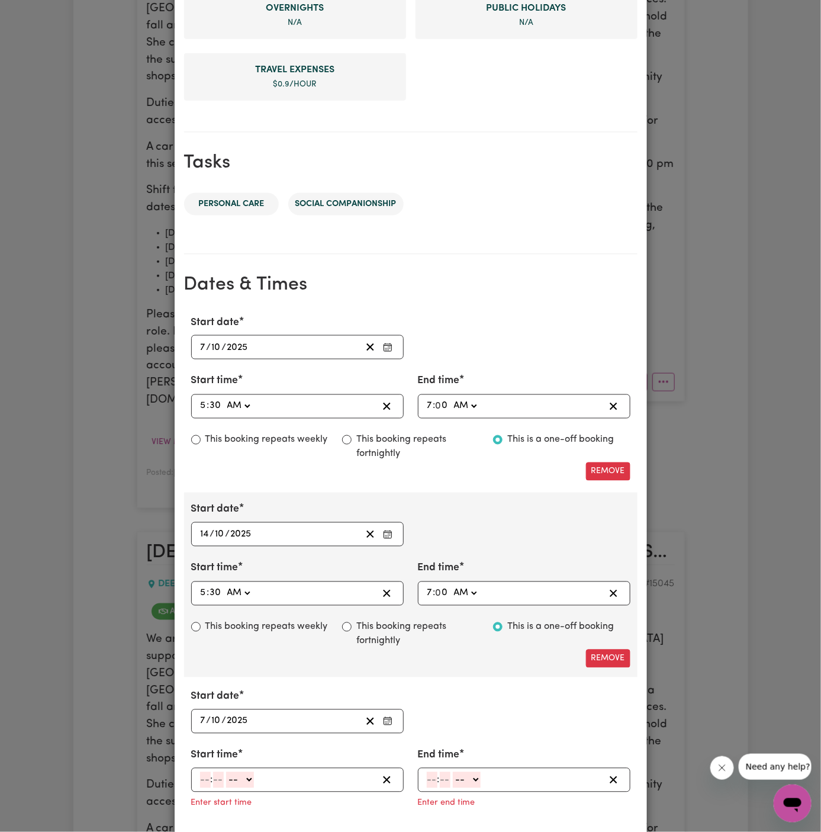
scroll to position [460, 0]
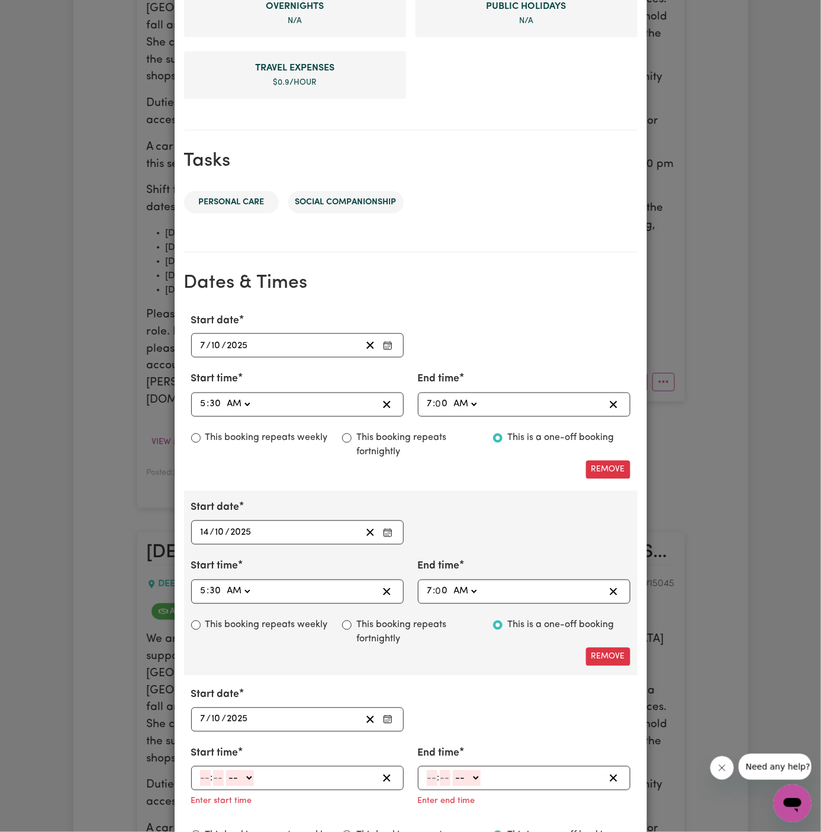
click at [208, 771] on input "number" at bounding box center [205, 778] width 11 height 16
type input "1"
click at [208, 775] on input "number" at bounding box center [213, 778] width 11 height 16
type input "00"
click at [239, 771] on select "-- AM PM" at bounding box center [238, 778] width 28 height 16
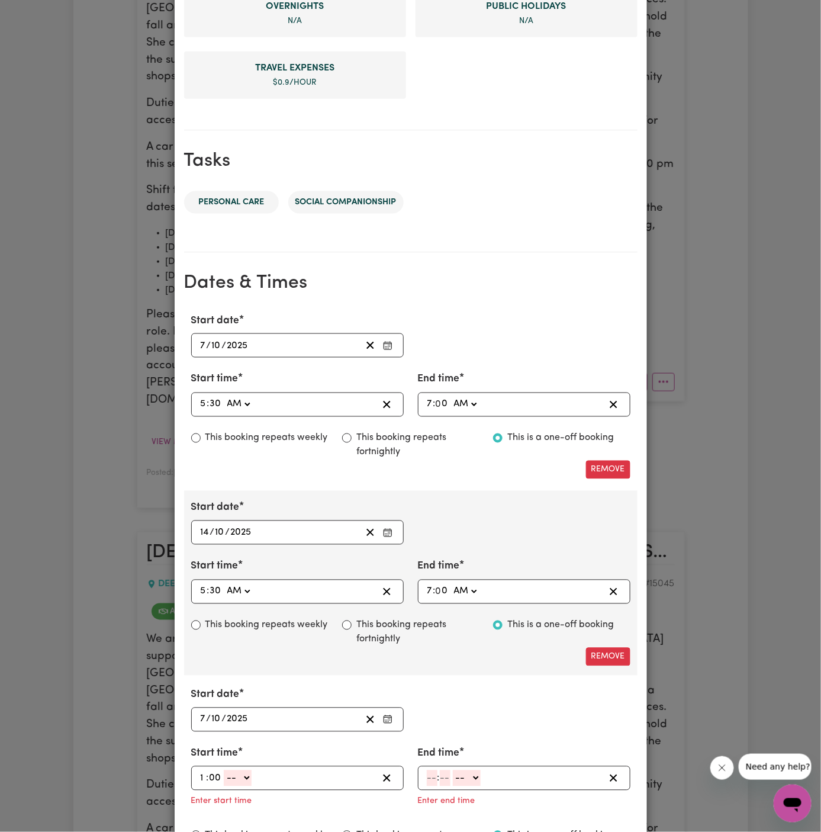
select select "pm"
click at [224, 770] on select "-- AM PM" at bounding box center [238, 778] width 28 height 16
type input "13:00"
type input "0"
click at [429, 771] on input "number" at bounding box center [432, 778] width 11 height 16
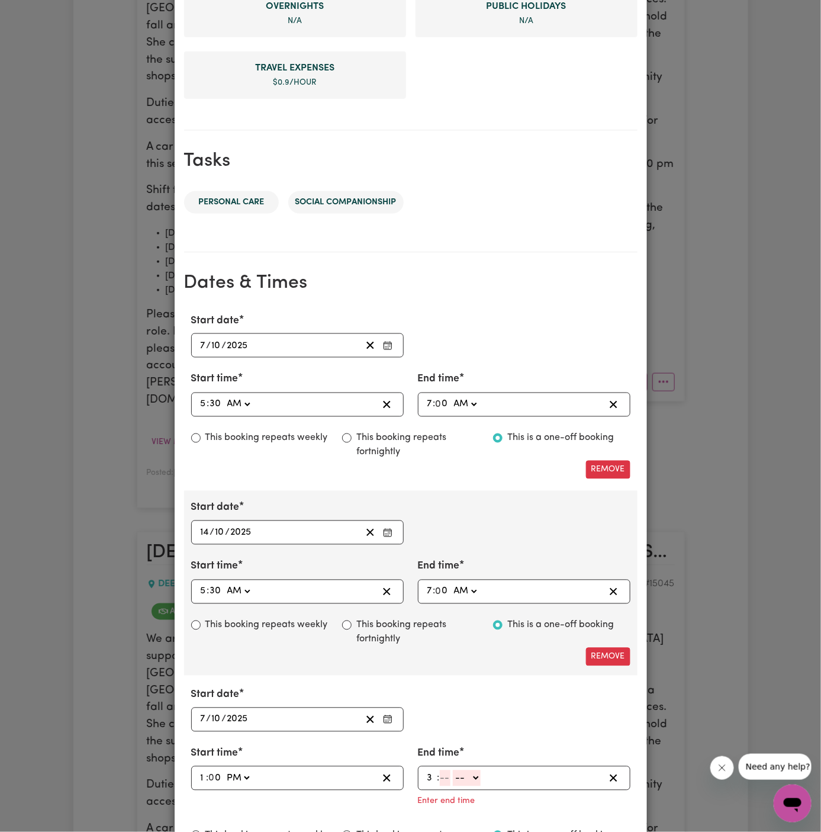
type input "3"
type input "00"
click at [466, 774] on select "-- AM PM" at bounding box center [465, 778] width 28 height 16
select select "pm"
click at [451, 770] on select "-- AM PM" at bounding box center [465, 778] width 28 height 16
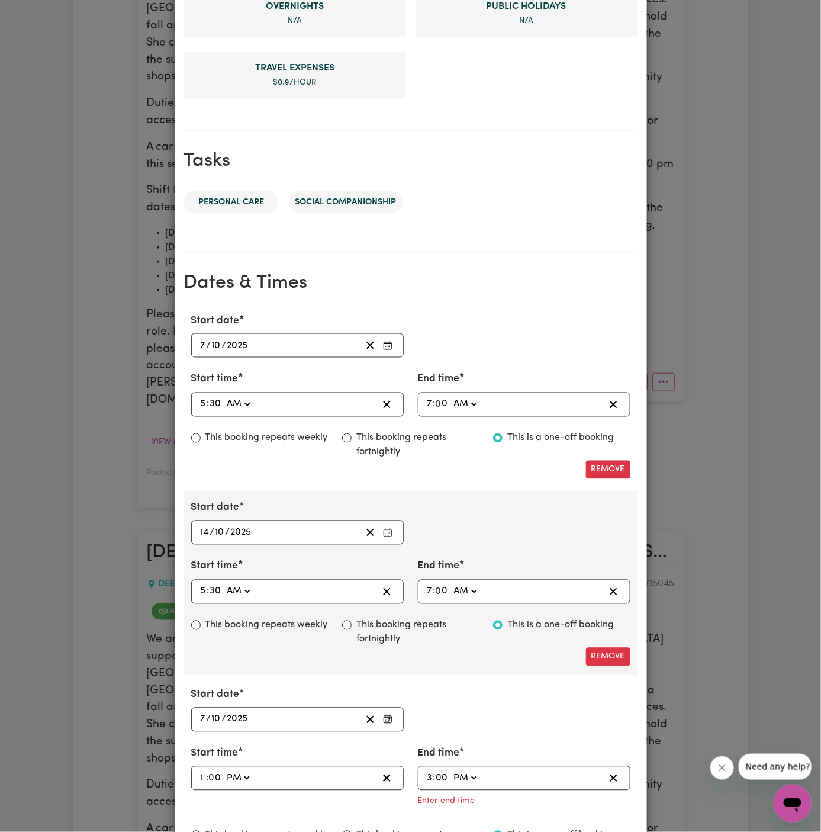
type input "15:00"
type input "0"
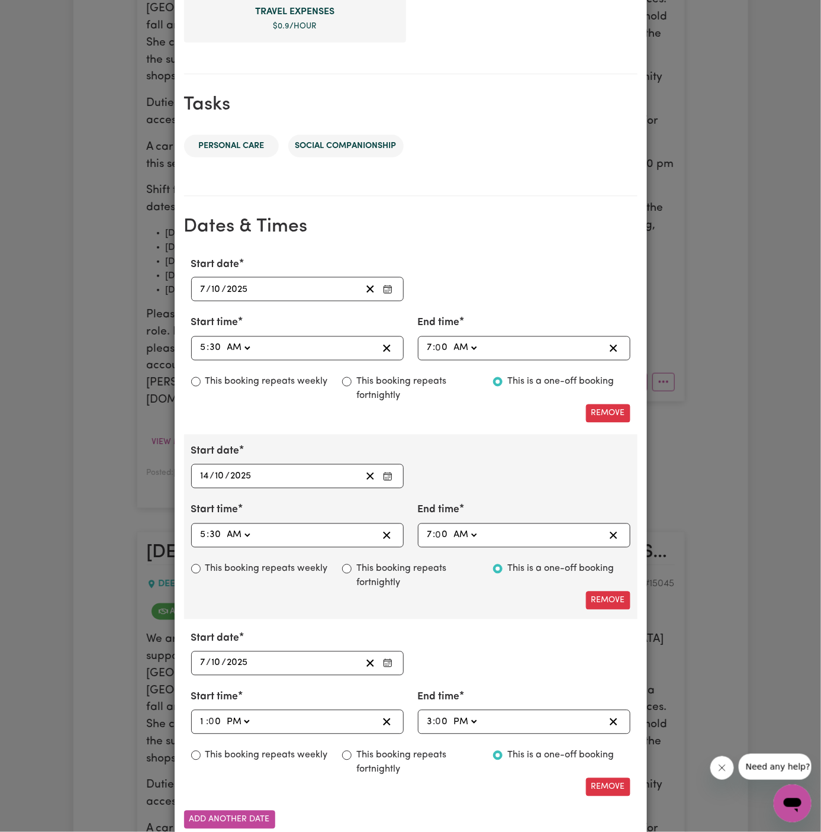
scroll to position [538, 0]
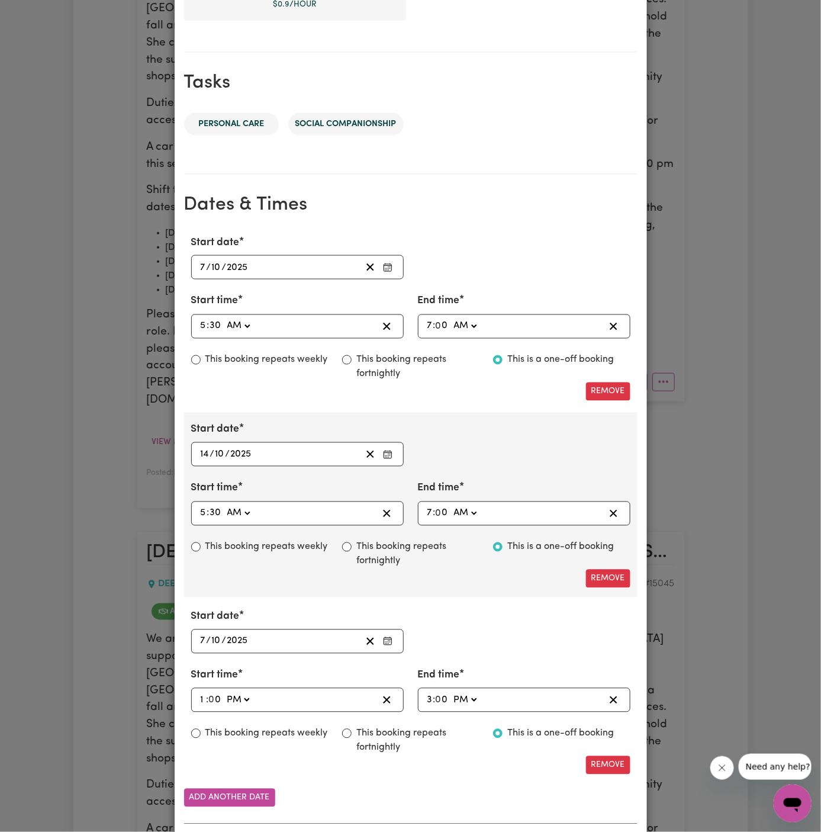
click at [297, 734] on label "This booking repeats weekly" at bounding box center [266, 733] width 123 height 14
click at [201, 734] on input "This booking repeats weekly" at bounding box center [195, 733] width 9 height 9
radio input "true"
click at [431, 636] on input "number" at bounding box center [432, 641] width 11 height 16
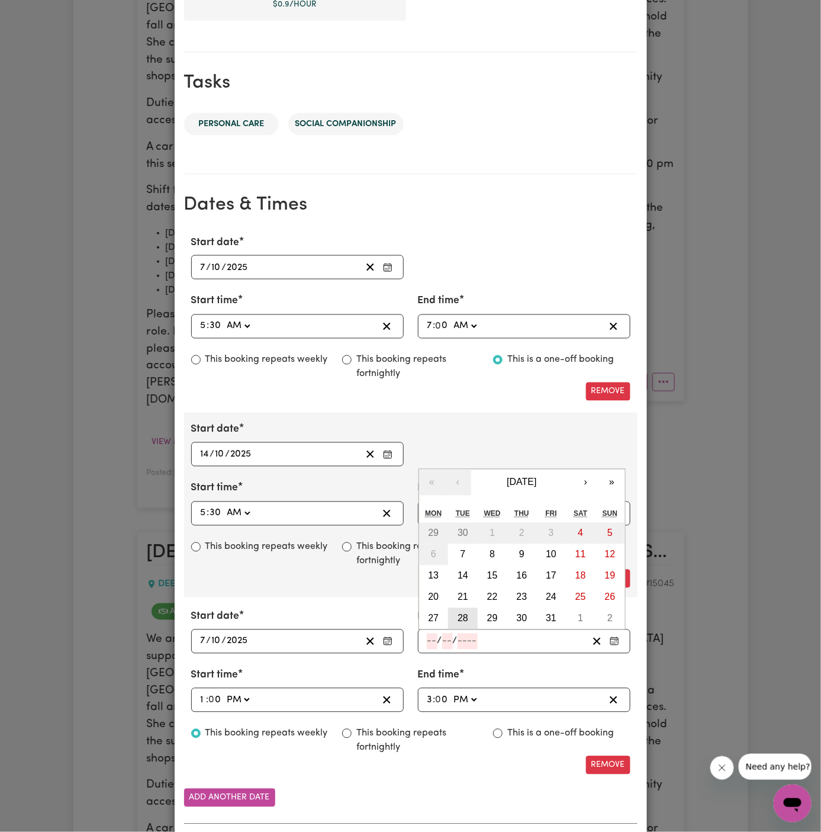
click at [468, 613] on abbr "28" at bounding box center [463, 618] width 11 height 10
type input "2025-10-28"
type input "28"
type input "10"
type input "2025"
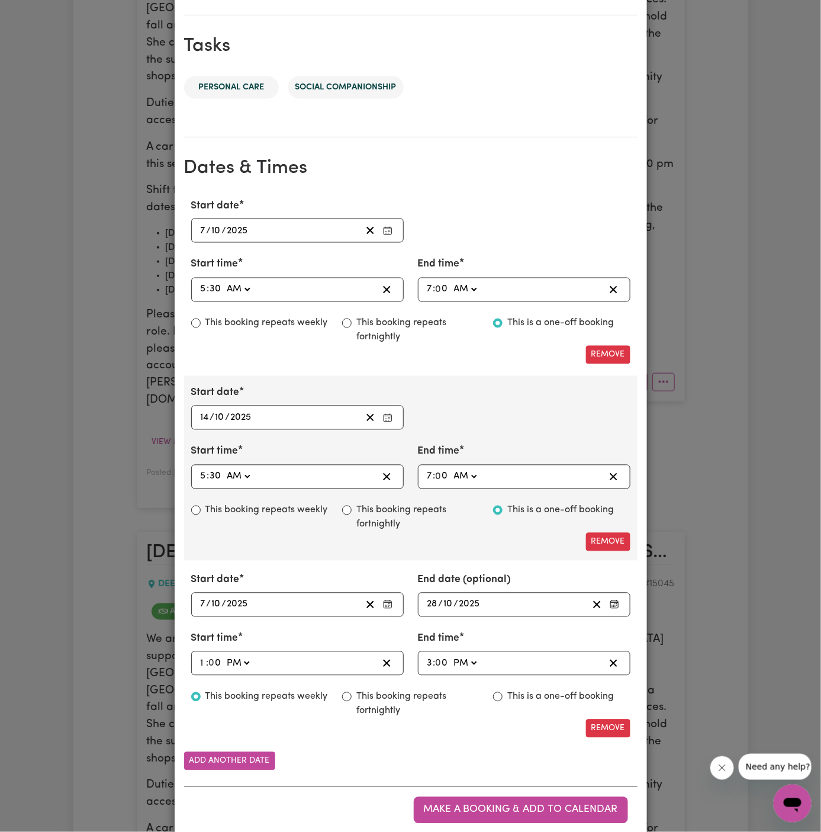
scroll to position [597, 0]
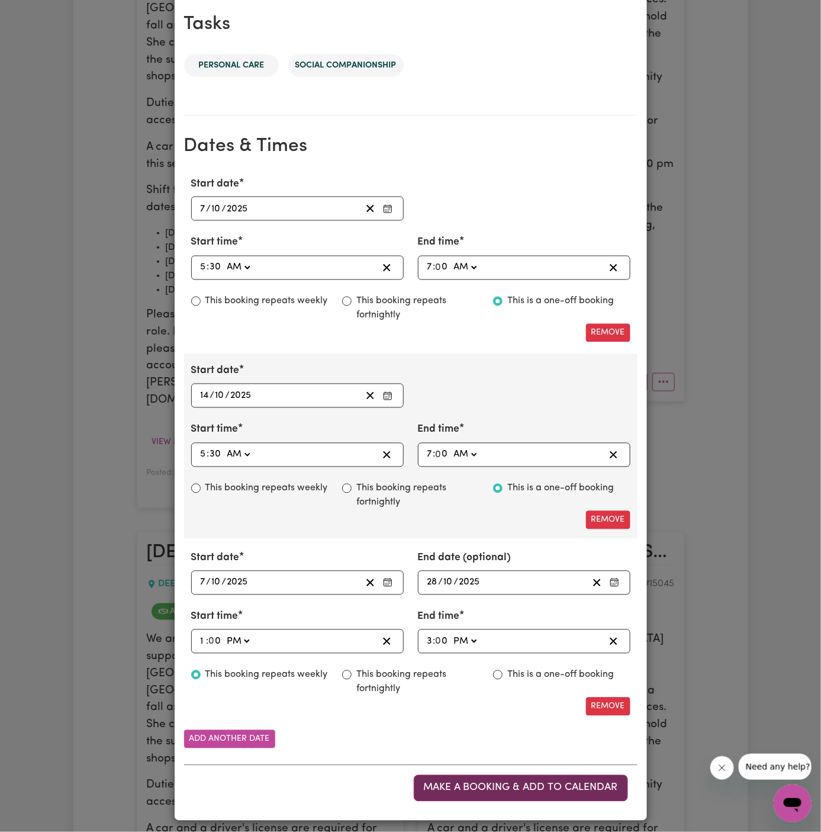
click at [547, 782] on span "Make a booking & add to calendar" at bounding box center [521, 787] width 194 height 10
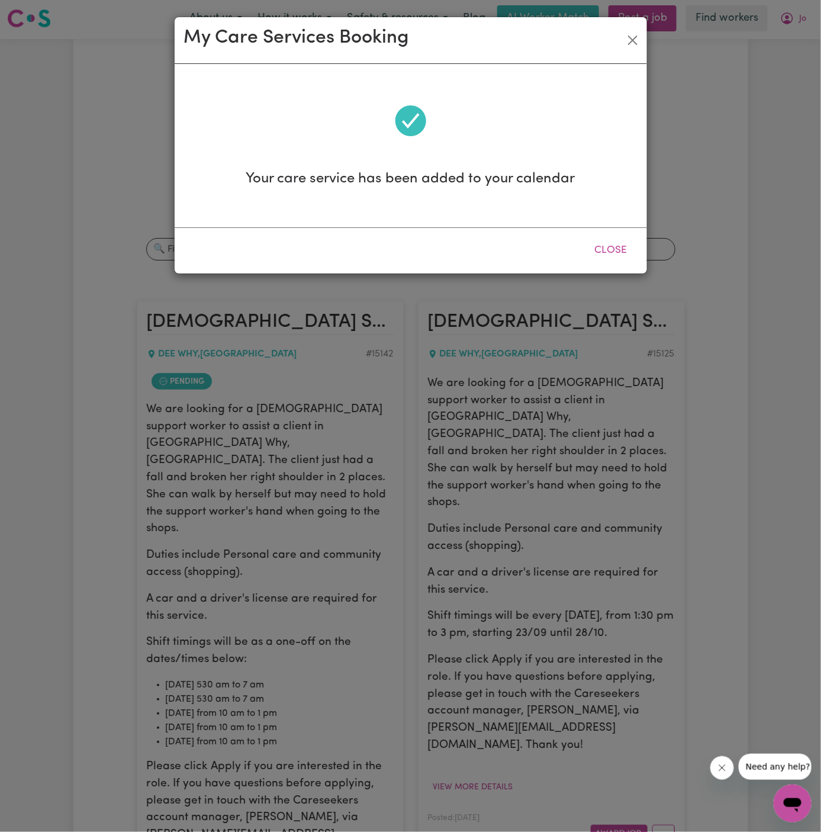
scroll to position [0, 0]
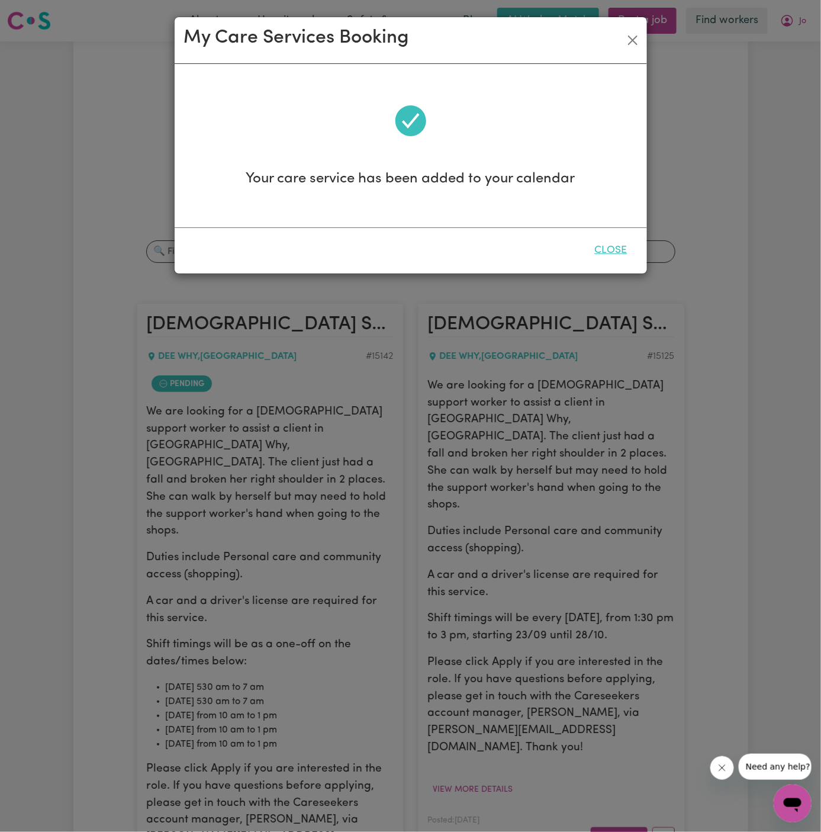
click at [614, 251] on button "Close" at bounding box center [611, 250] width 53 height 26
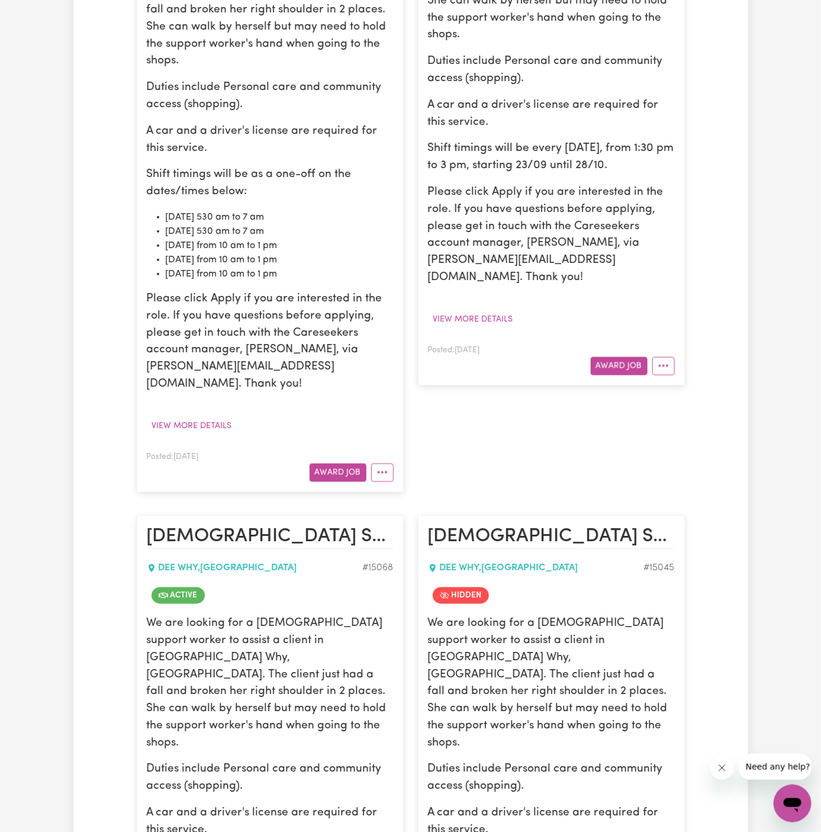
scroll to position [473, 0]
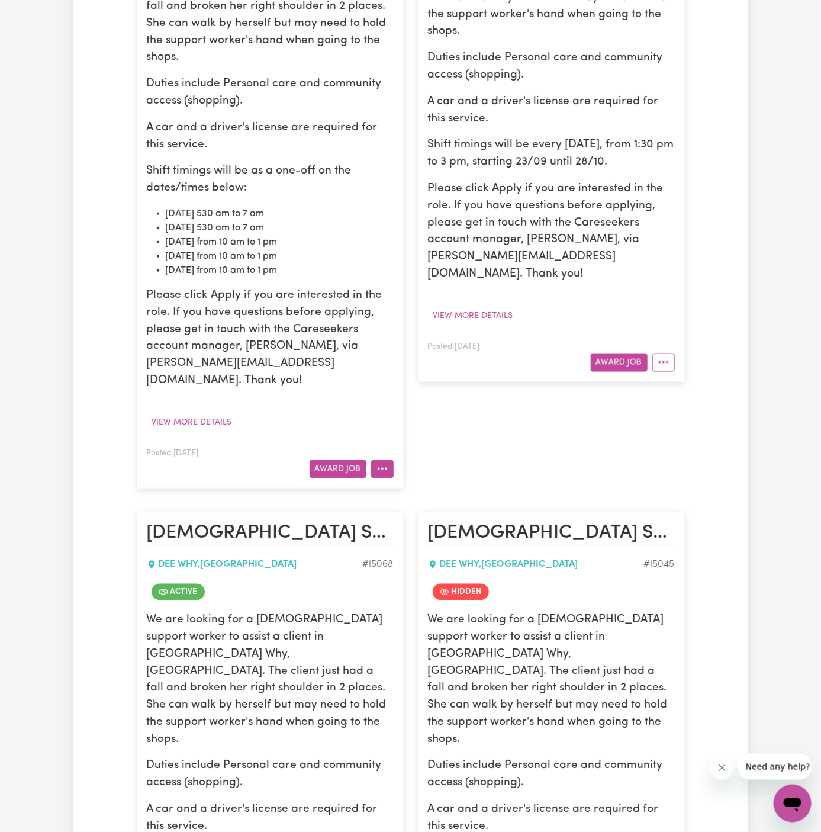
click at [387, 463] on icon "More options" at bounding box center [382, 469] width 12 height 12
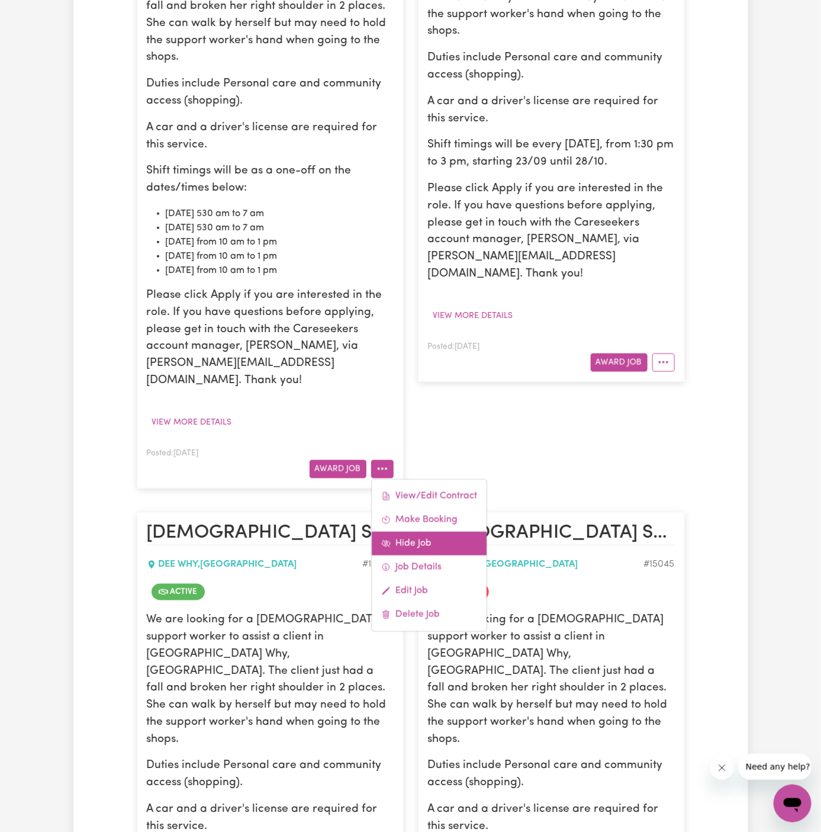
click at [449, 531] on link "Hide Job" at bounding box center [429, 543] width 115 height 24
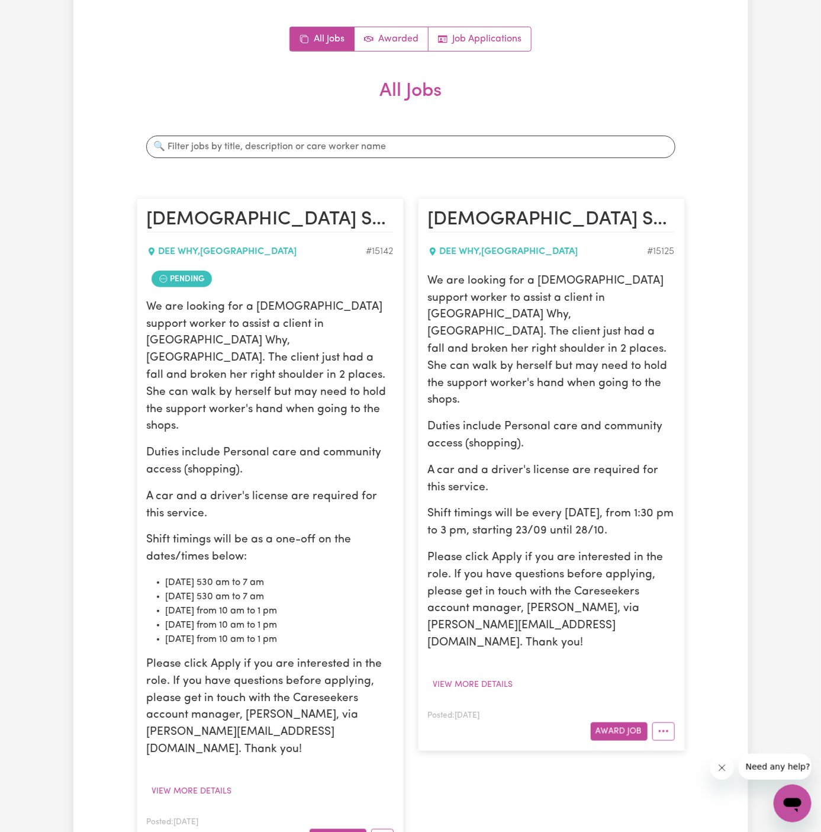
scroll to position [101, 0]
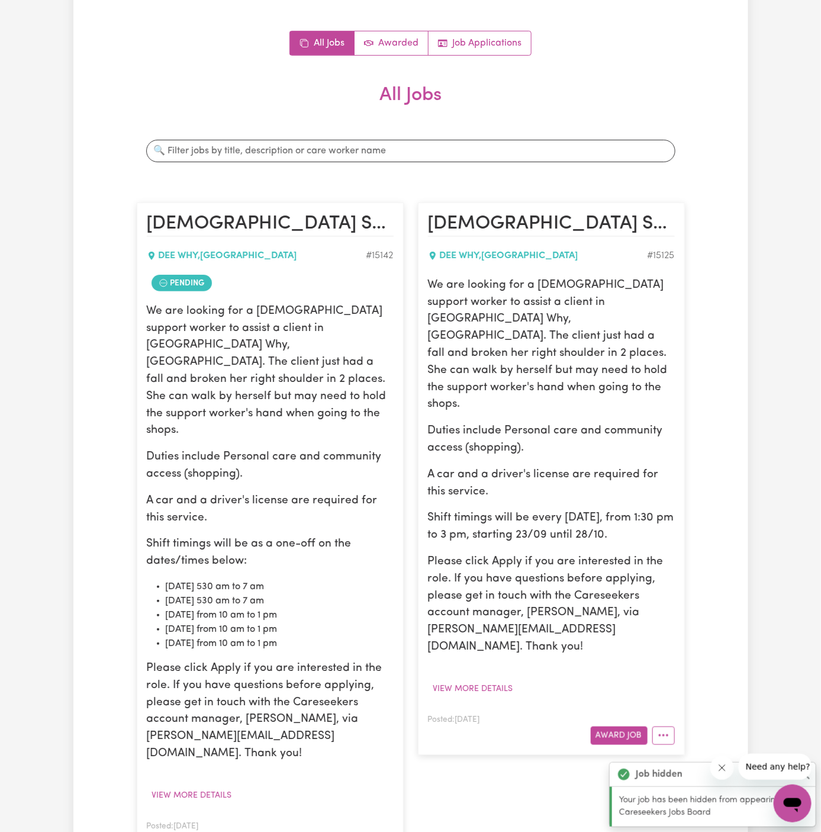
click at [382, 831] on button "More options" at bounding box center [382, 842] width 22 height 18
click at [421, 708] on link "Make Booking" at bounding box center [429, 720] width 115 height 24
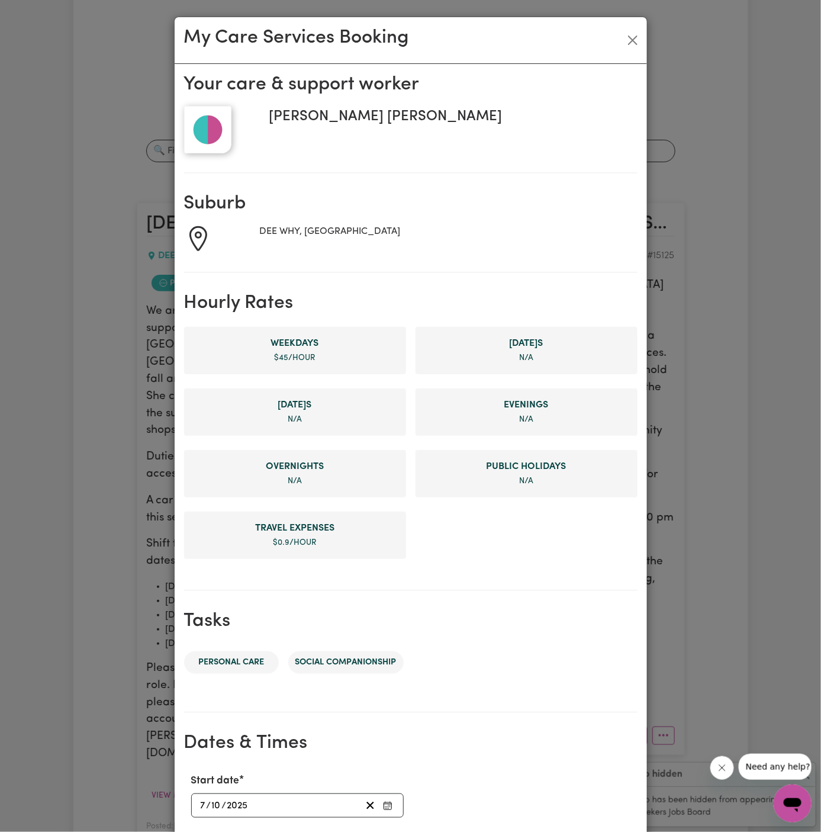
click at [624, 28] on div "My Care Services Booking" at bounding box center [411, 40] width 472 height 47
click at [634, 38] on button "Close" at bounding box center [632, 40] width 19 height 19
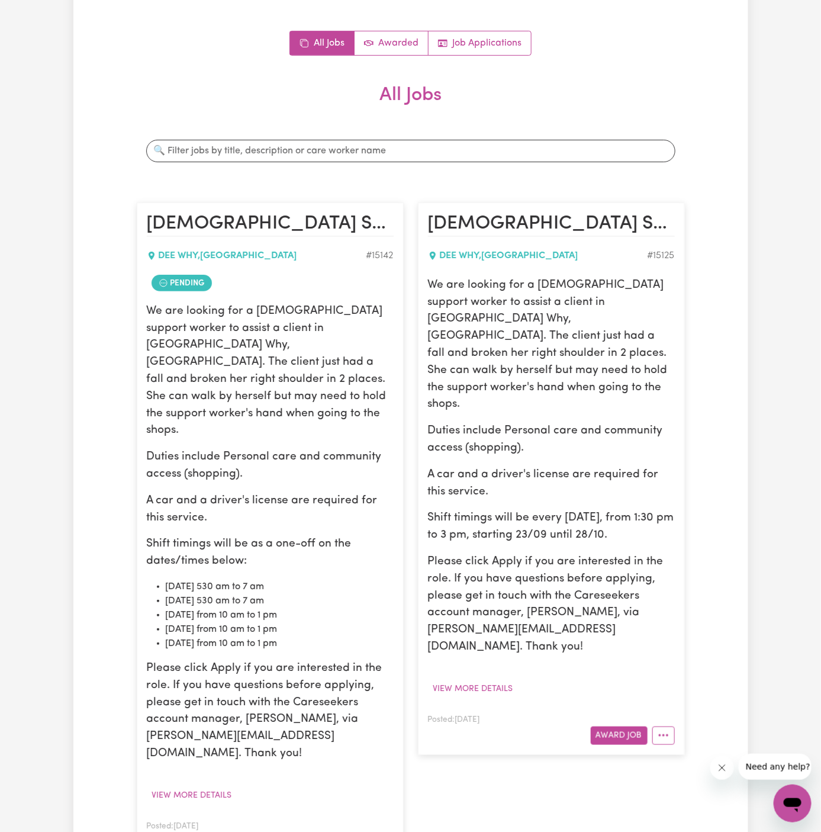
click at [378, 831] on icon "More options" at bounding box center [382, 842] width 12 height 12
click at [420, 684] on link "View/Edit Contract" at bounding box center [429, 696] width 115 height 24
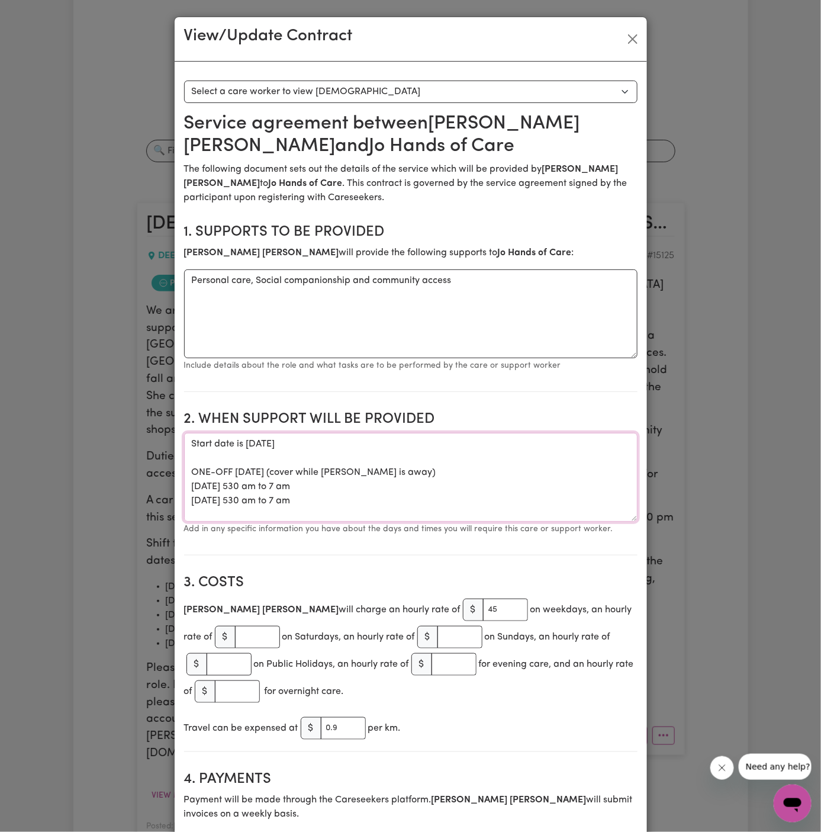
click at [426, 478] on textarea "Start date is Tuesday, 7 October 2025 ONE-OFF Tuesday (cover while Jin is away)…" at bounding box center [410, 477] width 453 height 89
click at [364, 504] on textarea "Start date is Tuesday, 7 October 2025 ONE-OFF Tuesday (cover while Jin is away)…" at bounding box center [410, 477] width 453 height 89
click at [407, 504] on textarea "Start date is Tuesday, 7 October 2025 ONE-OFF Tuesday (cover while Jin is away)…" at bounding box center [410, 477] width 453 height 89
click at [411, 483] on textarea "Start date is Tuesday, 7 October 2025 ONE-OFF Tuesday (cover while Jin is away)…" at bounding box center [410, 477] width 453 height 89
click at [359, 428] on section "2. When support will be provided When support will be provided Start date is Tu…" at bounding box center [410, 478] width 453 height 154
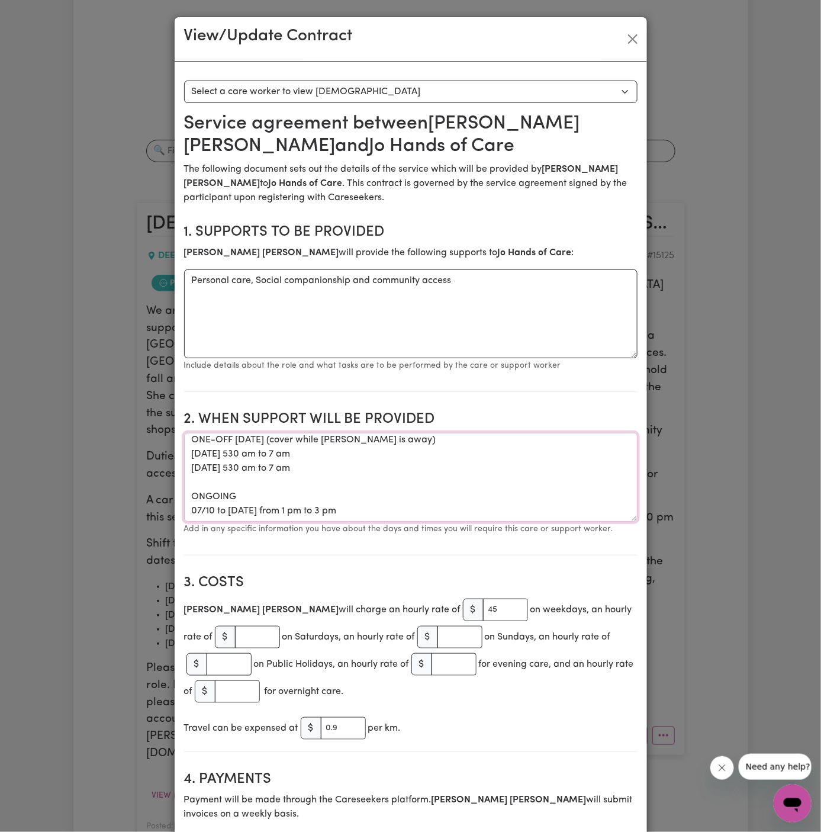
scroll to position [0, 0]
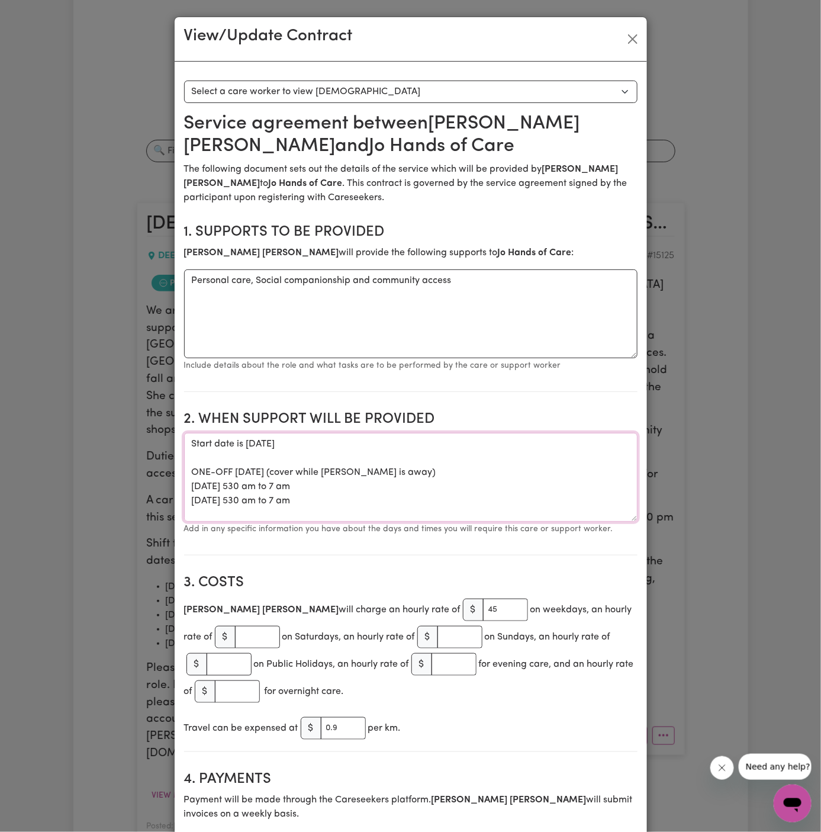
drag, startPoint x: 390, startPoint y: 511, endPoint x: 195, endPoint y: 431, distance: 210.8
click at [195, 433] on textarea "Start date is Tuesday, 7 October 2025 ONE-OFF Tuesday (cover while Jin is away)…" at bounding box center [410, 477] width 453 height 89
click at [415, 415] on h2 "2. When support will be provided" at bounding box center [410, 419] width 453 height 17
drag, startPoint x: 397, startPoint y: 471, endPoint x: 278, endPoint y: 470, distance: 118.4
click at [278, 470] on textarea "Start date is Tuesday, 7 October 2025 ONE-OFF Tuesday (cover while Jin is away)…" at bounding box center [410, 477] width 453 height 89
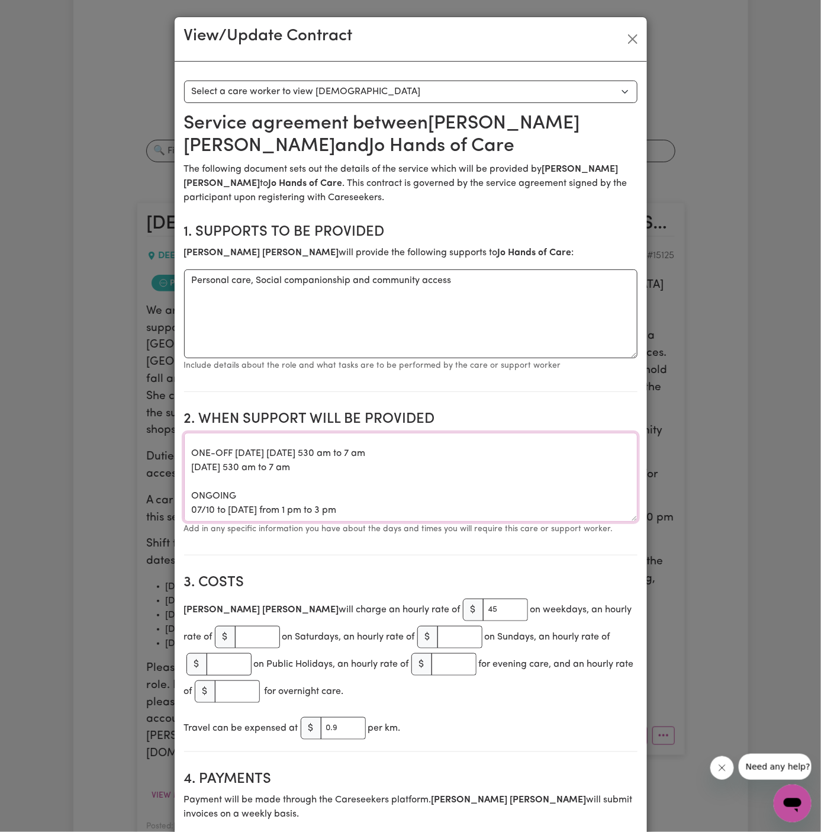
click at [259, 434] on textarea "Start date is Tuesday, 7 October 2025 ONE-OFF Tuesday 07/10 Tuesday 530 am to 7…" at bounding box center [410, 477] width 453 height 89
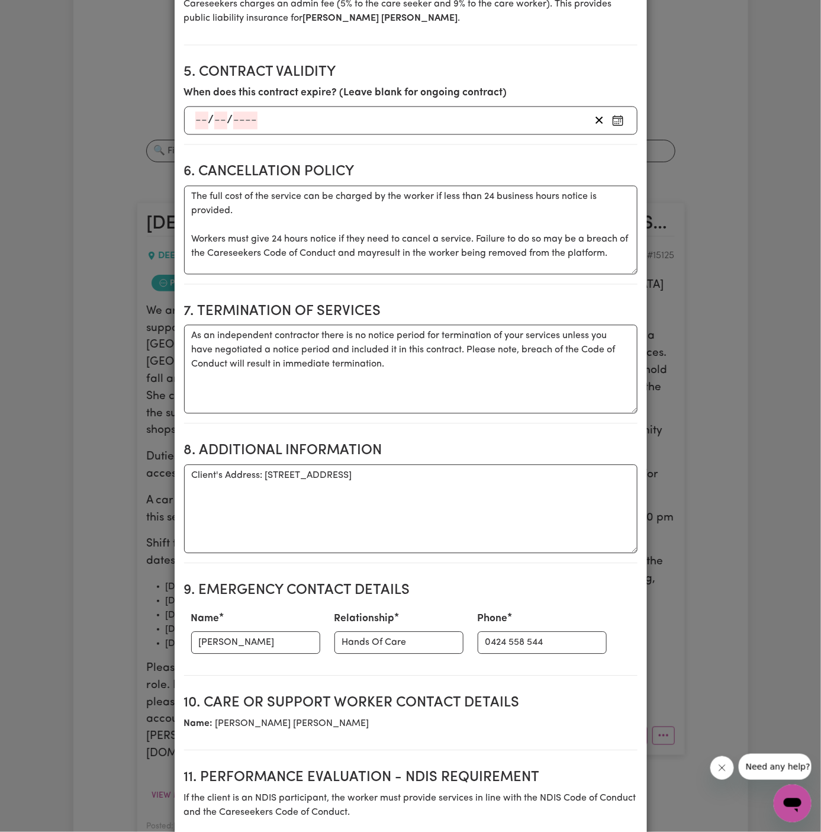
scroll to position [1225, 0]
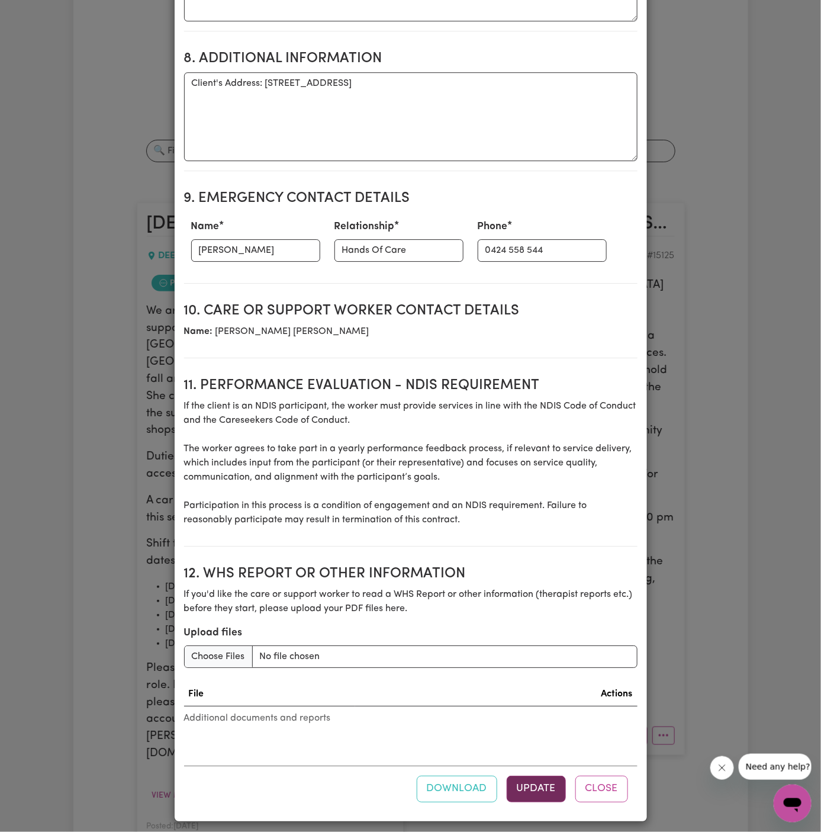
type textarea "Start date is Tuesday, 7 October 2025 ONE-OFF 07/10 Tuesday 530 am to 7 am 14/1…"
click at [545, 776] on button "Update" at bounding box center [536, 788] width 59 height 26
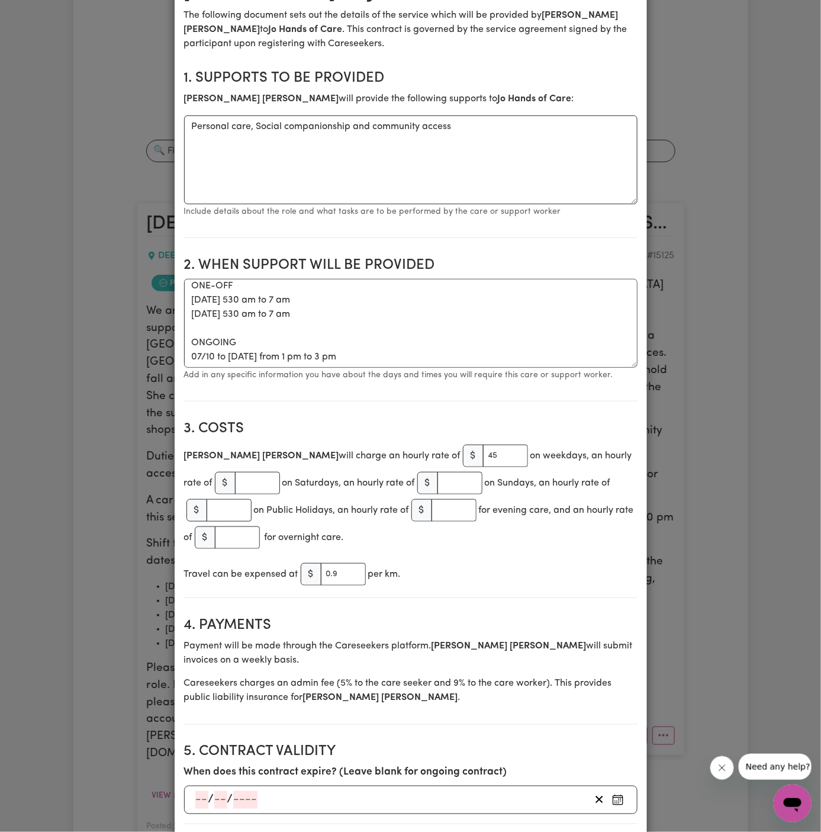
scroll to position [0, 0]
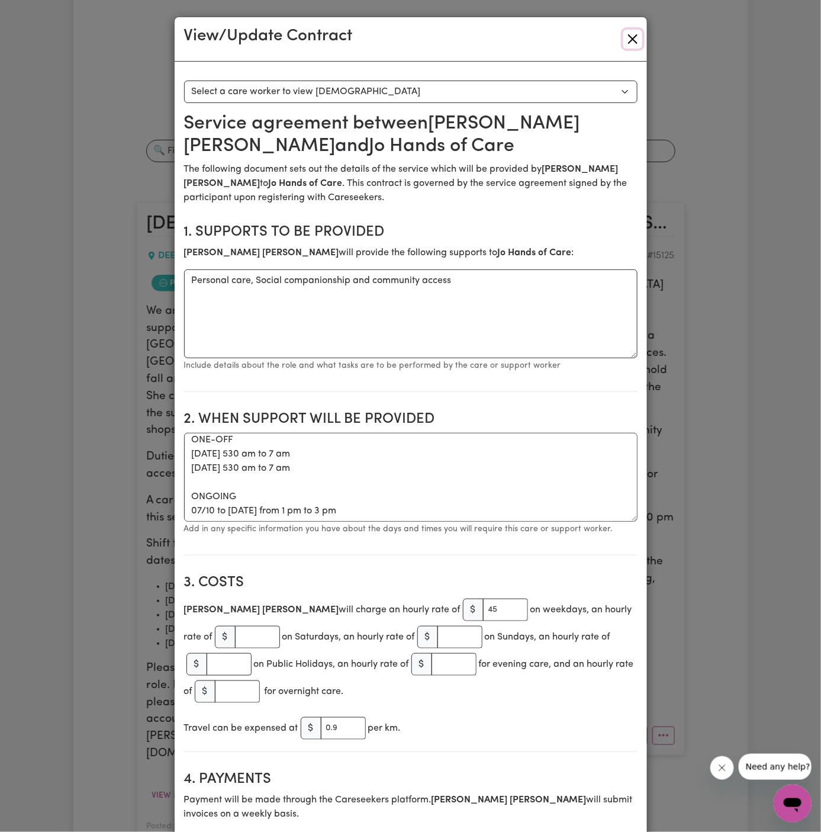
click at [630, 38] on button "Close" at bounding box center [632, 39] width 19 height 19
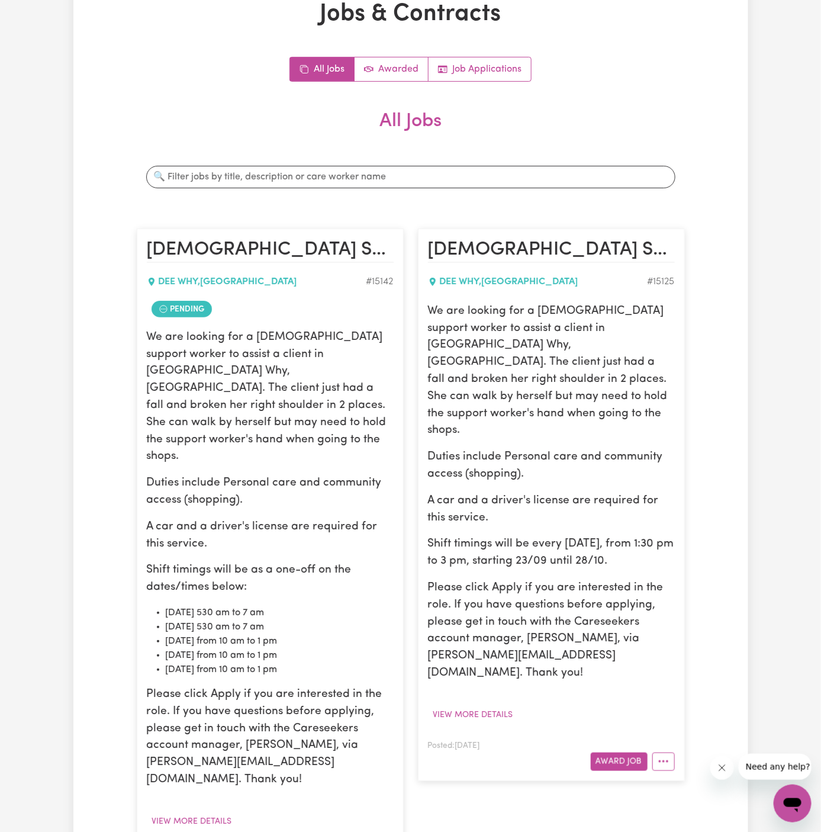
click at [737, 110] on div "Jobs & Contracts All Jobs Awarded Job Applications All Jobs Search jobs Female …" at bounding box center [410, 764] width 675 height 1529
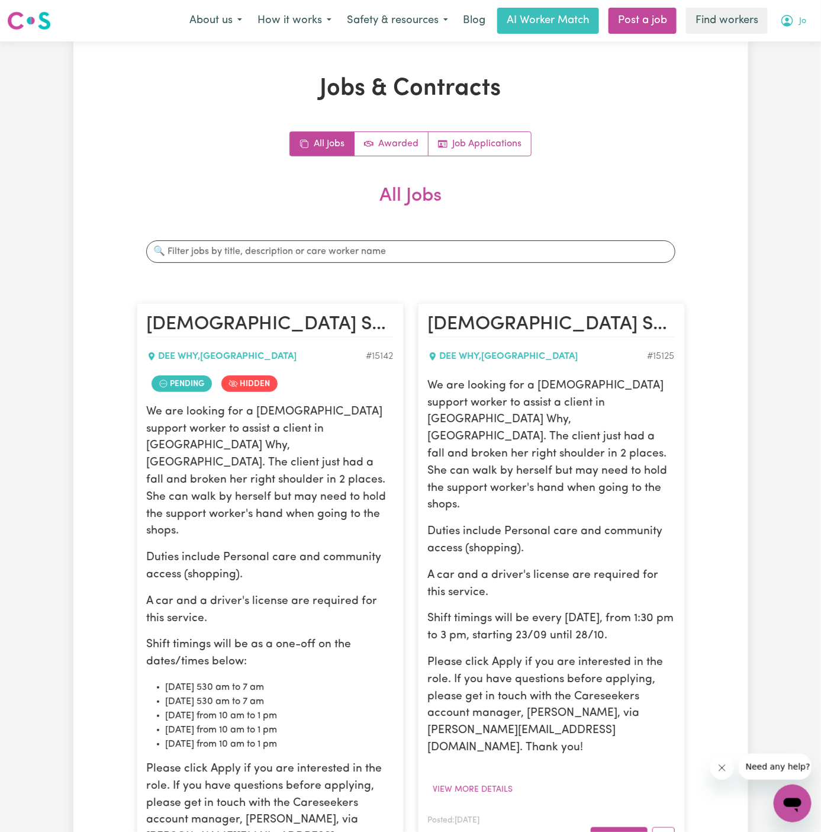
click at [795, 27] on button "Jo" at bounding box center [792, 20] width 41 height 25
click at [794, 66] on link "Logout" at bounding box center [767, 68] width 94 height 22
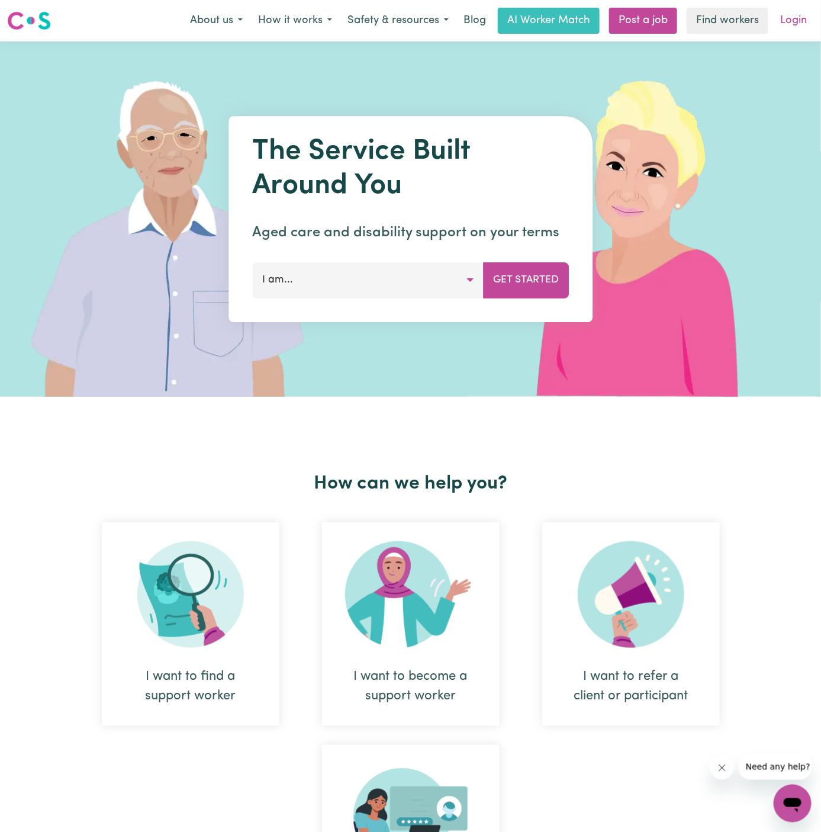
click at [797, 17] on link "Login" at bounding box center [793, 21] width 41 height 26
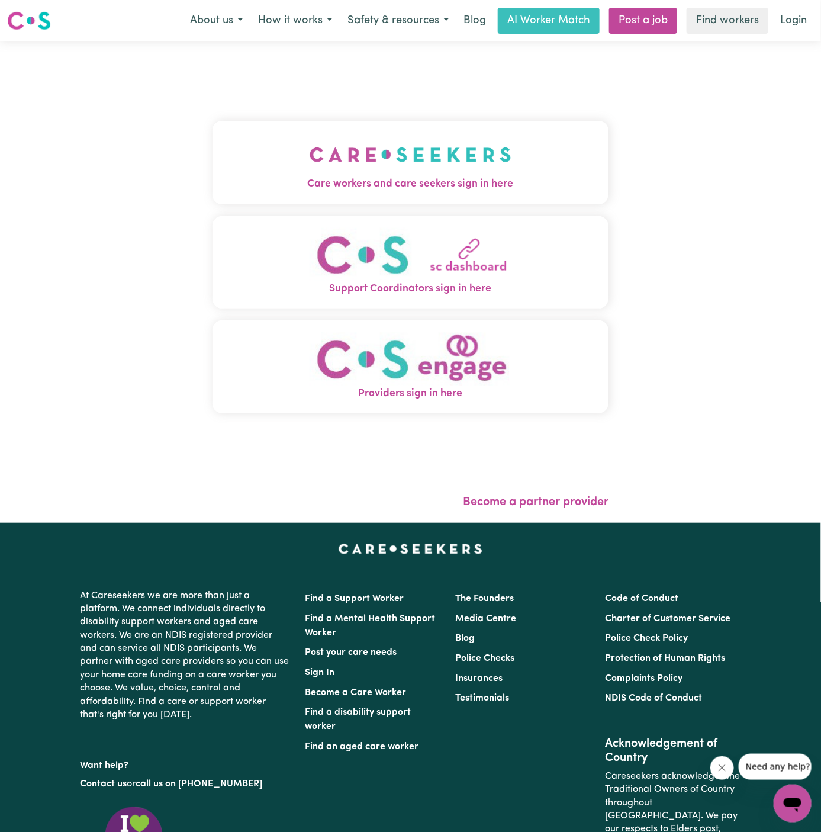
click at [446, 146] on img "Care workers and care seekers sign in here" at bounding box center [411, 155] width 202 height 44
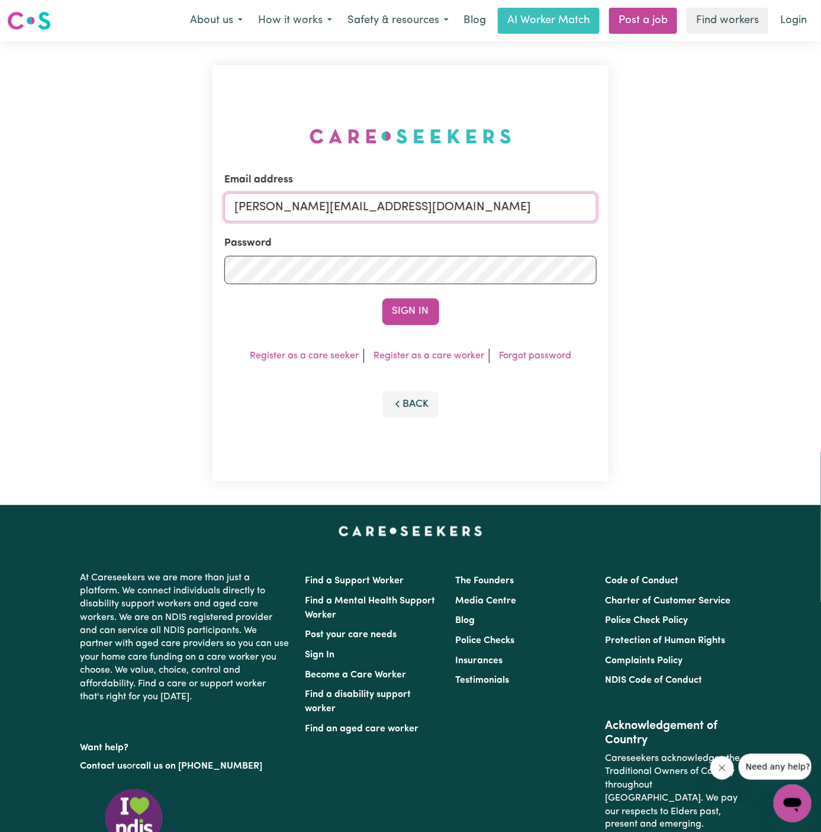
click at [462, 212] on input "dyan@careseekers.com.au" at bounding box center [410, 207] width 373 height 28
drag, startPoint x: 297, startPoint y: 205, endPoint x: 563, endPoint y: 227, distance: 267.3
click at [563, 227] on form "Email address superuser~AlbeyMtColahALC@careseekers.com.au Password Sign In" at bounding box center [410, 248] width 373 height 152
type input "superuser~JohnCavanaghVC@careseekers.com.au"
click at [400, 315] on button "Sign In" at bounding box center [410, 311] width 57 height 26
